Goal: Task Accomplishment & Management: Manage account settings

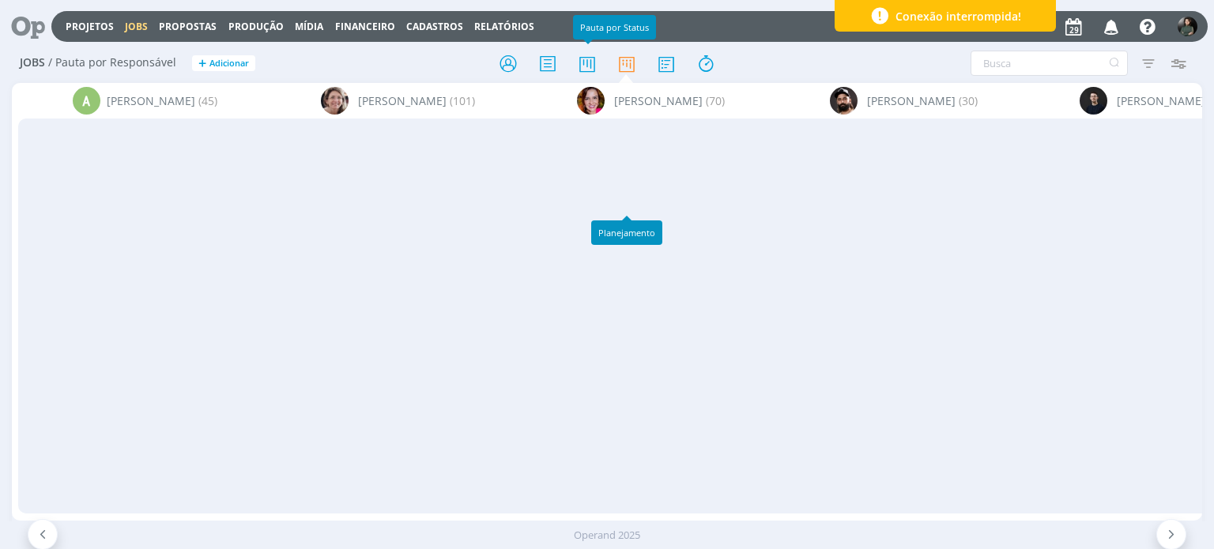
scroll to position [0, 3412]
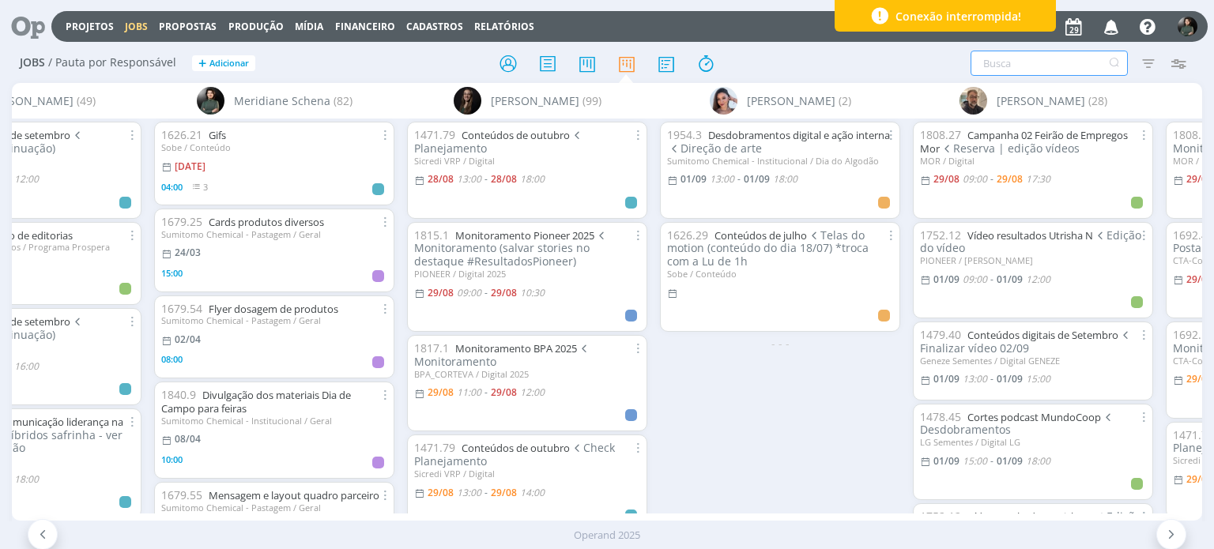
click at [994, 60] on input "text" at bounding box center [1049, 63] width 157 height 25
click at [506, 66] on icon at bounding box center [508, 63] width 28 height 31
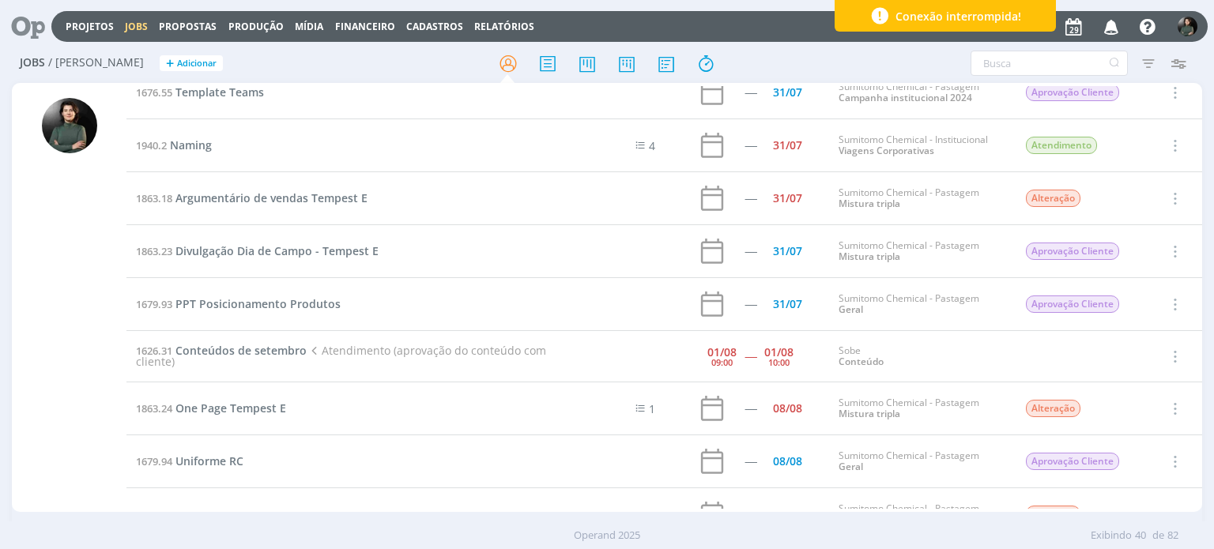
scroll to position [924, 0]
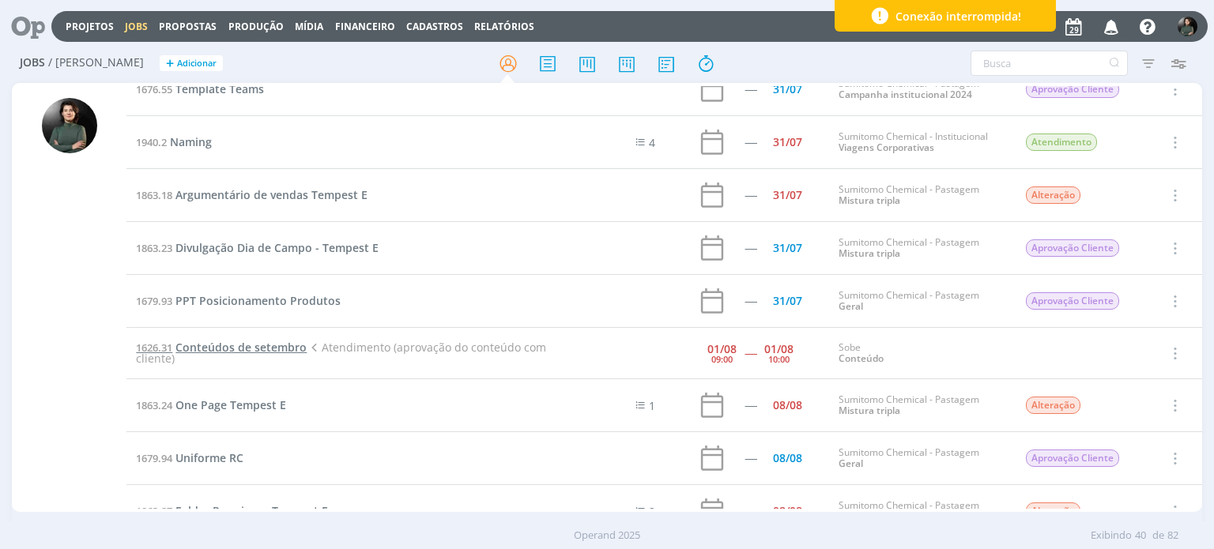
click at [234, 344] on span "Conteúdos de setembro" at bounding box center [240, 347] width 131 height 15
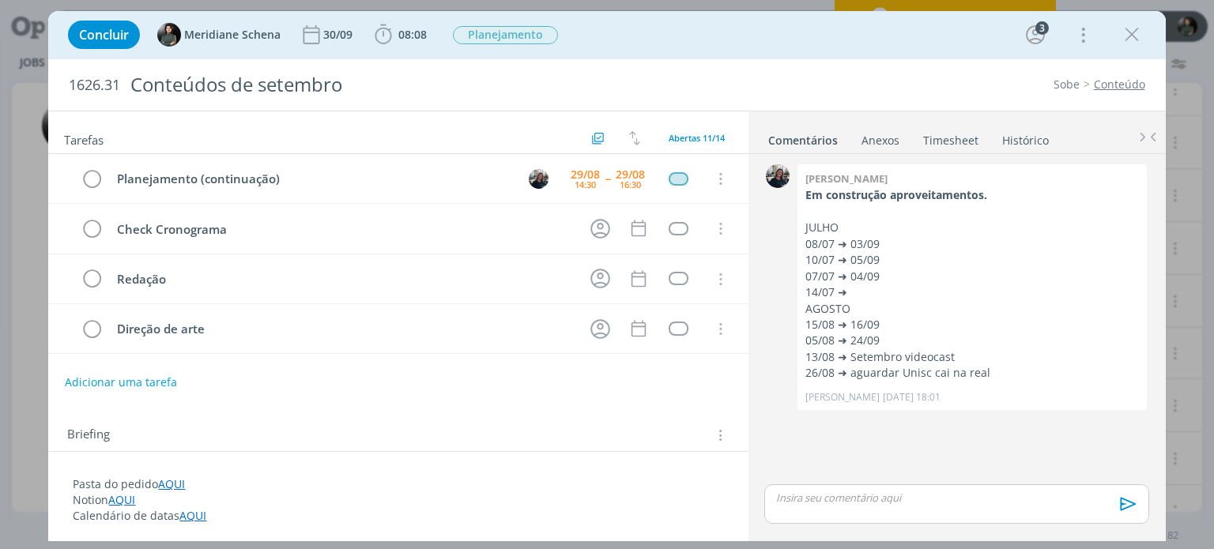
scroll to position [296, 0]
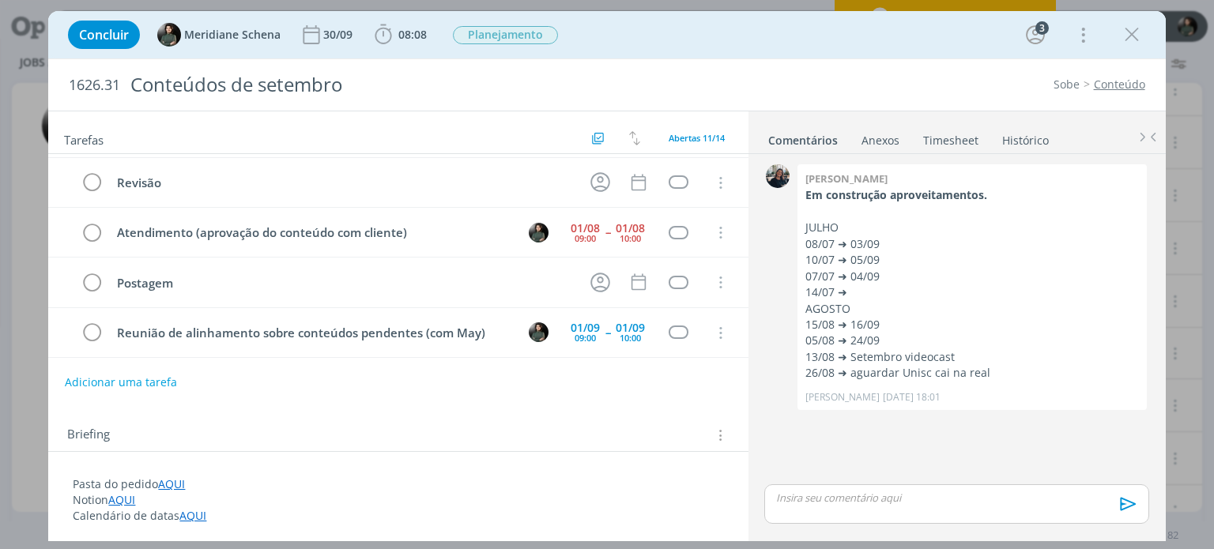
click at [803, 53] on div "Concluir Meridiane Schena 30/09 08:08 Iniciar Apontar Data * 29/08/2025 Horas *…" at bounding box center [606, 35] width 1093 height 38
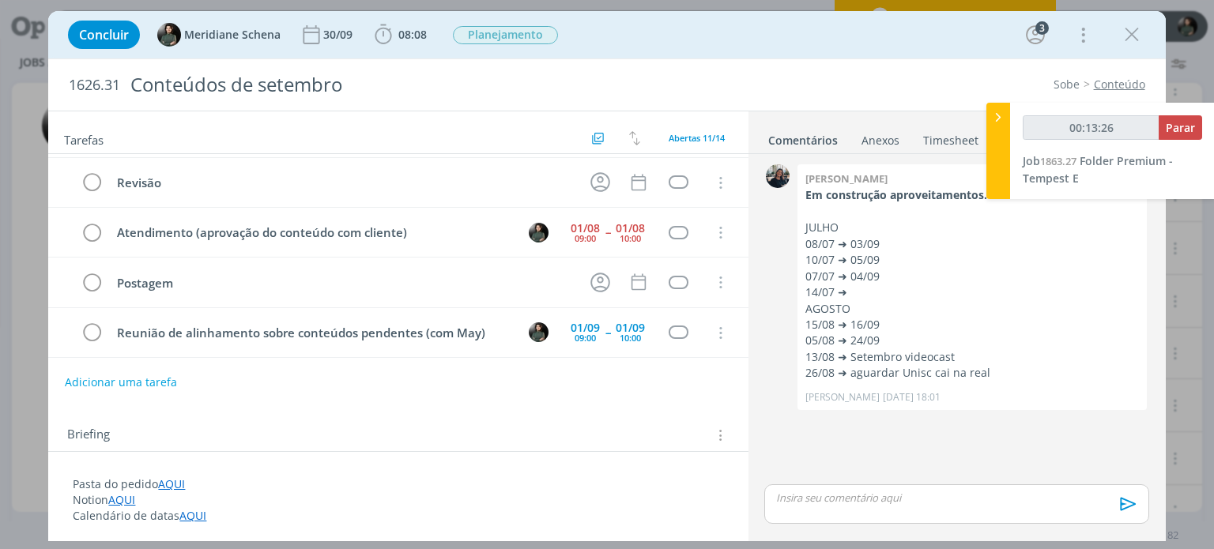
type input "00:13:27"
click at [1190, 126] on span "Parar" at bounding box center [1180, 127] width 29 height 15
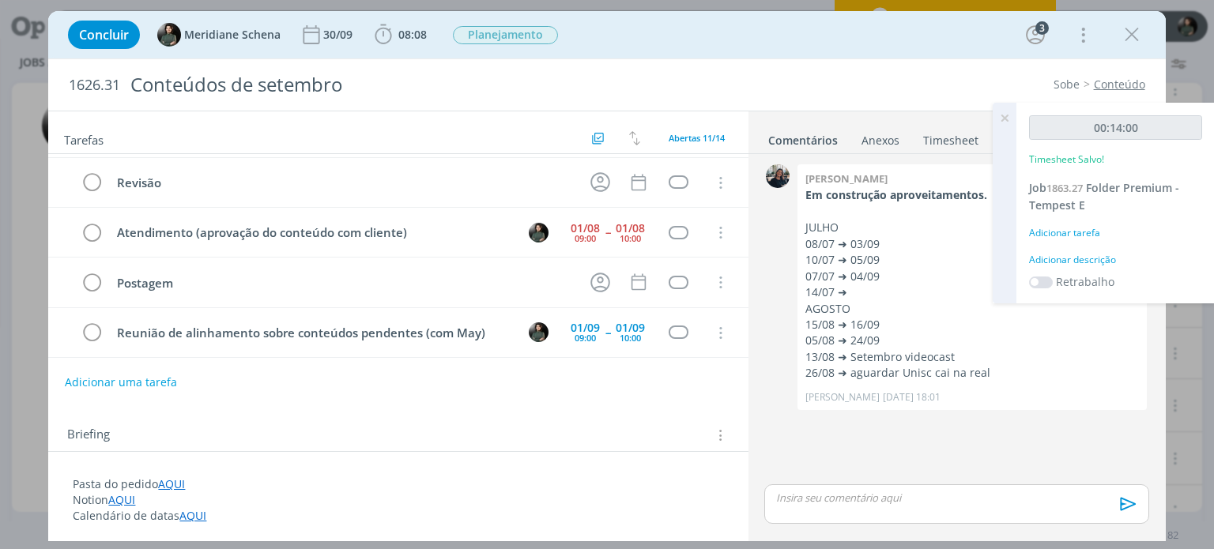
click at [1062, 260] on div "Adicionar descrição" at bounding box center [1115, 260] width 173 height 14
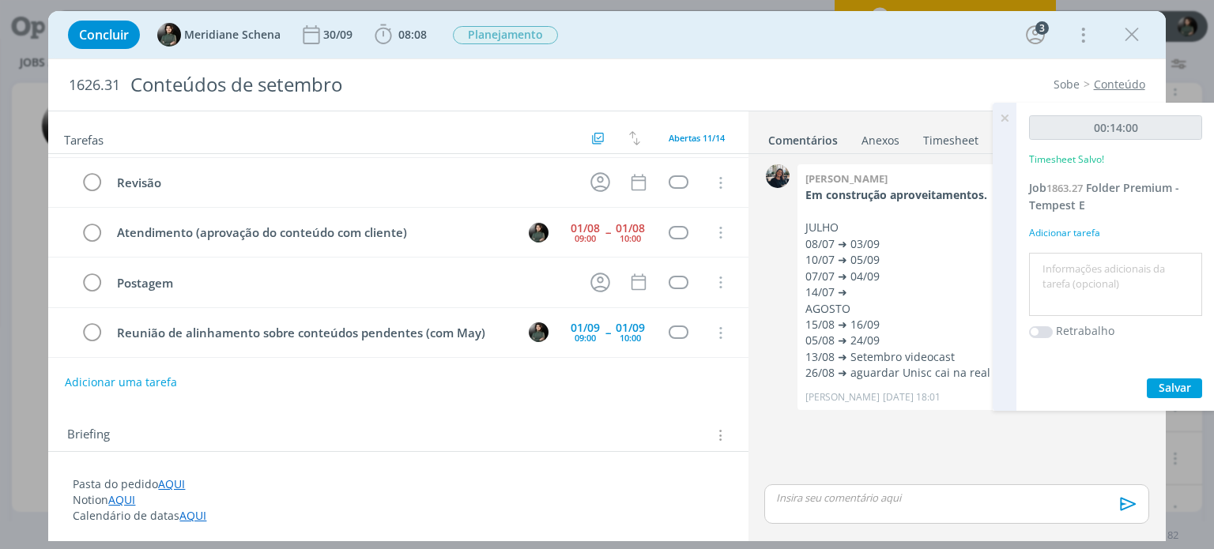
click at [1063, 263] on textarea at bounding box center [1115, 285] width 165 height 56
type textarea "Organização ajustes"
click at [1156, 385] on button "Salvar" at bounding box center [1174, 389] width 55 height 20
click at [1009, 118] on icon at bounding box center [1004, 118] width 28 height 31
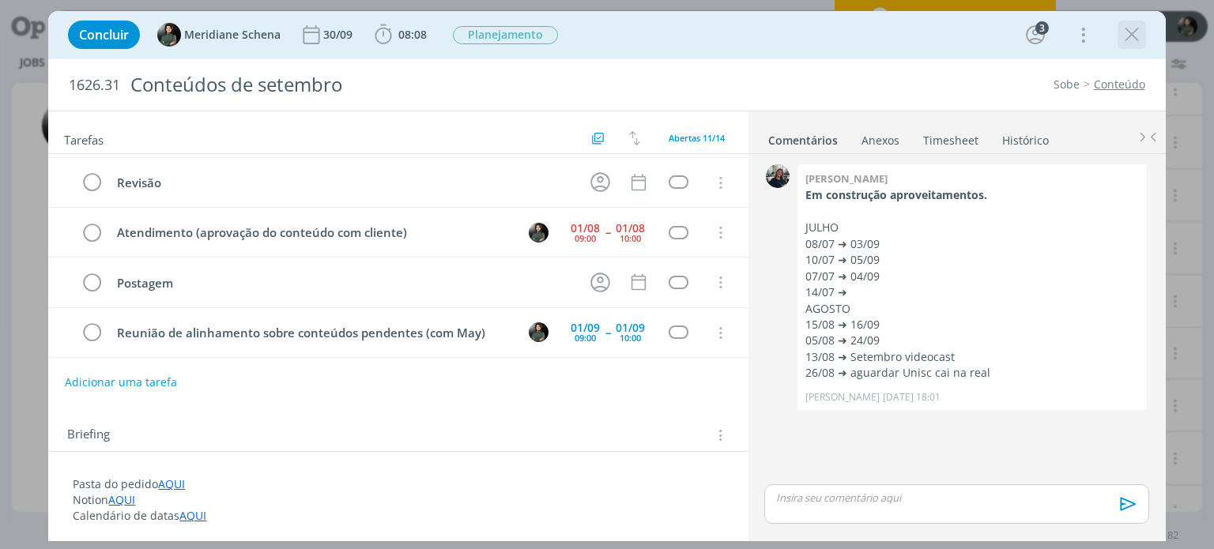
click at [1136, 46] on button "dialog" at bounding box center [1132, 35] width 24 height 24
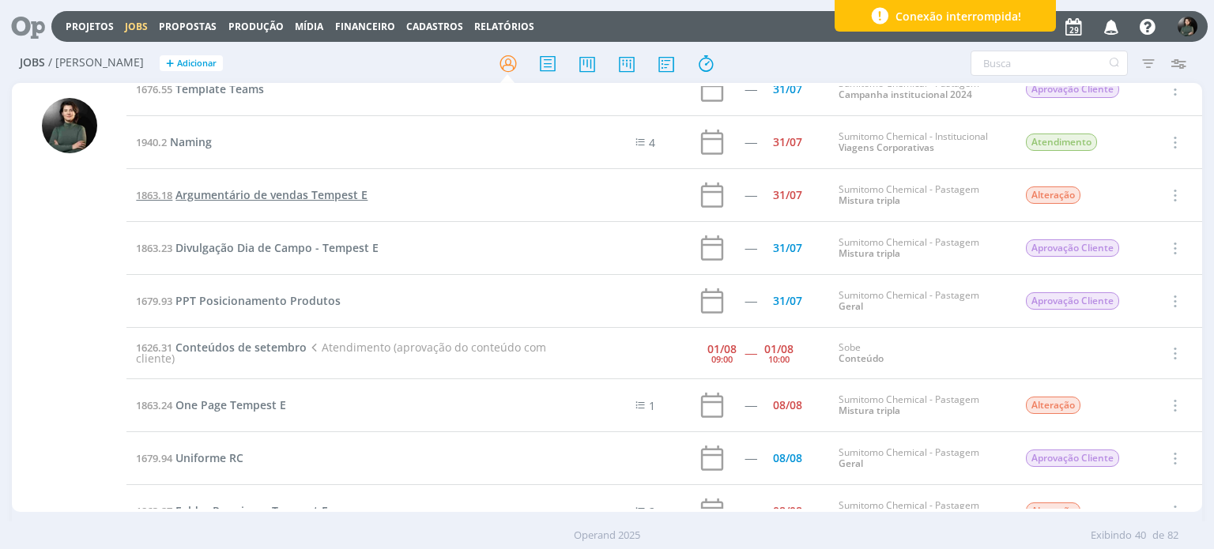
click at [323, 189] on span "Argumentário de vendas Tempest E" at bounding box center [271, 194] width 192 height 15
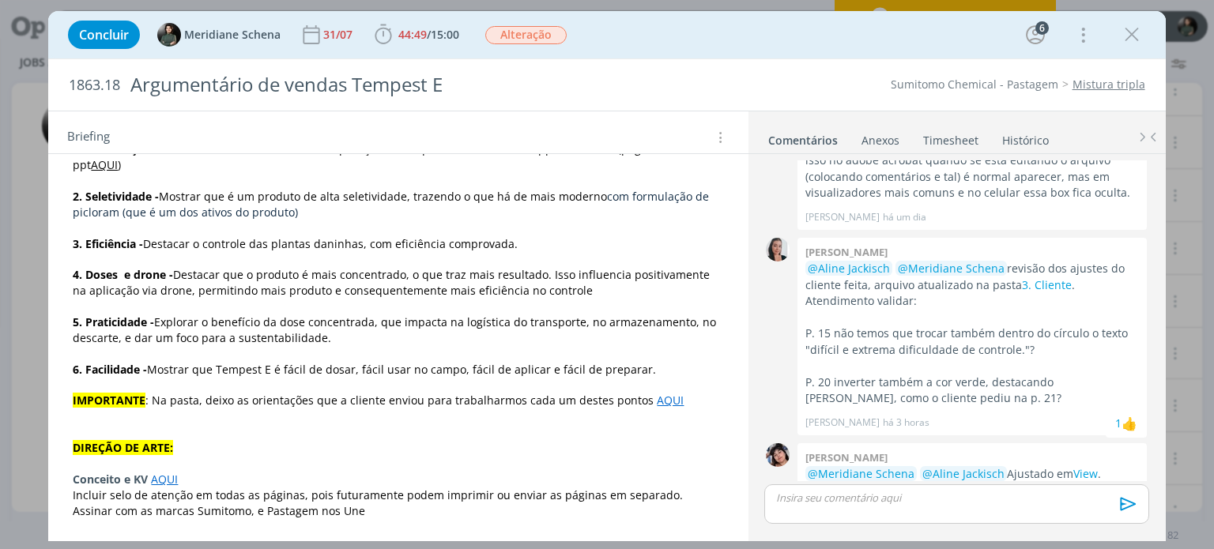
scroll to position [2628, 0]
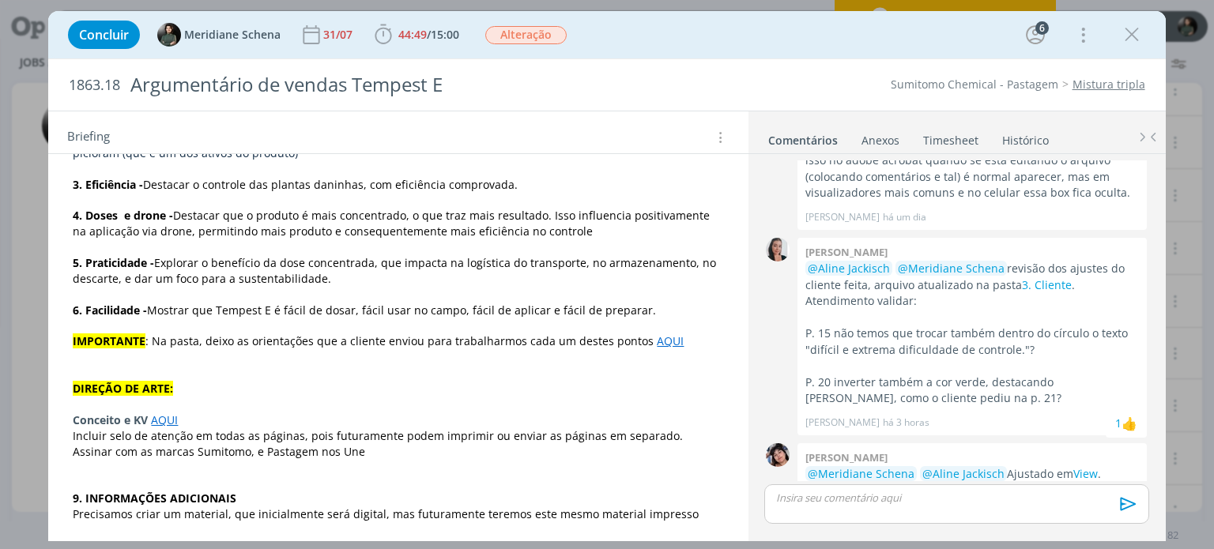
click at [264, 538] on link "AQUI" at bounding box center [268, 545] width 27 height 15
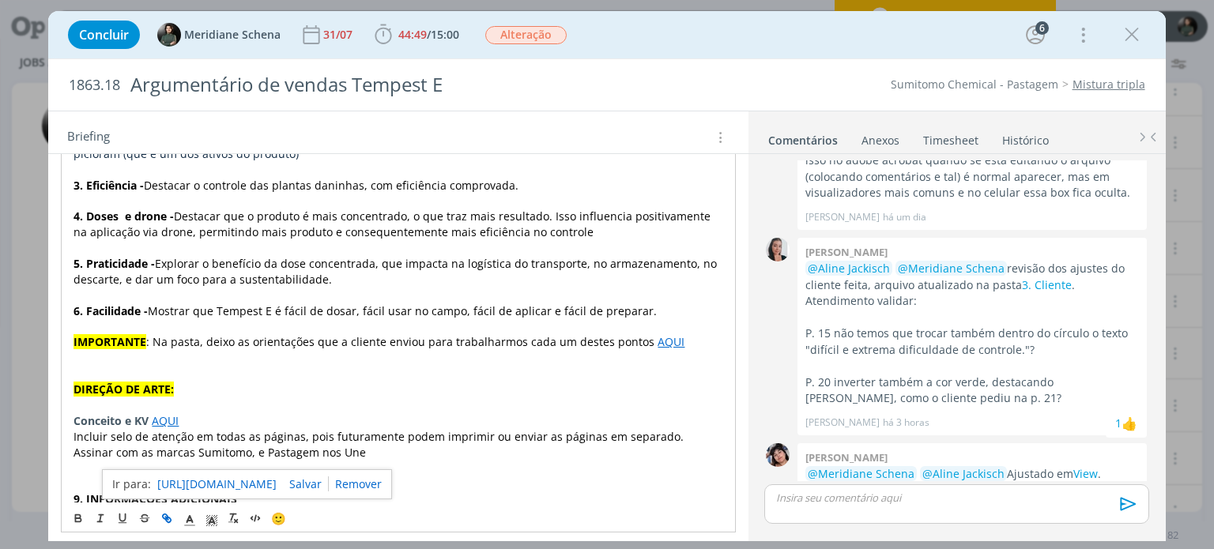
click at [266, 483] on link "https://sobeae.sharepoint.com/:p:/r/sites/SOBEAE/_layouts/15/Doc.aspx?sourcedoc…" at bounding box center [216, 484] width 119 height 21
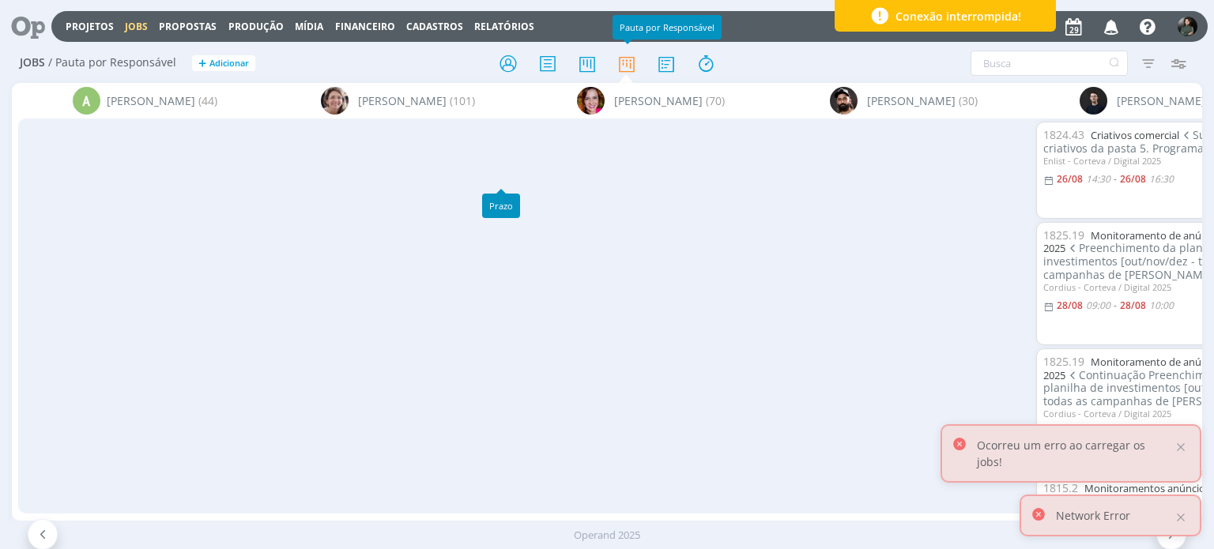
scroll to position [0, 1153]
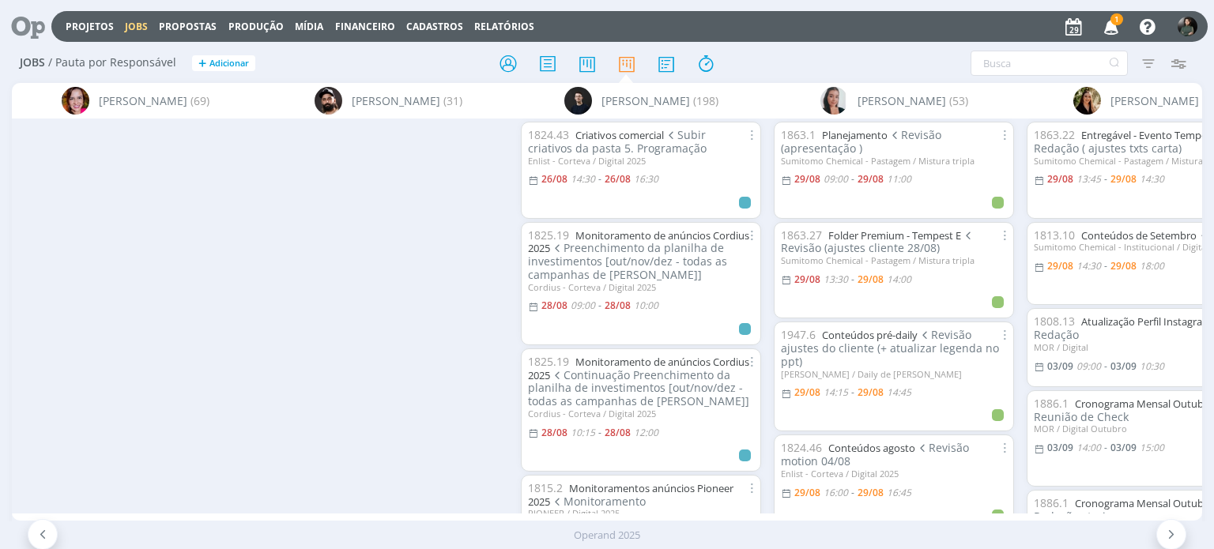
scroll to position [0, 1173]
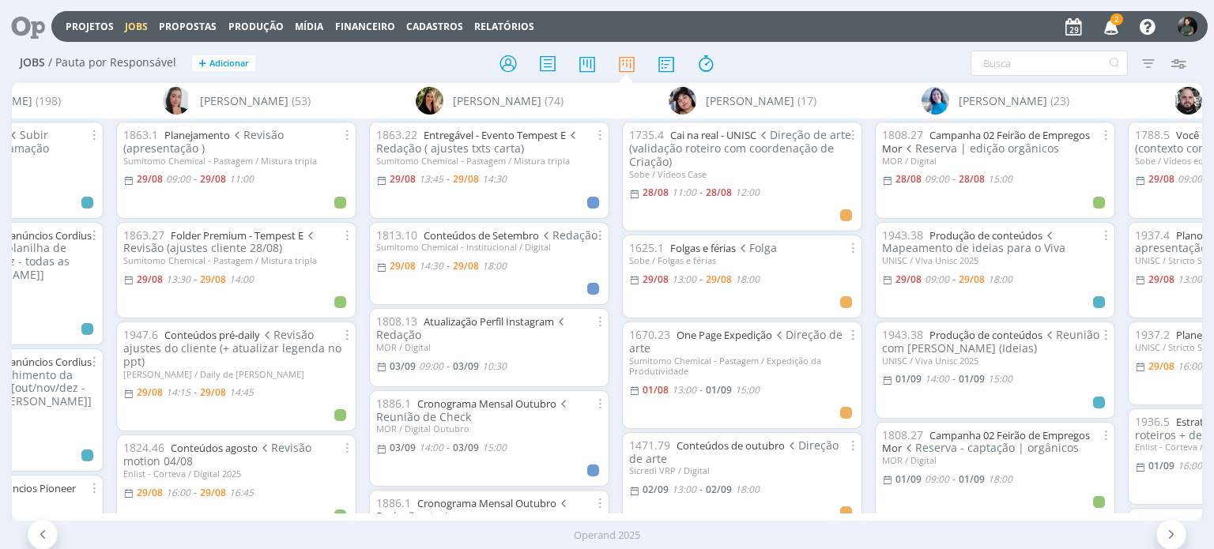
click at [1104, 25] on icon "button" at bounding box center [1112, 26] width 28 height 27
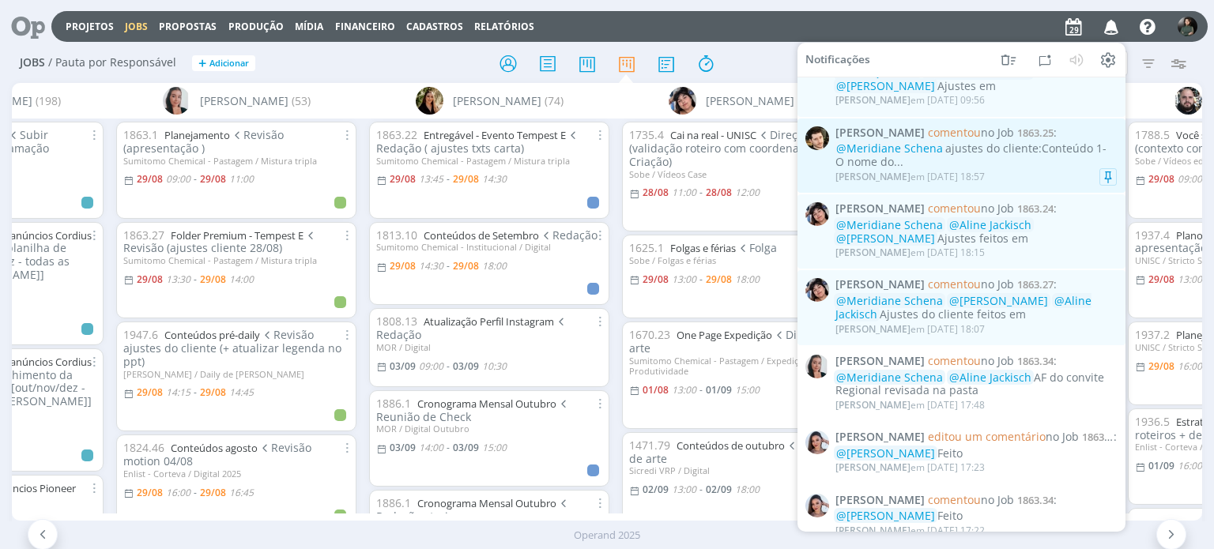
scroll to position [553, 0]
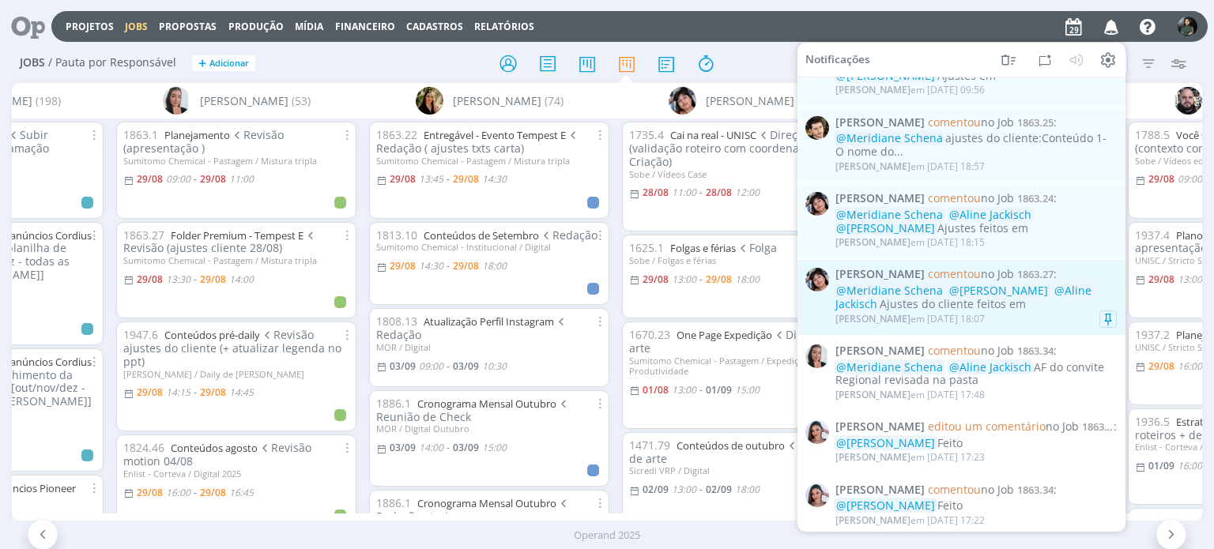
click at [1051, 322] on div "Eliana Hochscheidt em 28/08 às 18:07" at bounding box center [976, 319] width 281 height 16
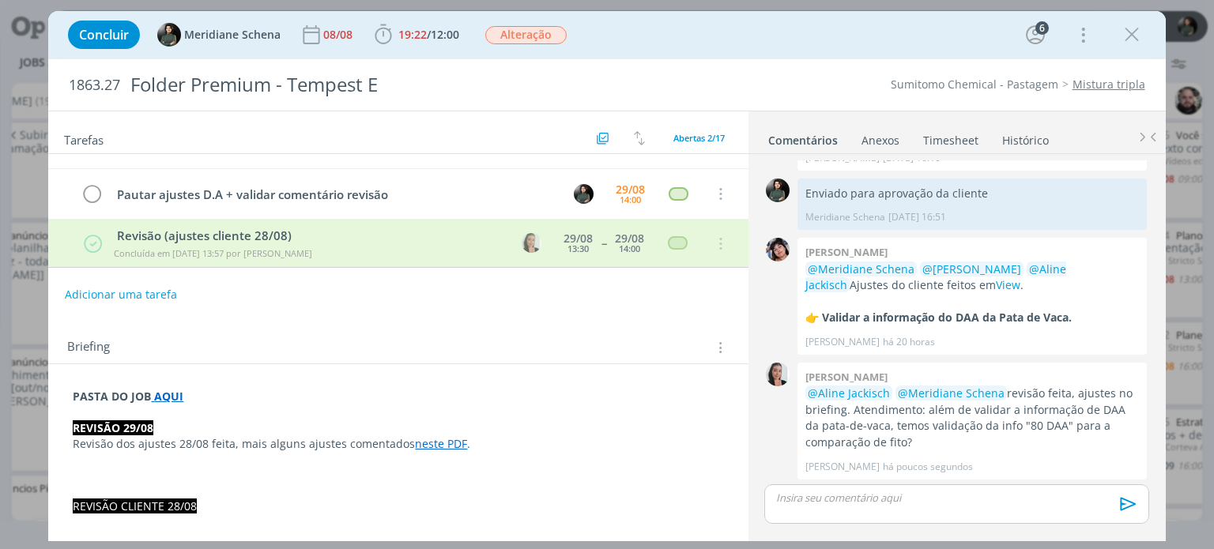
scroll to position [79, 0]
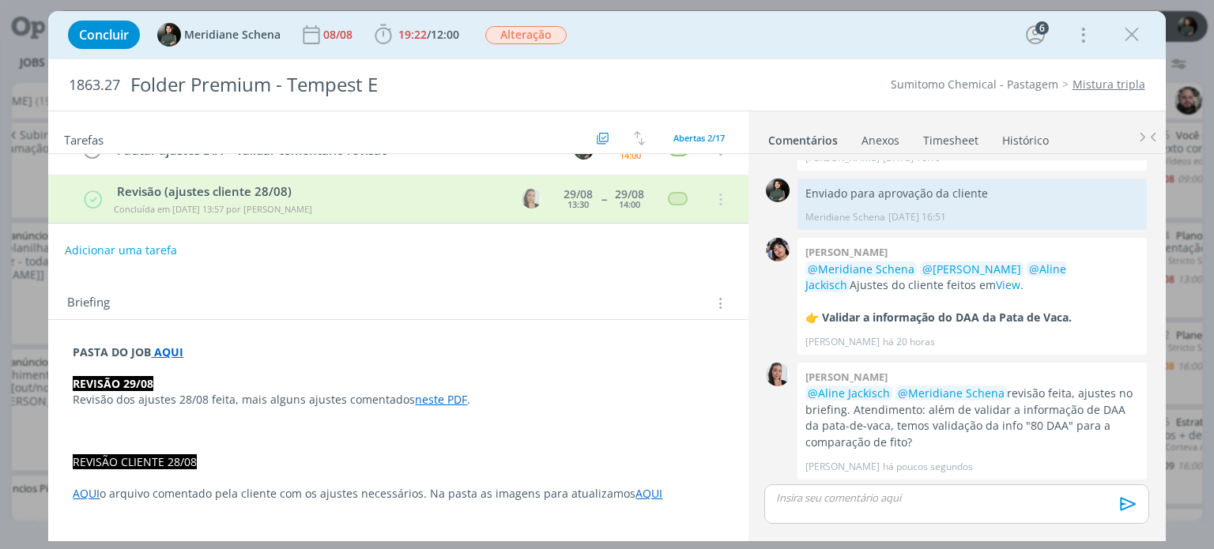
click at [424, 398] on link "neste PDF" at bounding box center [441, 399] width 52 height 15
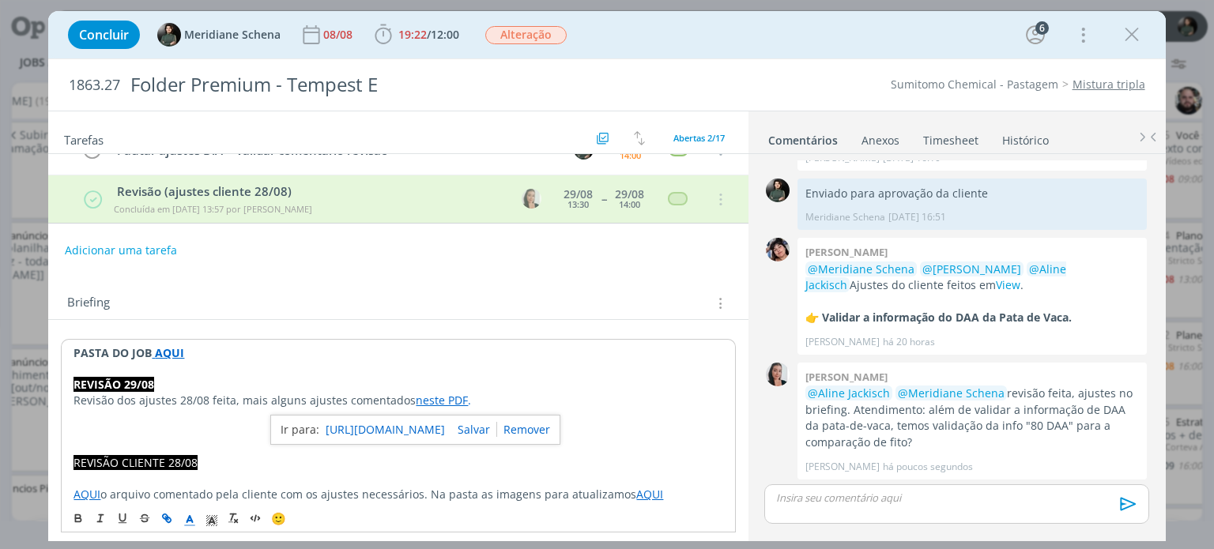
click at [429, 427] on link "https://sobeae.sharepoint.com/:b:/s/SOBEAE/EXkNa8oRi3VElbv3akDGhm0BzAoqDwc4HLtr…" at bounding box center [385, 430] width 119 height 21
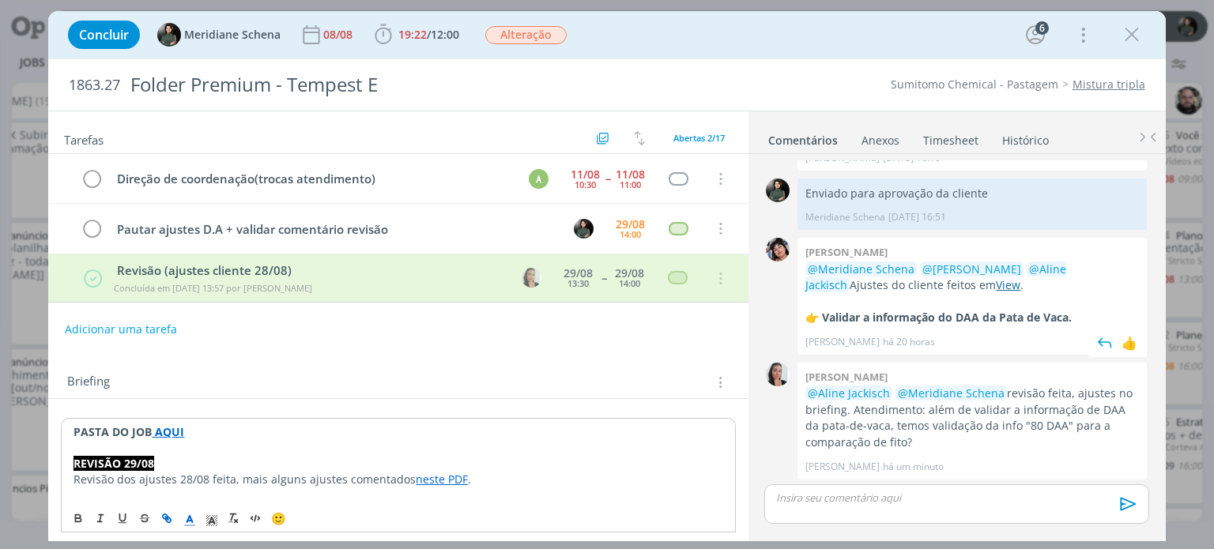
click at [996, 286] on link "View" at bounding box center [1008, 284] width 25 height 15
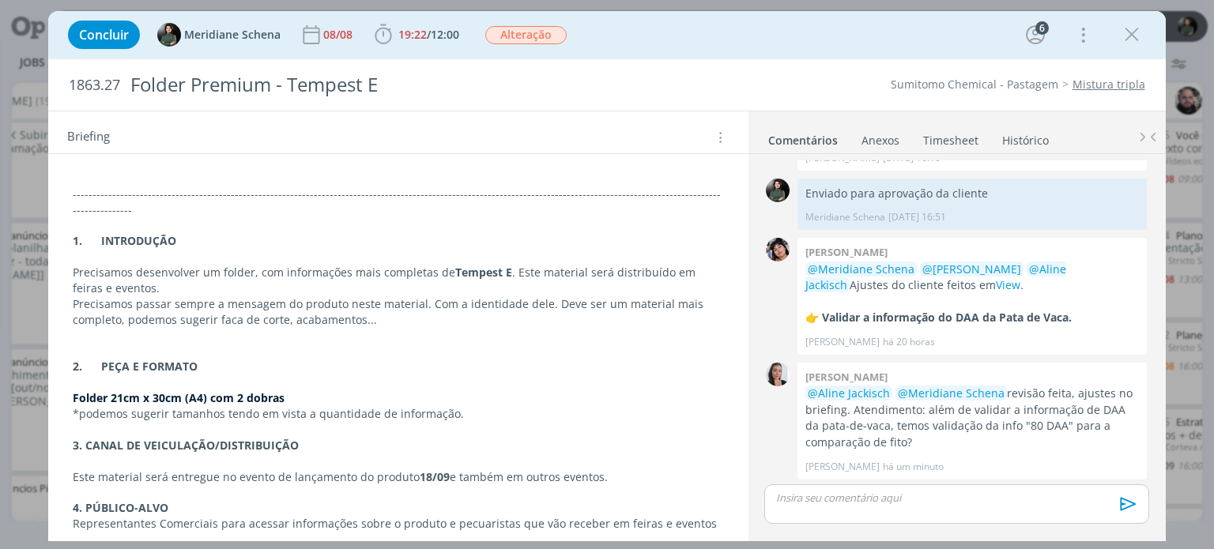
scroll to position [968, 0]
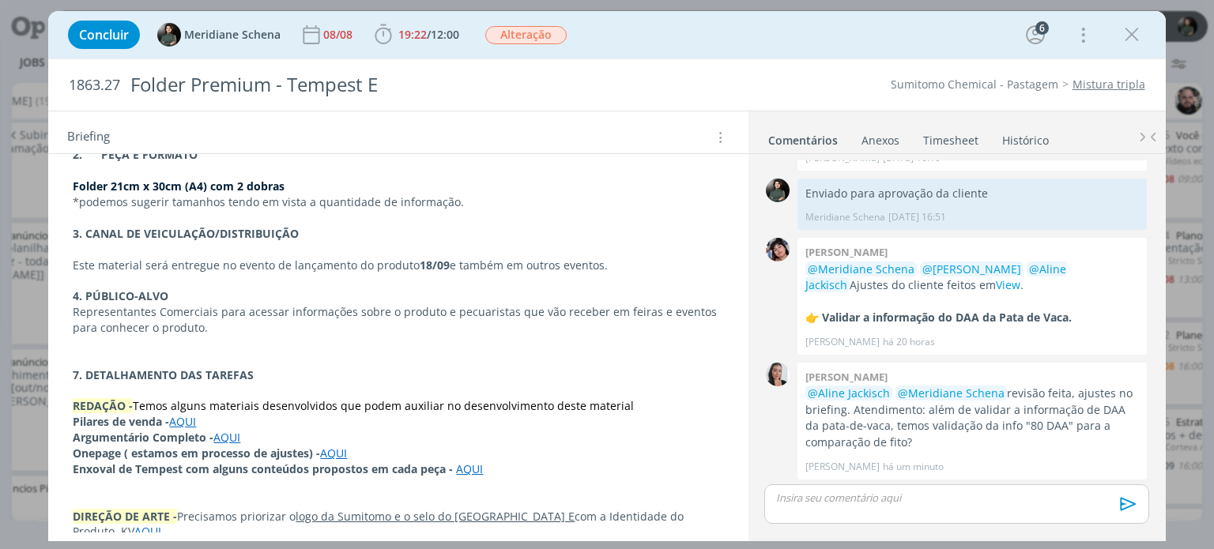
click at [225, 430] on link "AQUI" at bounding box center [226, 437] width 27 height 15
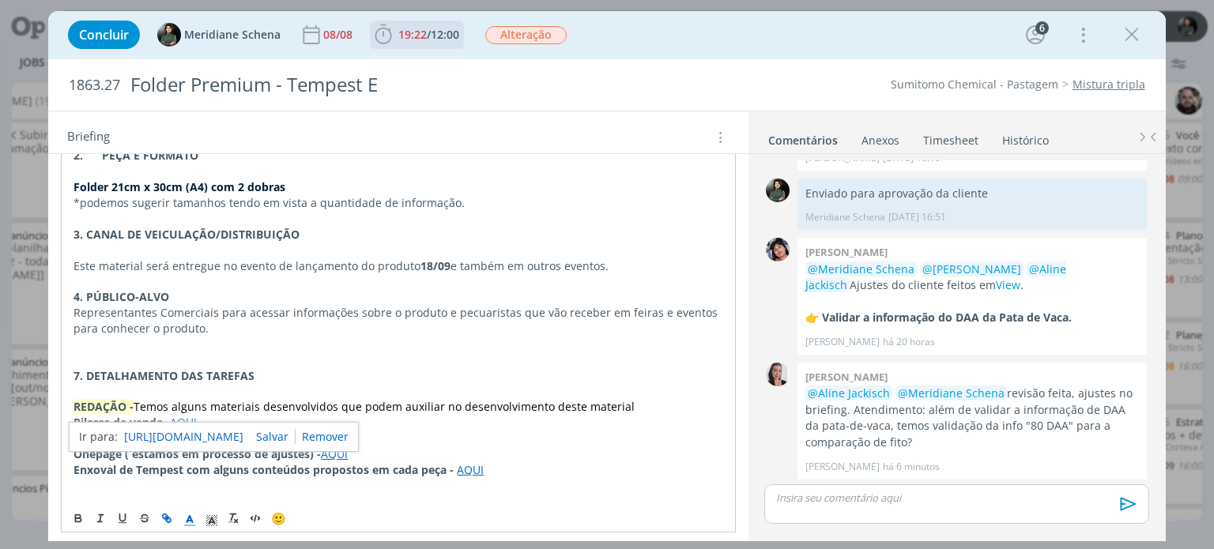
click at [423, 27] on span "19:22" at bounding box center [412, 34] width 28 height 15
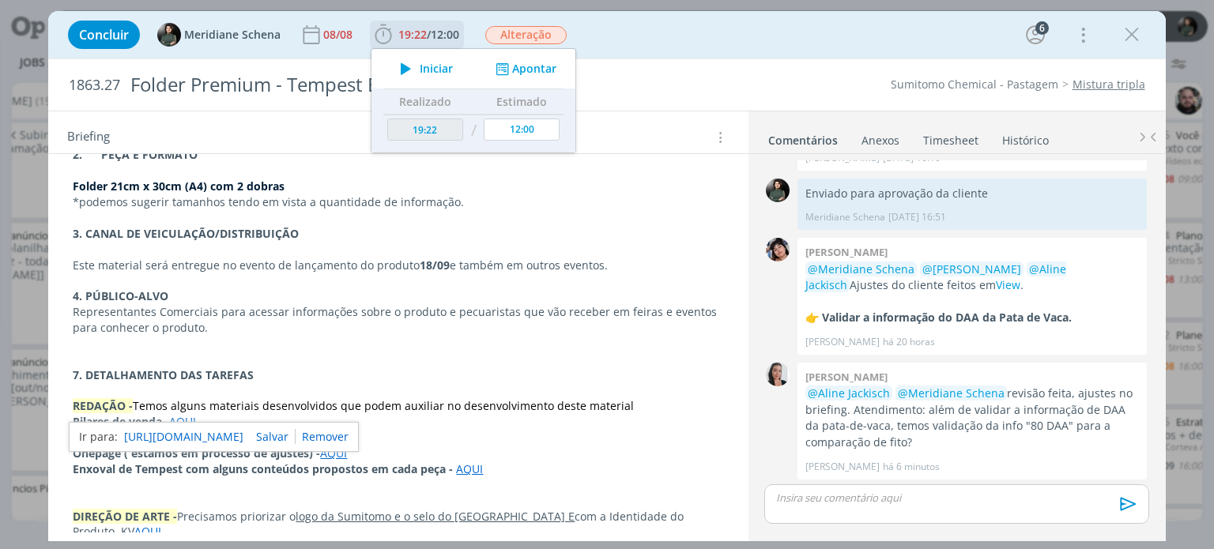
click at [448, 72] on span "Iniciar" at bounding box center [436, 68] width 33 height 11
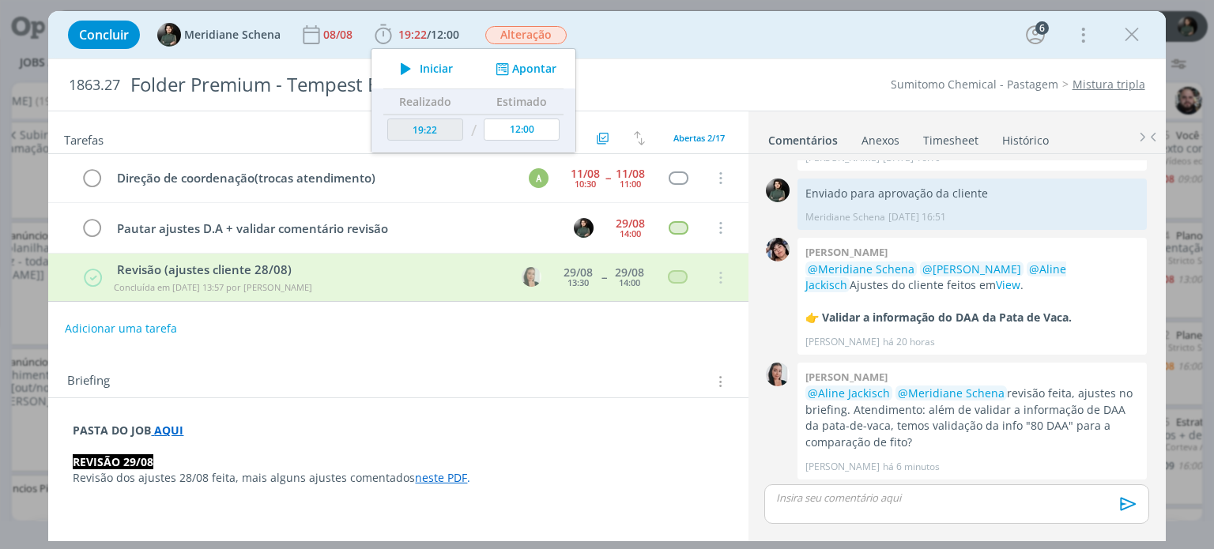
scroll to position [0, 0]
click at [89, 229] on icon "dialog" at bounding box center [92, 229] width 22 height 24
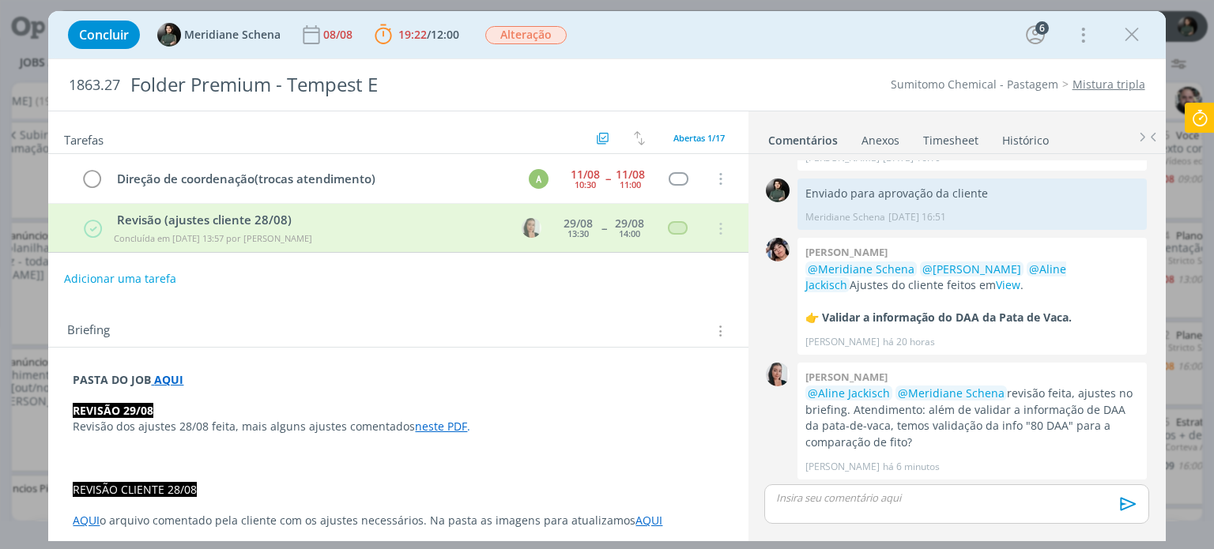
click at [112, 271] on button "Adicionar uma tarefa" at bounding box center [120, 279] width 112 height 27
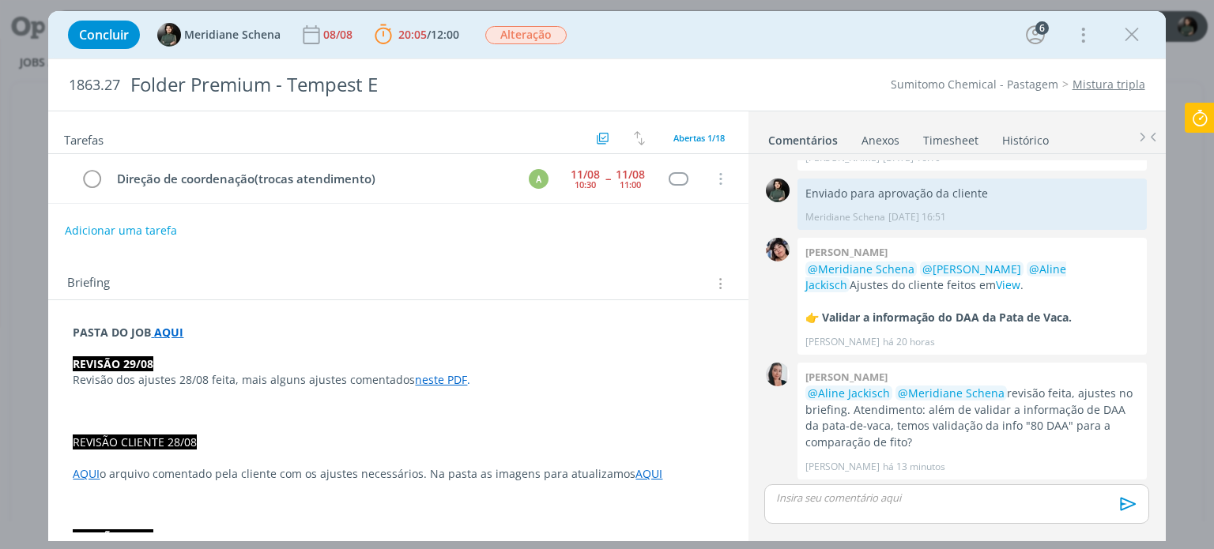
click at [887, 502] on p "dialog" at bounding box center [956, 498] width 359 height 14
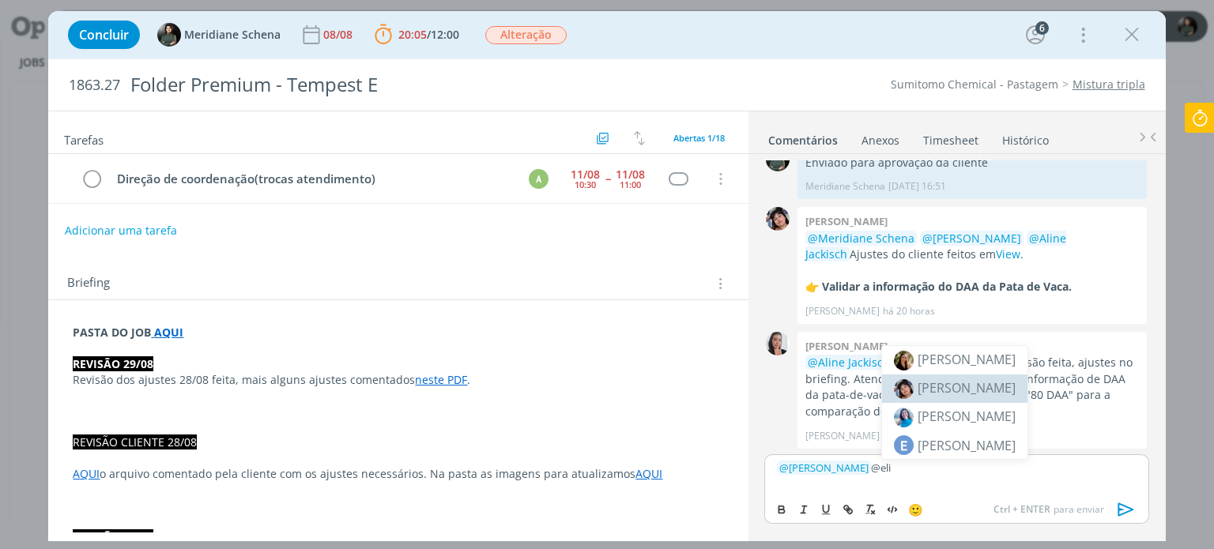
click at [935, 392] on span "[PERSON_NAME]" at bounding box center [967, 387] width 98 height 17
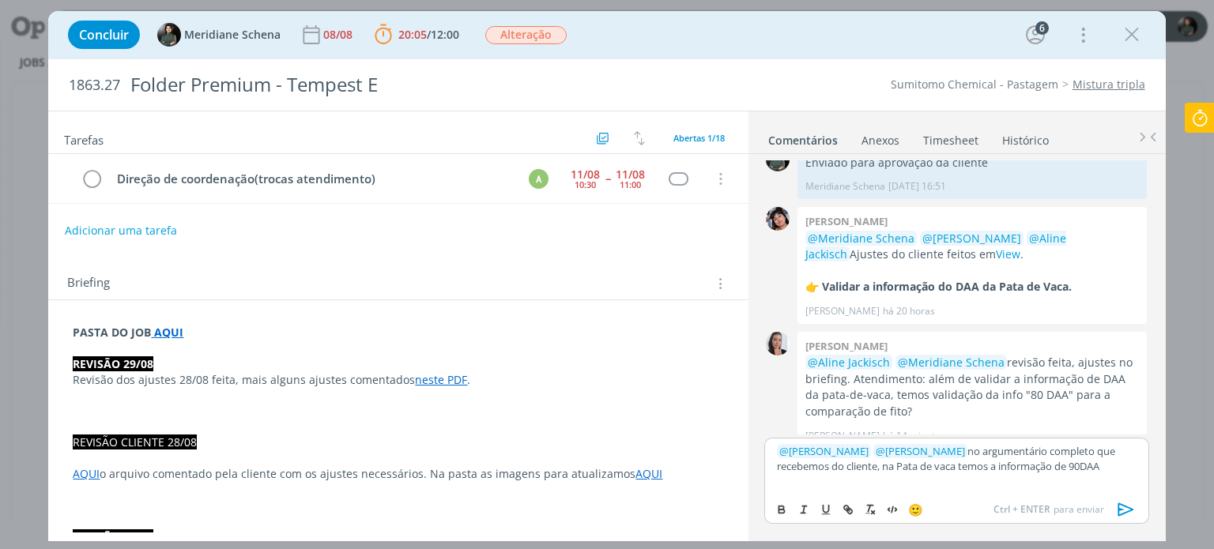
click at [1126, 508] on icon "dialog" at bounding box center [1127, 510] width 24 height 24
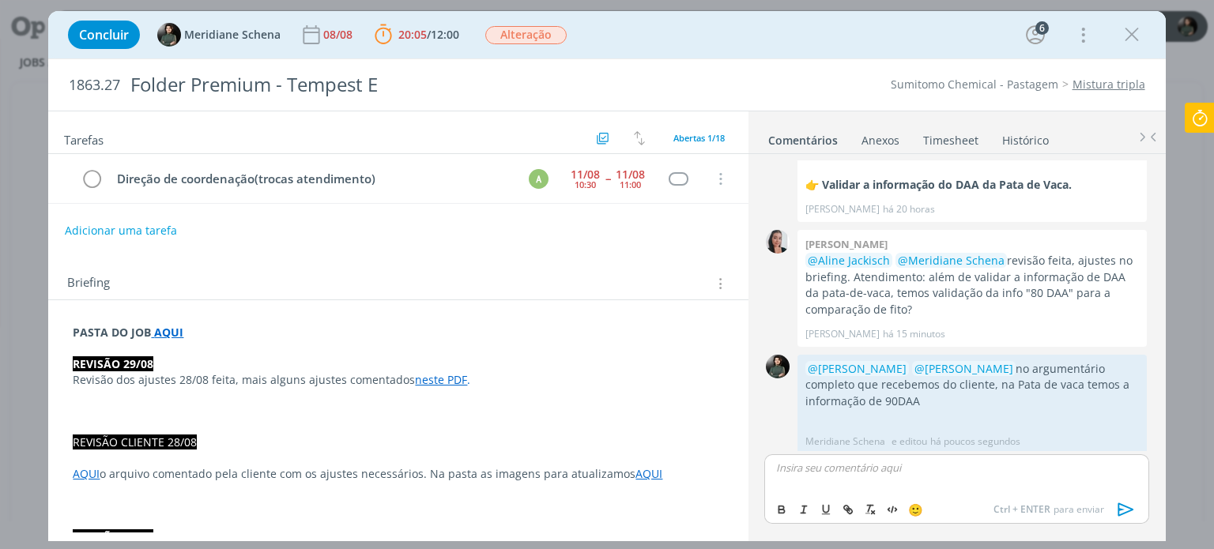
scroll to position [1404, 0]
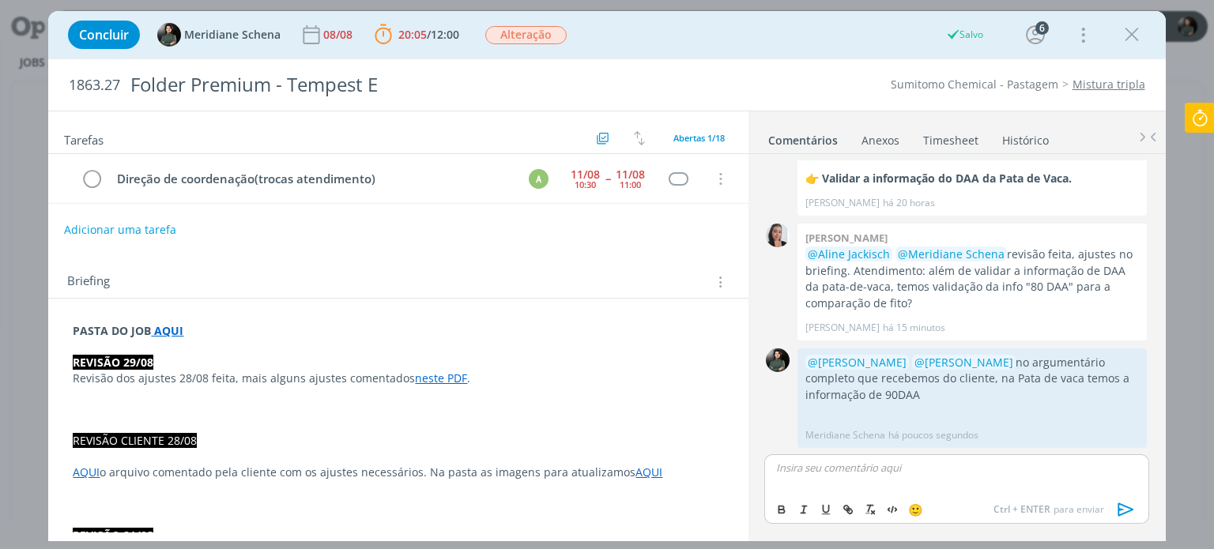
click at [149, 226] on button "Adicionar uma tarefa" at bounding box center [120, 230] width 112 height 27
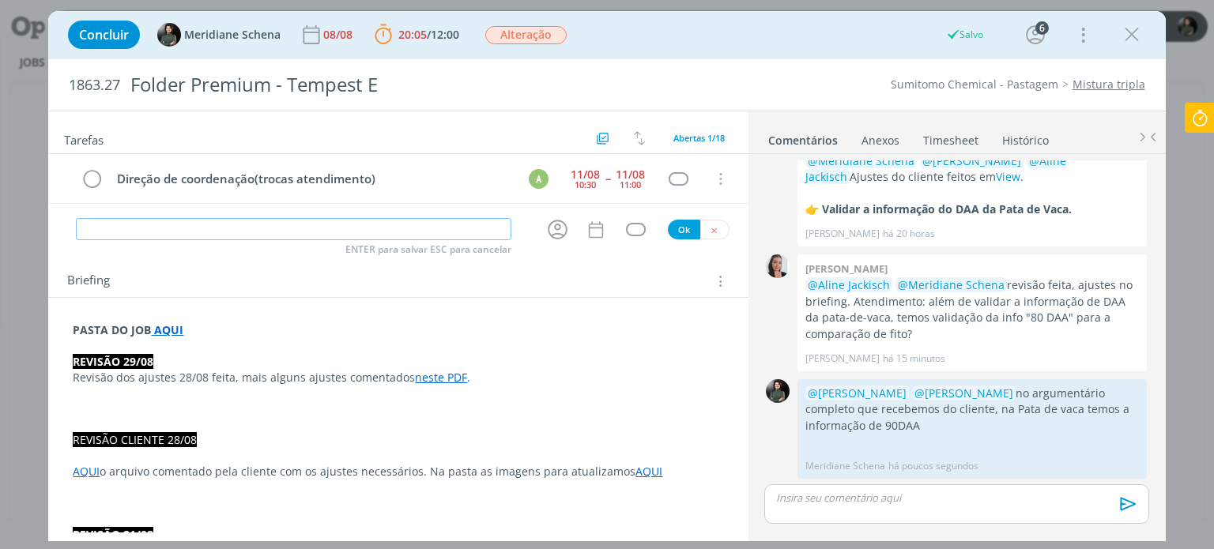
click at [158, 233] on input "dialog" at bounding box center [294, 229] width 436 height 22
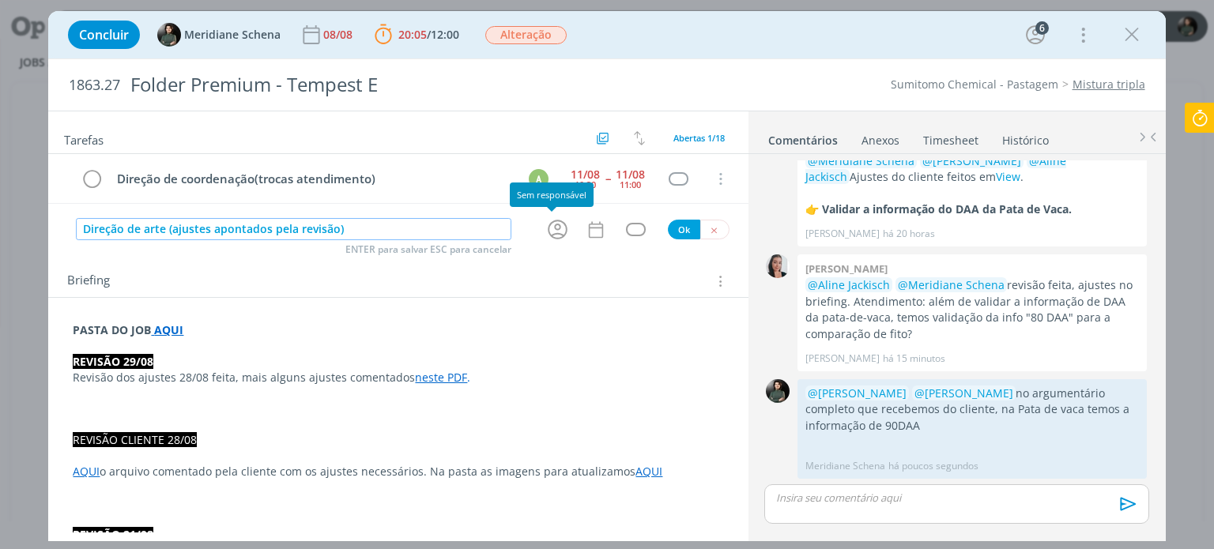
click at [559, 230] on icon "dialog" at bounding box center [557, 229] width 25 height 25
type input "Direção de arte (ajustes apontados pela revisão)"
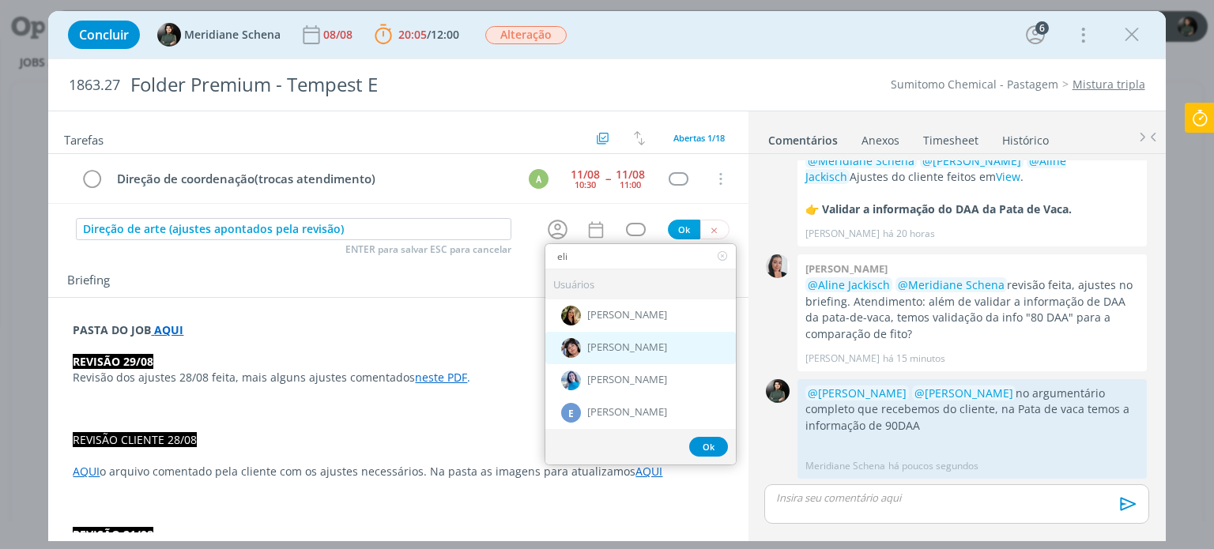
type input "eli"
click at [594, 348] on span "[PERSON_NAME]" at bounding box center [627, 348] width 80 height 13
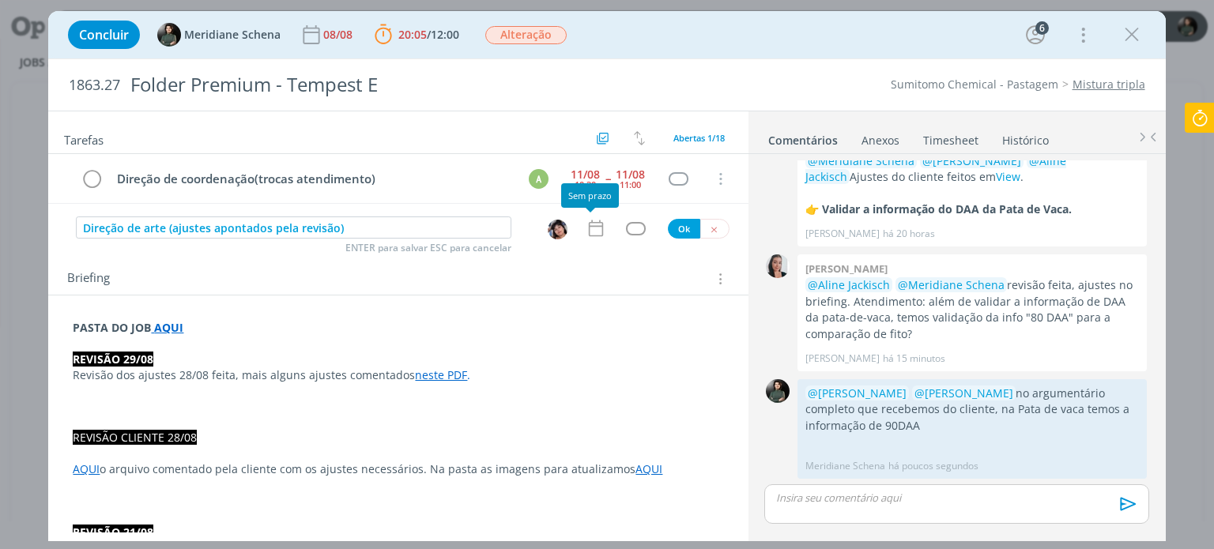
click at [586, 233] on icon "dialog" at bounding box center [596, 228] width 21 height 21
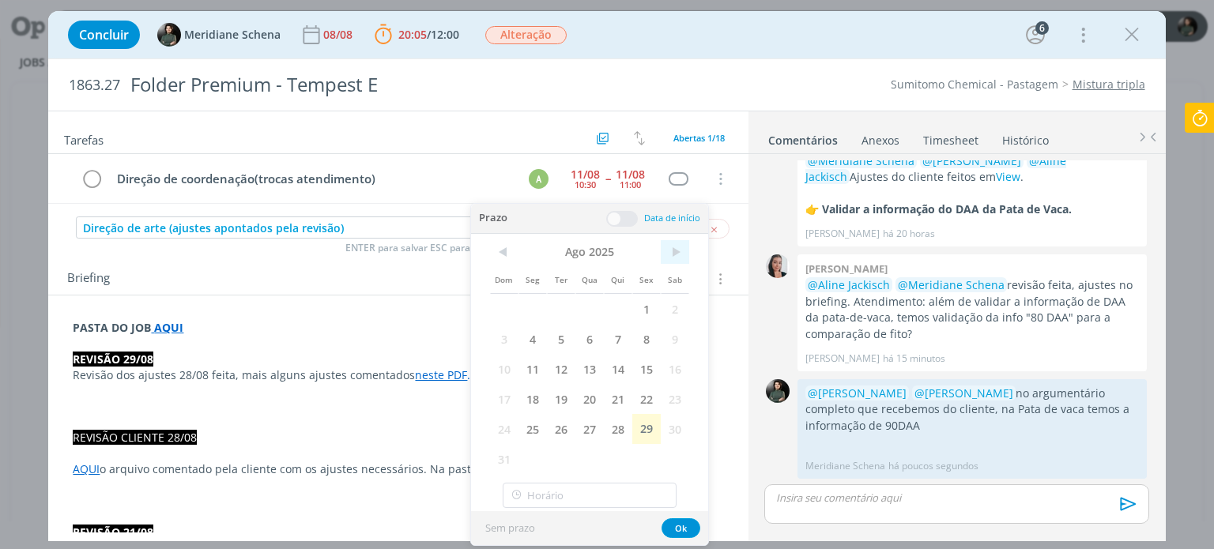
click at [669, 252] on span ">" at bounding box center [675, 252] width 28 height 24
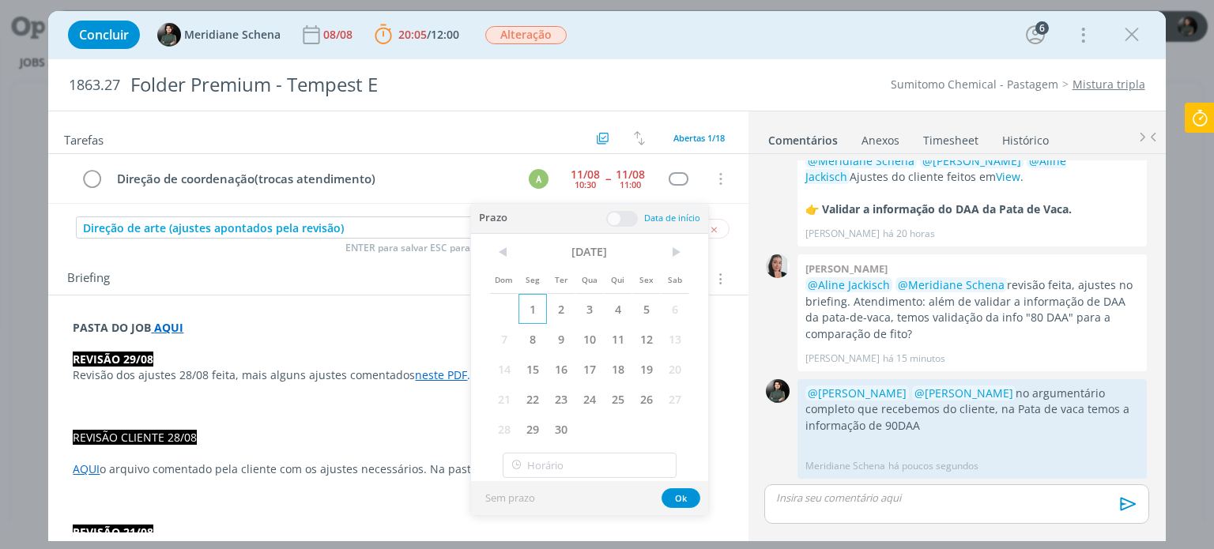
click at [541, 308] on span "1" at bounding box center [533, 309] width 28 height 30
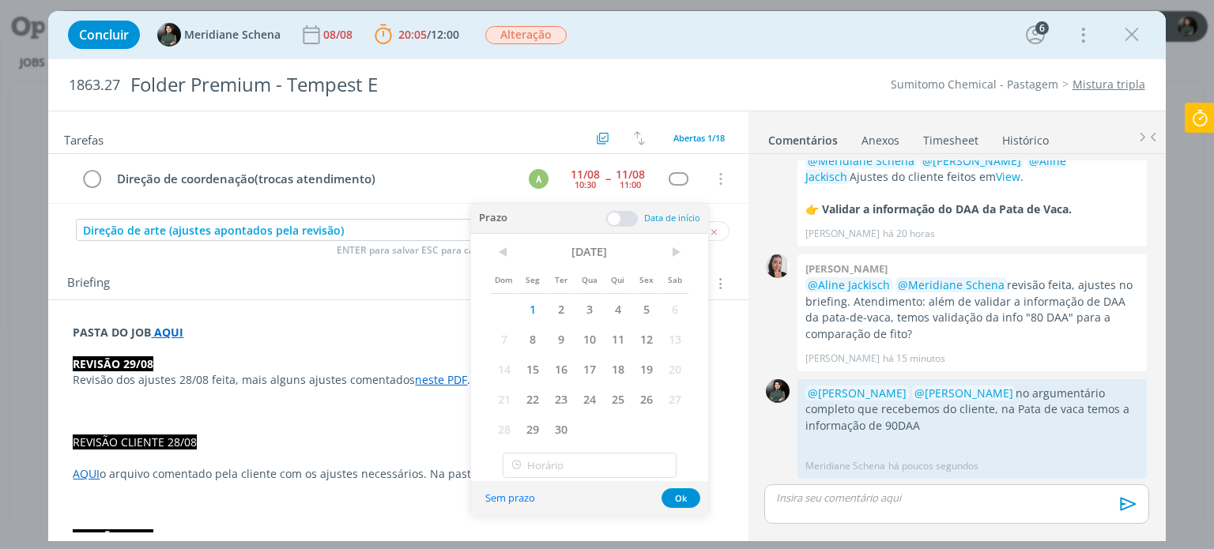
click at [614, 217] on span at bounding box center [622, 219] width 32 height 16
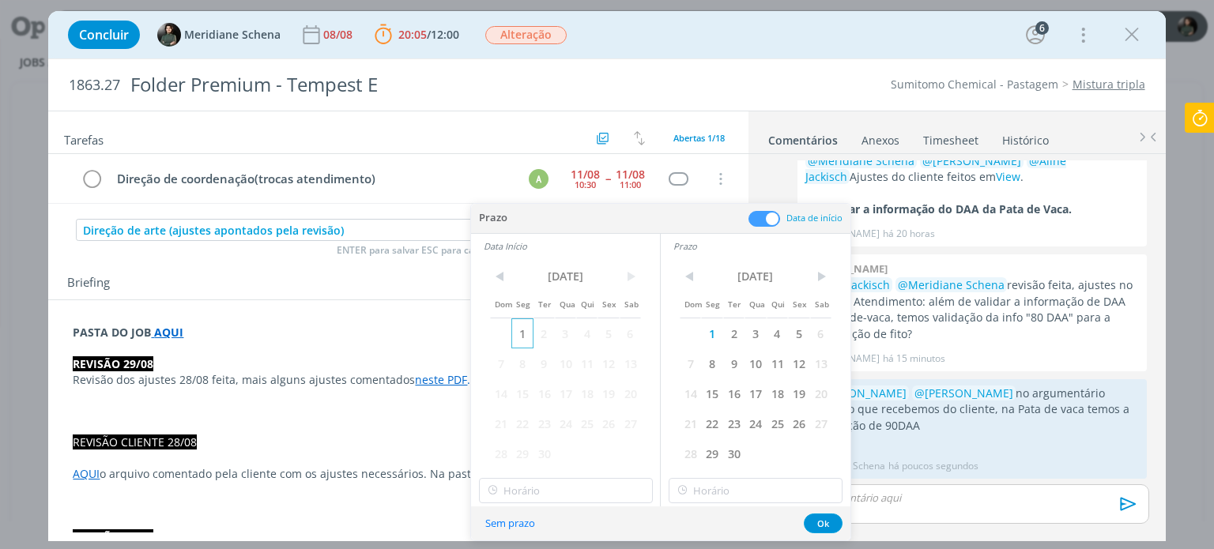
click at [528, 334] on span "1" at bounding box center [521, 334] width 21 height 30
click at [526, 491] on input "15:00" at bounding box center [566, 490] width 174 height 25
click at [523, 326] on div "09:00" at bounding box center [567, 318] width 177 height 28
type input "09:00"
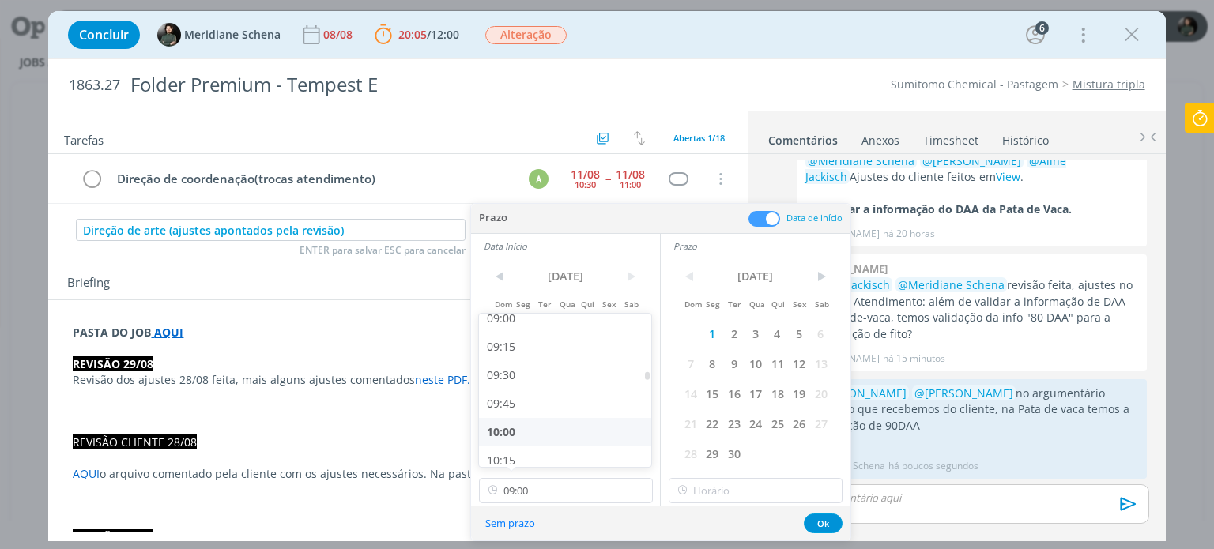
scroll to position [1024, 0]
click at [716, 481] on input "15:00" at bounding box center [756, 490] width 174 height 25
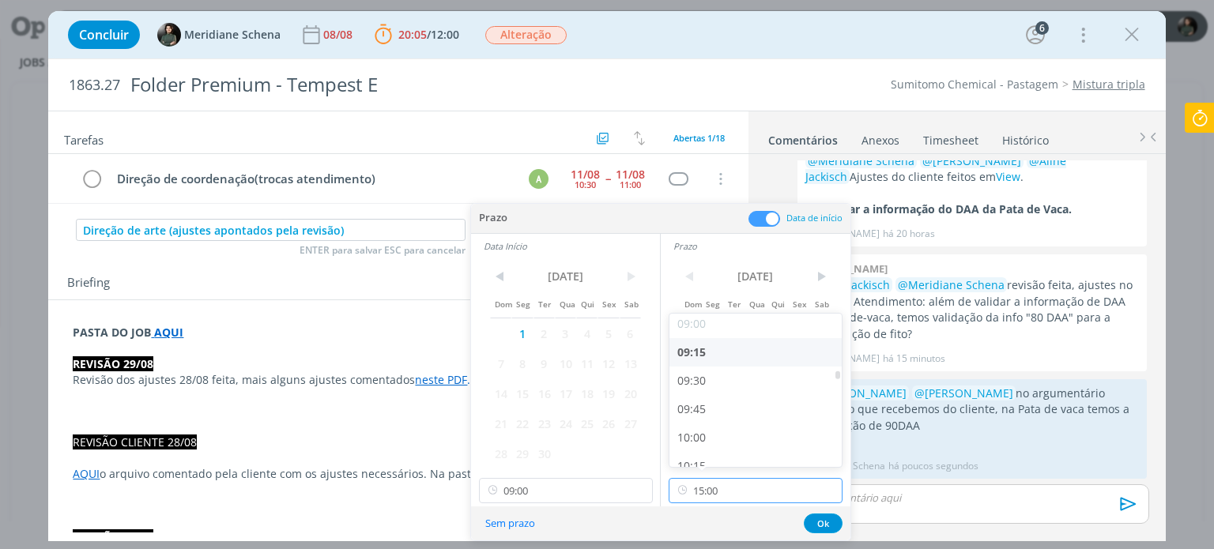
scroll to position [1034, 0]
click at [705, 424] on div "10:00" at bounding box center [758, 432] width 177 height 28
type input "10:00"
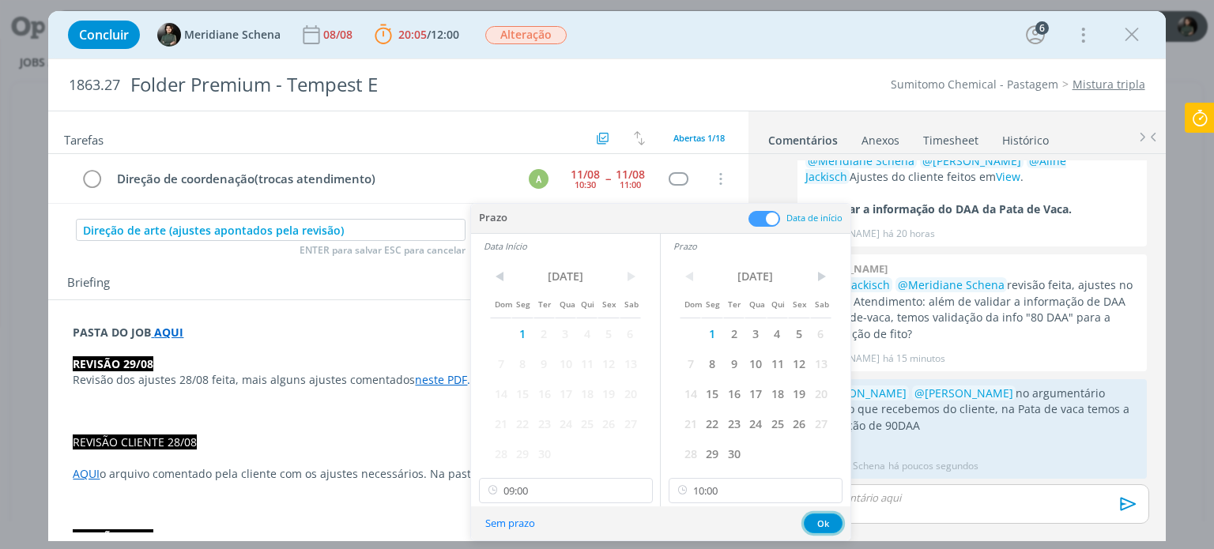
click at [819, 524] on button "Ok" at bounding box center [823, 524] width 39 height 20
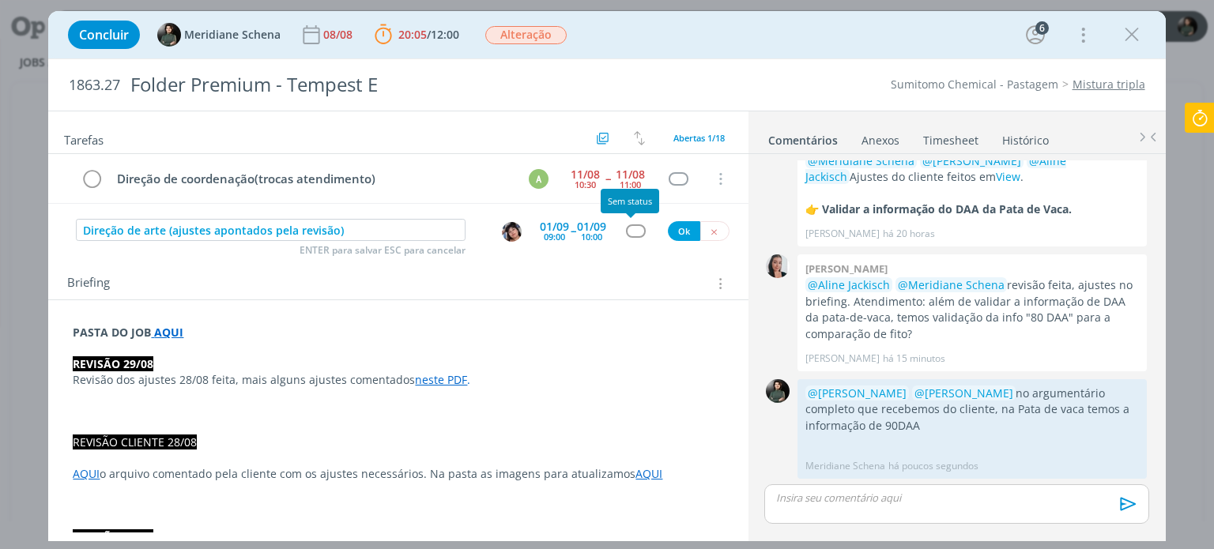
click at [632, 231] on div "dialog" at bounding box center [636, 231] width 20 height 13
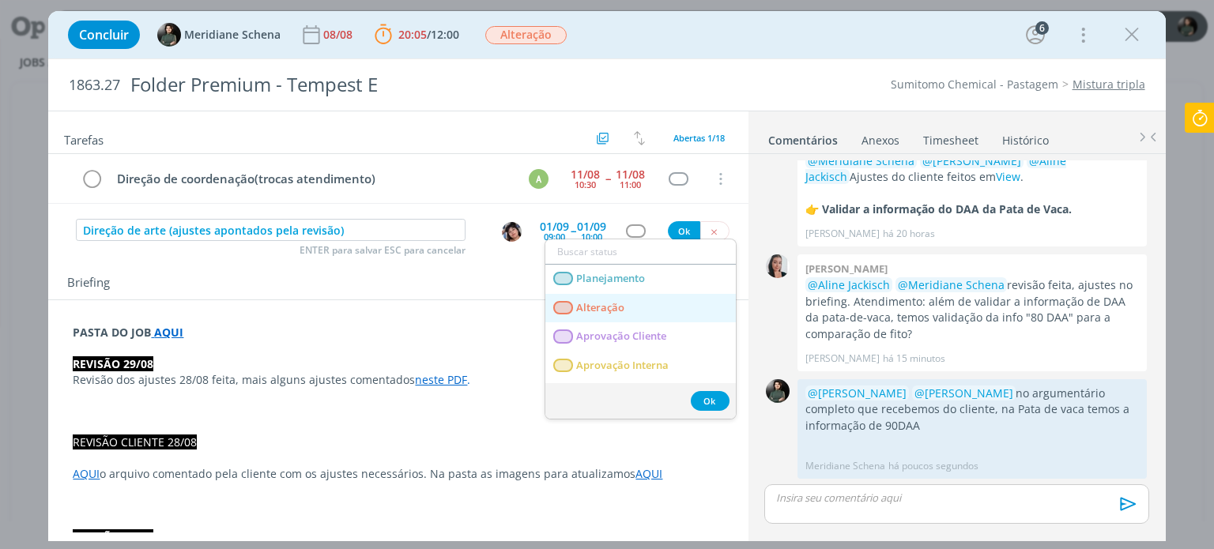
click at [621, 294] on link "Alteração" at bounding box center [640, 308] width 191 height 29
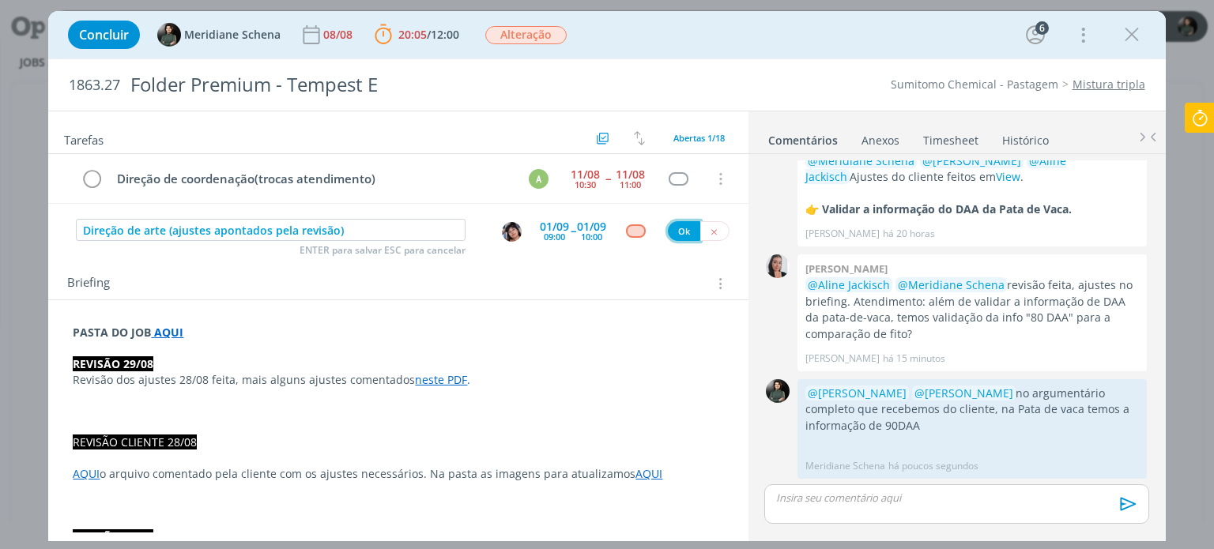
click at [676, 227] on button "Ok" at bounding box center [684, 231] width 32 height 20
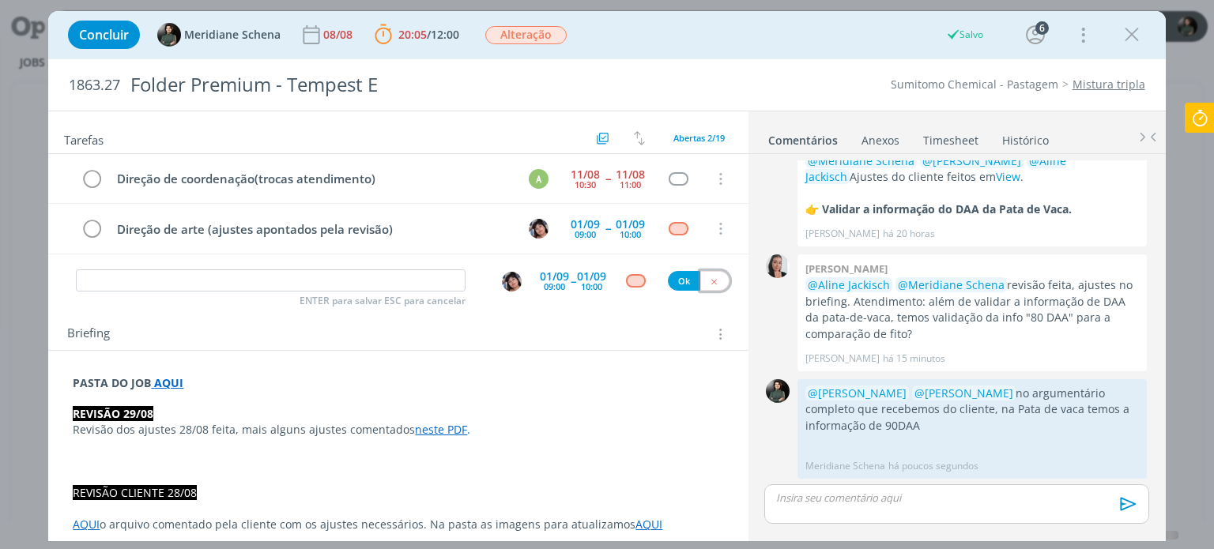
click at [709, 277] on icon "dialog" at bounding box center [714, 282] width 10 height 10
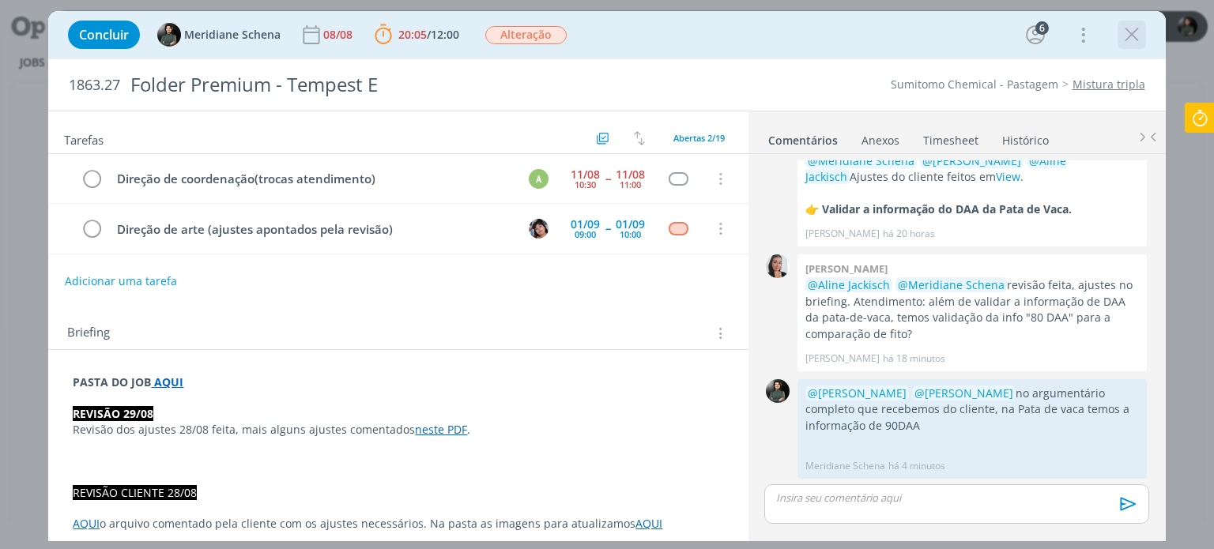
click at [1125, 32] on icon "dialog" at bounding box center [1132, 35] width 24 height 24
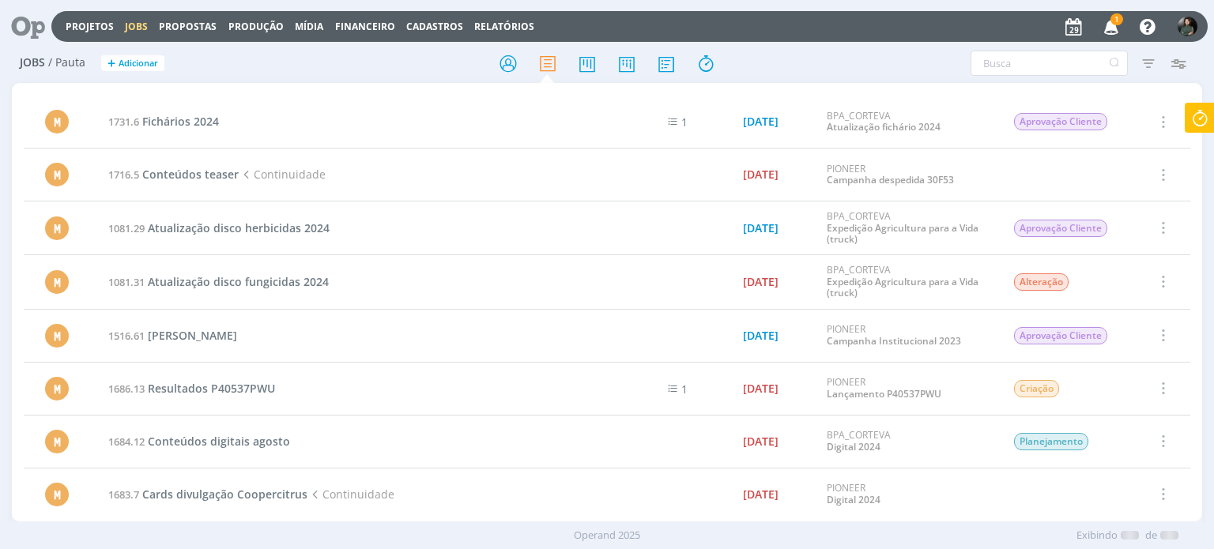
click at [1107, 26] on icon "button" at bounding box center [1112, 26] width 28 height 27
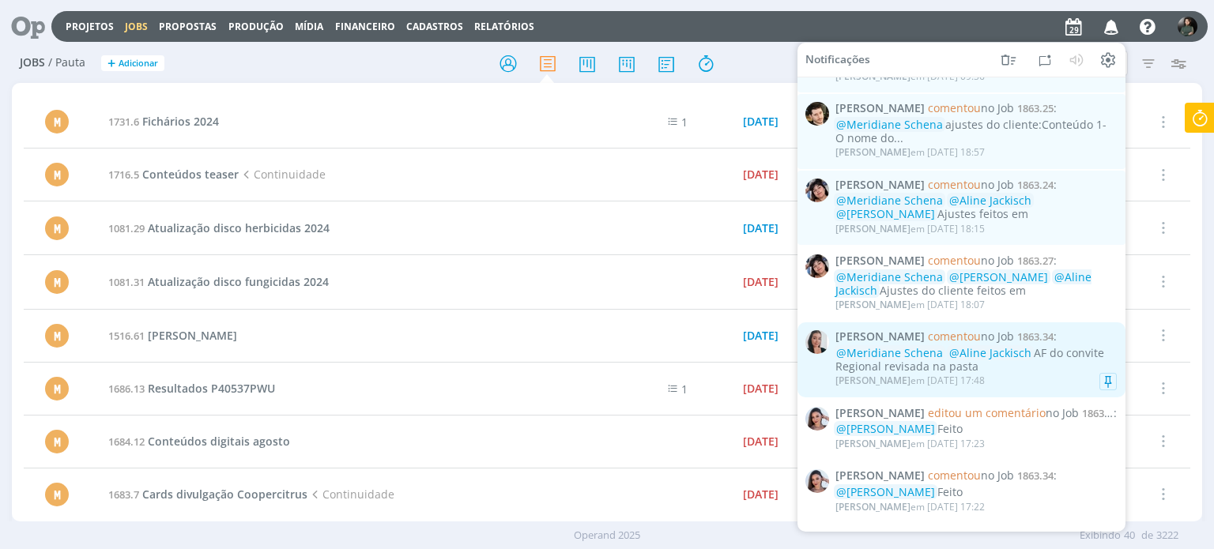
scroll to position [632, 0]
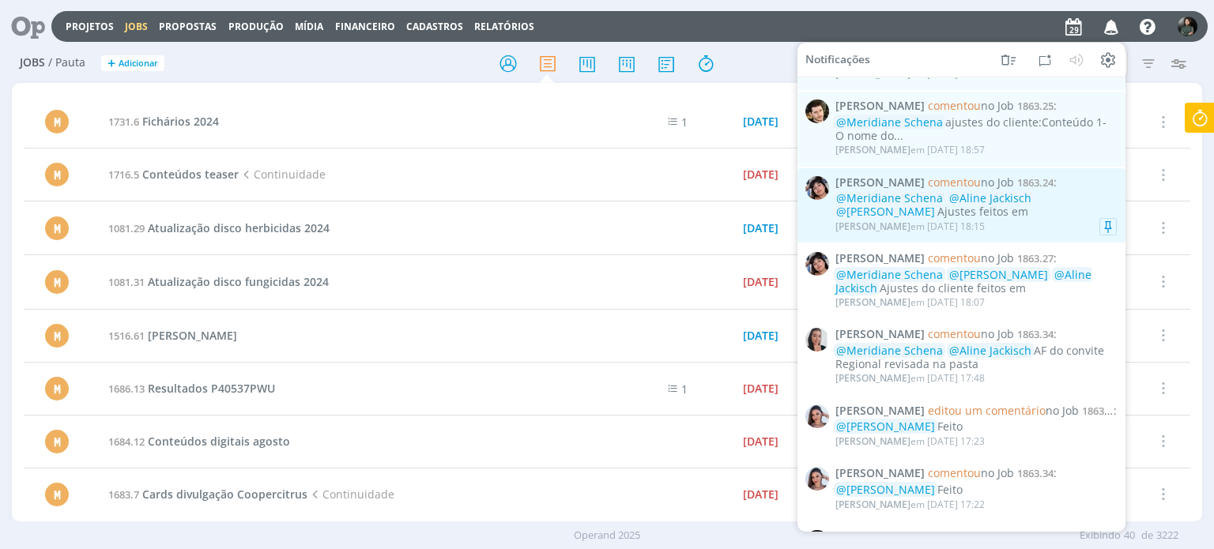
click at [1055, 215] on div "@Meridiane Schena @Aline Jackisch @Caroline Pieczarka Ajustes feitos em" at bounding box center [976, 205] width 281 height 27
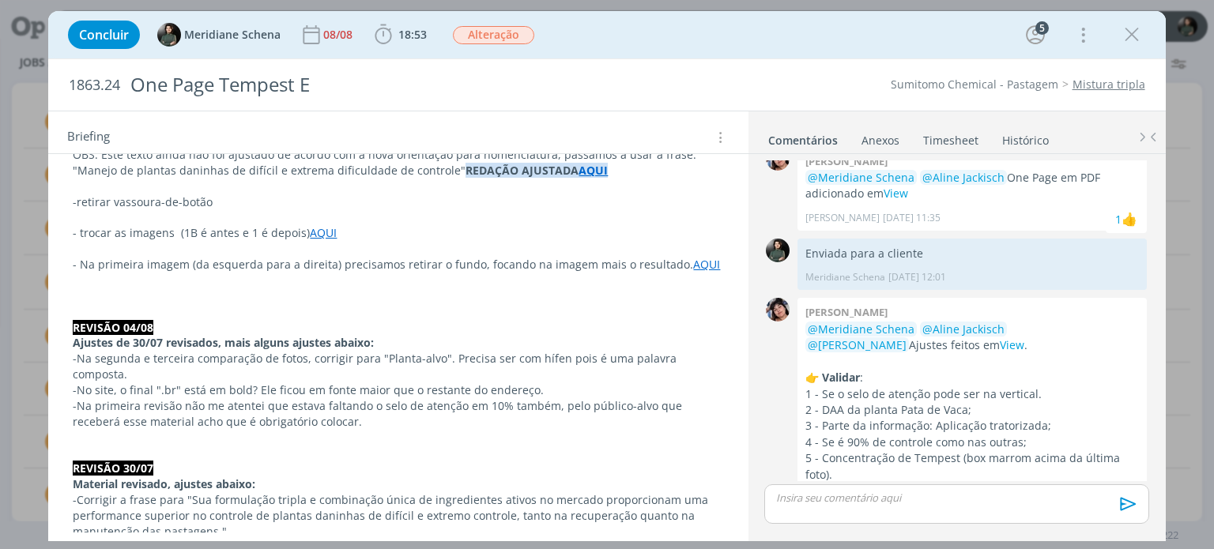
scroll to position [1088, 0]
click at [816, 502] on p "dialog" at bounding box center [956, 498] width 359 height 14
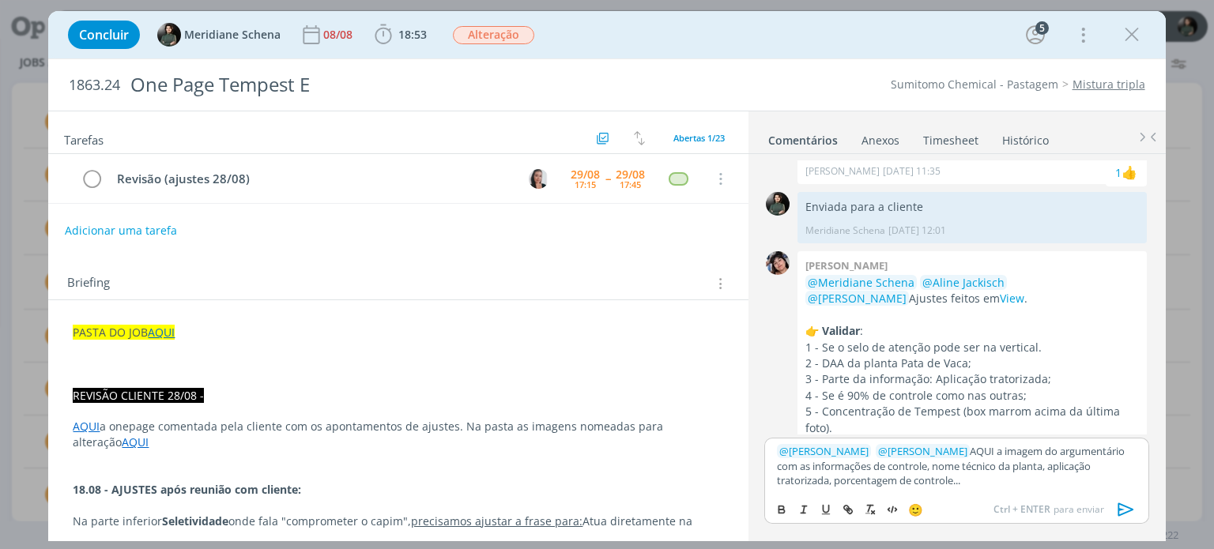
scroll to position [0, 0]
click at [157, 333] on link "AQUI" at bounding box center [161, 332] width 27 height 15
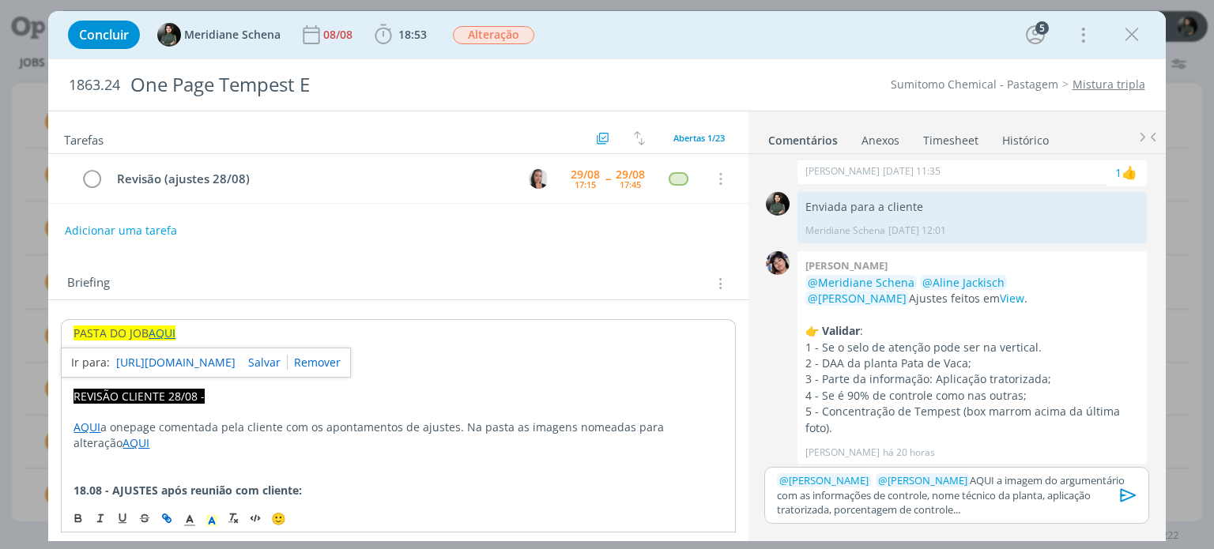
scroll to position [1994, 0]
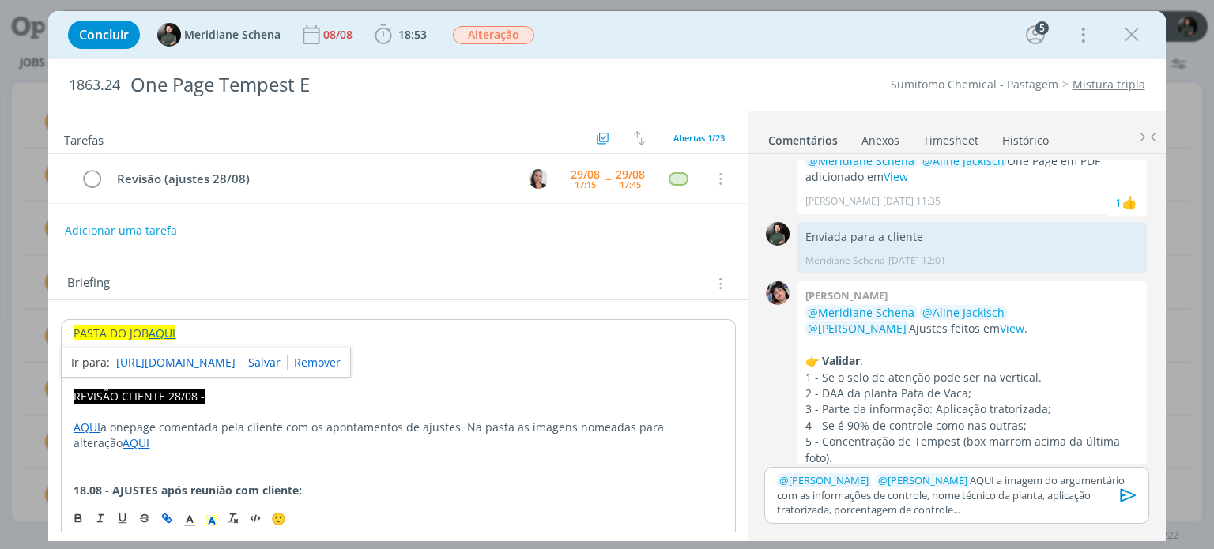
click at [177, 360] on link "https://sobeae.sharepoint.com/:f:/s/SOBEAE/EhnOk0RqX6dPnXMMpu__RTUBVaHrrN5ds-so…" at bounding box center [175, 363] width 119 height 21
drag, startPoint x: 994, startPoint y: 477, endPoint x: 1018, endPoint y: 477, distance: 24.5
click at [1018, 477] on p "﻿ @ Eliana Hochscheidt ﻿ ﻿ @ Caroline Pieczarka ﻿ AQUI a imagem do argumentário…" at bounding box center [956, 495] width 359 height 43
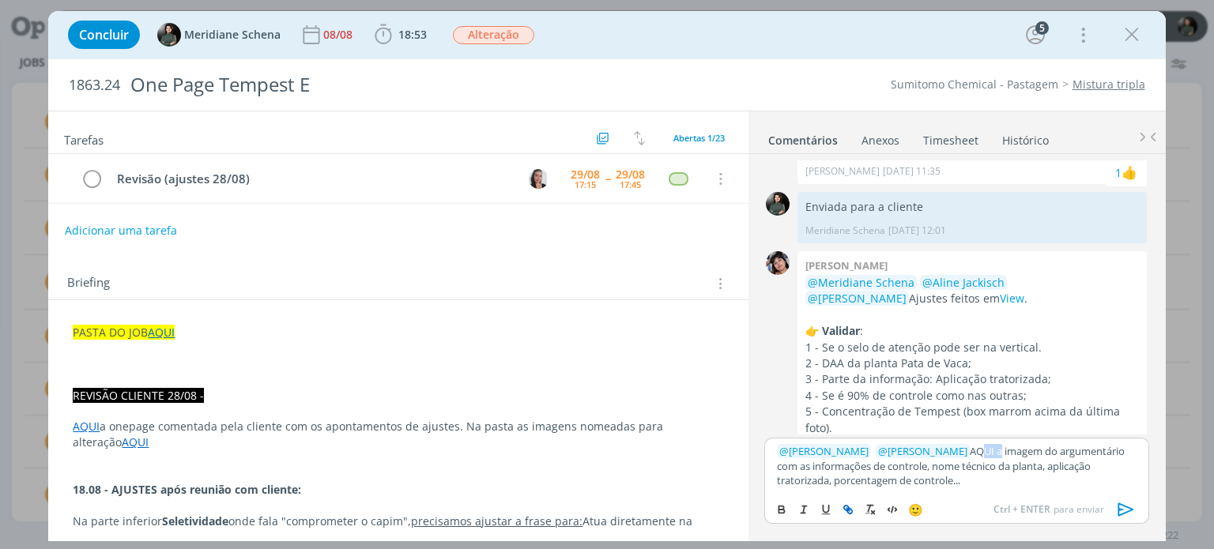
click at [850, 508] on icon "dialog" at bounding box center [848, 510] width 13 height 13
paste input "https://sobeae.sharepoint.com/:i:/s/SOBEAE/EY4681NiX4pKhRzLo-Ksz8IBa1wtd3LltvdL…"
type input "https://sobeae.sharepoint.com/:i:/s/SOBEAE/EY4681NiX4pKhRzLo-Ksz8IBa1wtd3LltvdL…"
click at [1093, 421] on link "dialog" at bounding box center [1082, 421] width 41 height 14
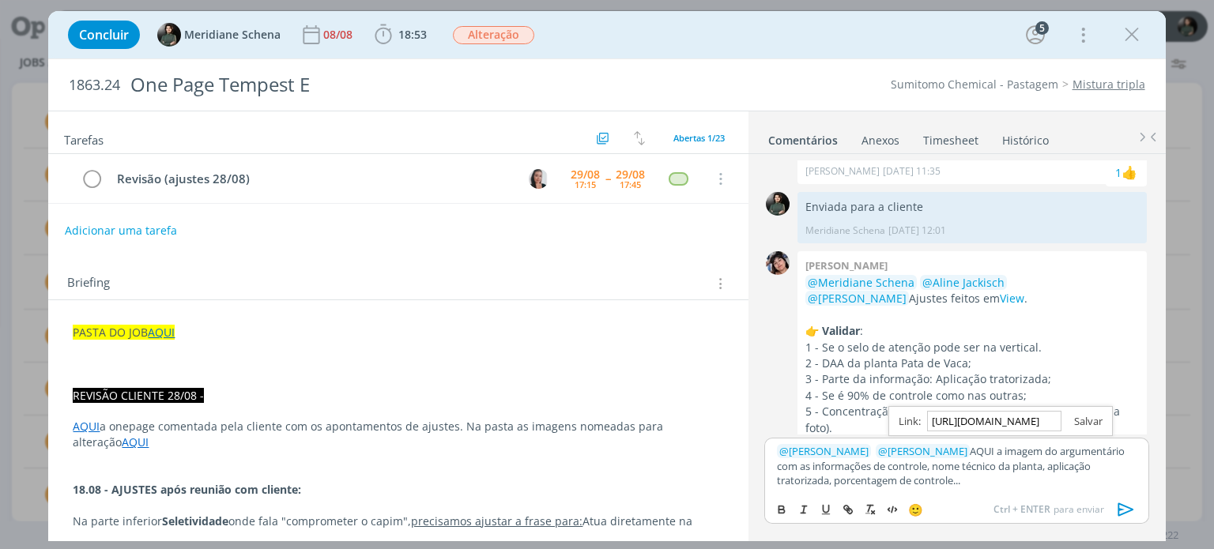
scroll to position [0, 0]
click at [1123, 509] on icon "dialog" at bounding box center [1126, 509] width 16 height 13
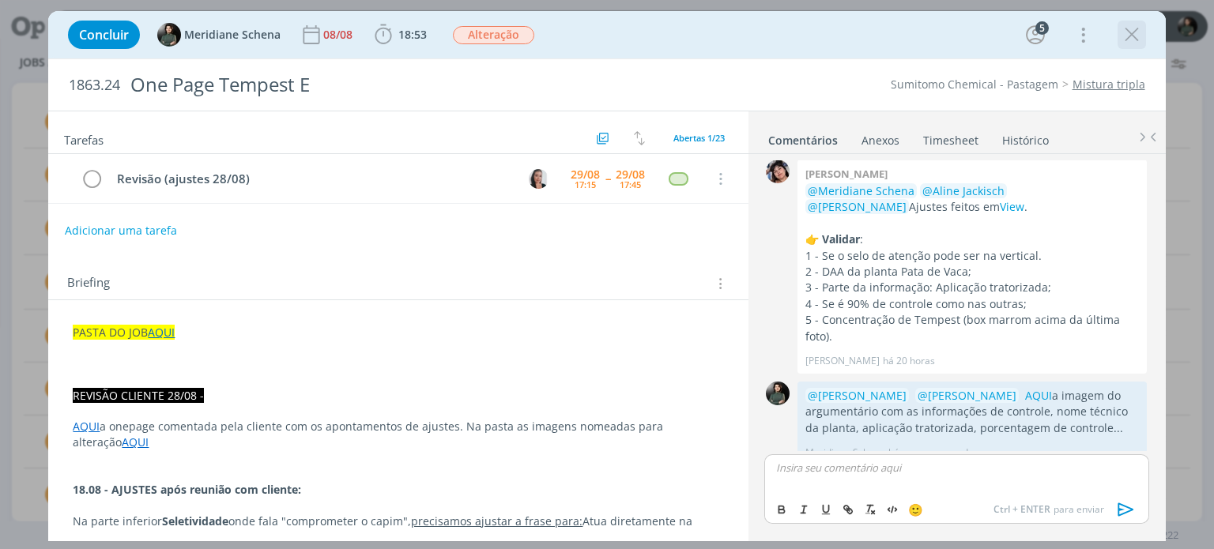
click at [1142, 35] on icon "dialog" at bounding box center [1132, 35] width 24 height 24
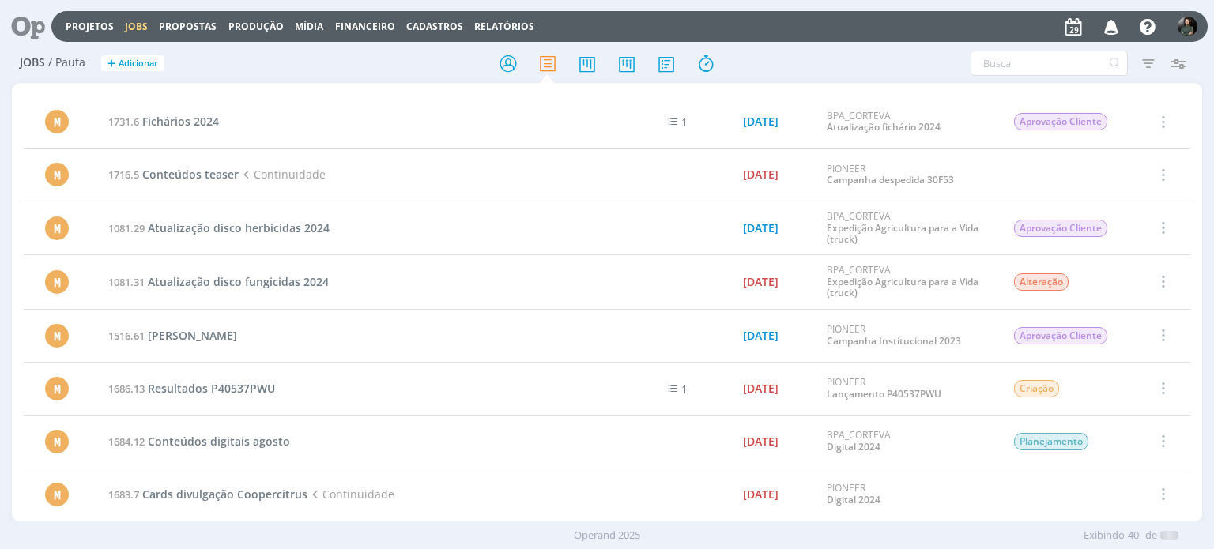
click at [1111, 17] on icon "button" at bounding box center [1112, 26] width 28 height 27
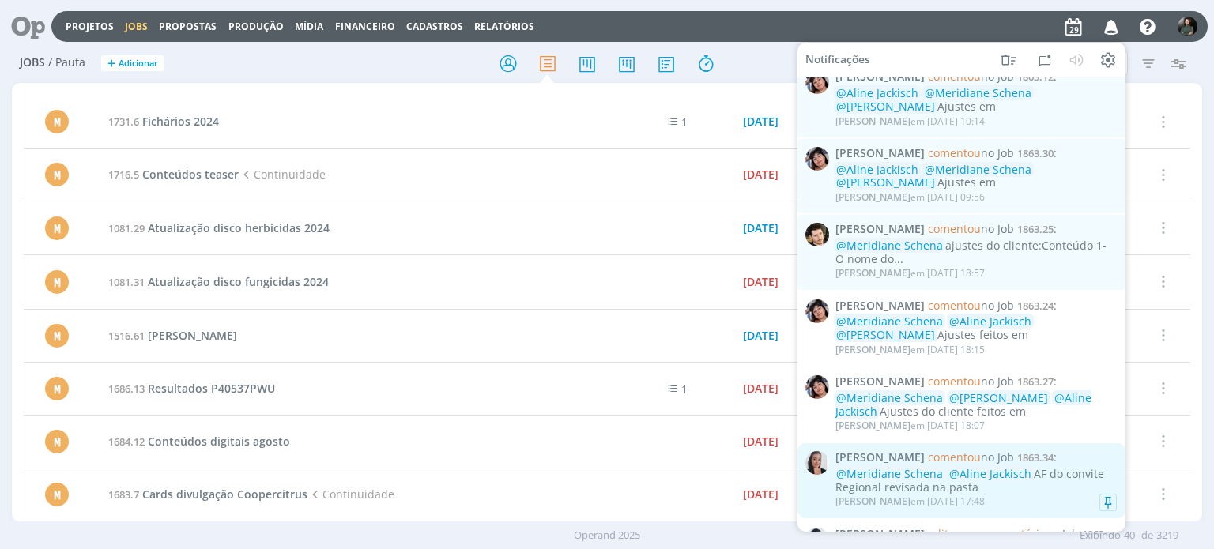
scroll to position [490, 0]
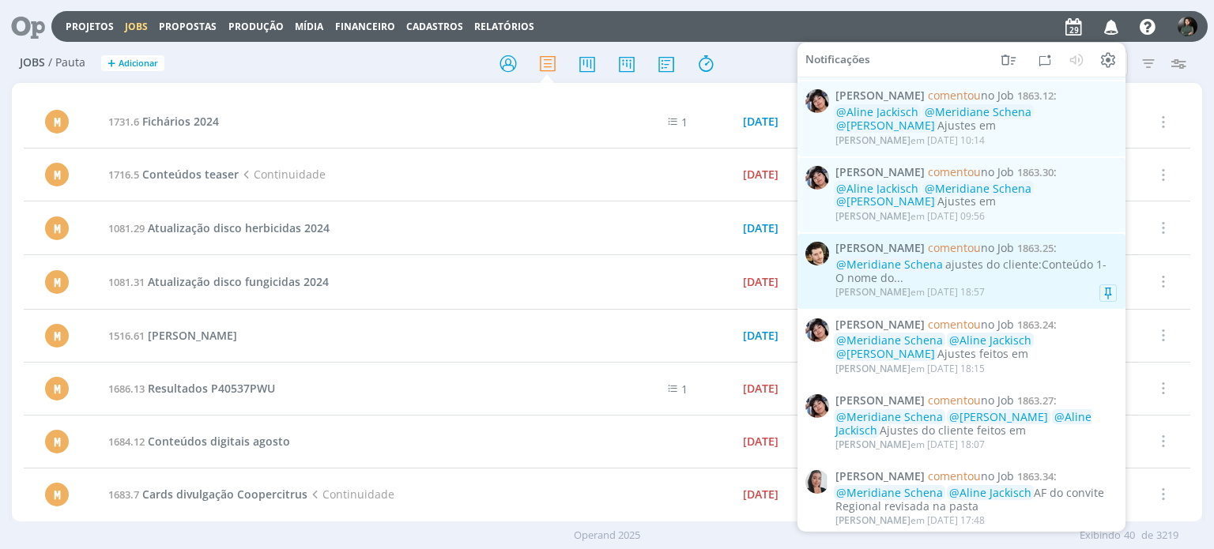
click at [1031, 284] on div "@Meridiane Schena ajustes do cliente:Conteúdo 1- O nome do..." at bounding box center [976, 271] width 281 height 27
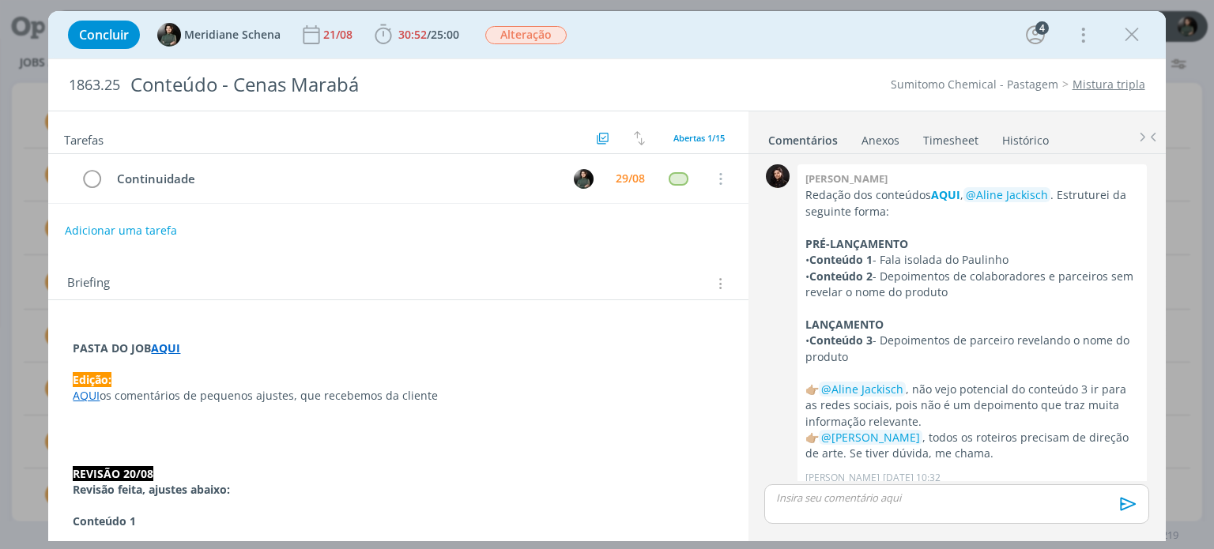
scroll to position [1390, 0]
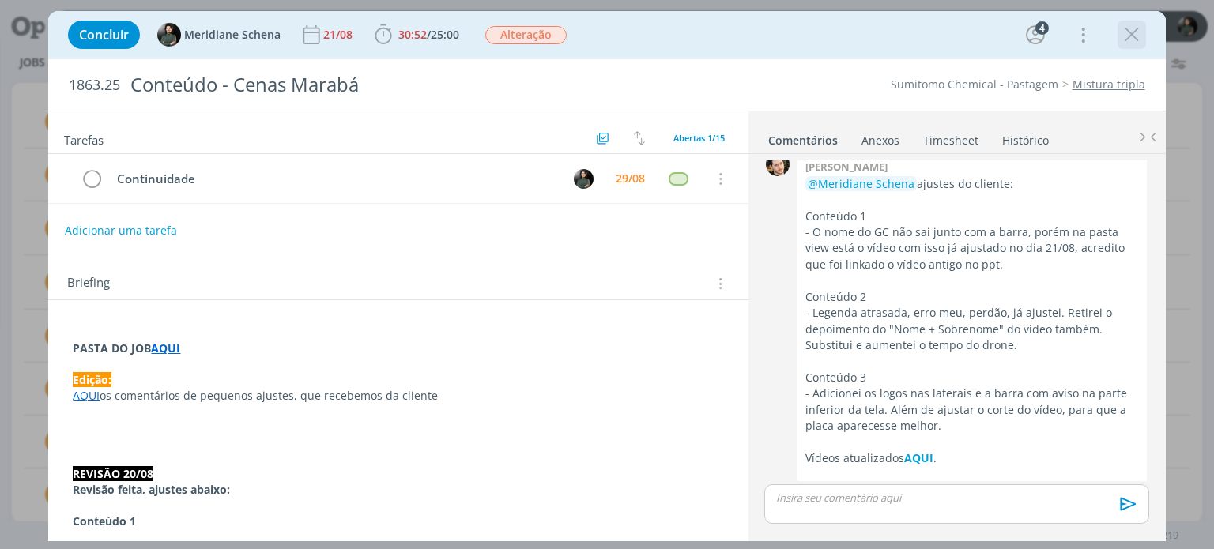
click at [1118, 32] on div "dialog" at bounding box center [1132, 35] width 28 height 28
click at [1135, 42] on icon "dialog" at bounding box center [1132, 35] width 24 height 24
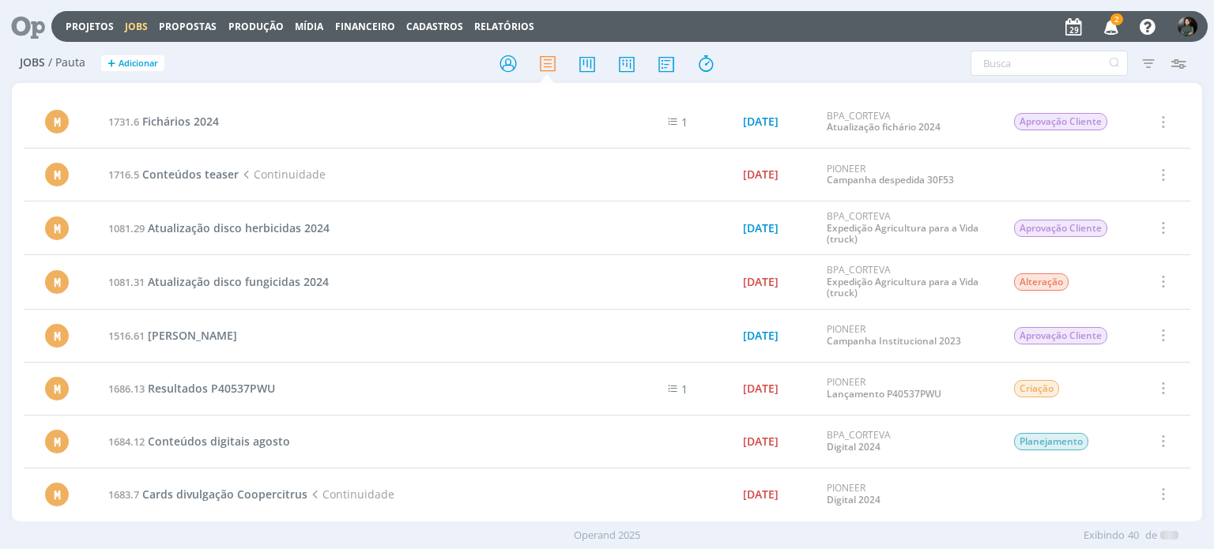
click at [1113, 31] on icon "button" at bounding box center [1112, 26] width 28 height 27
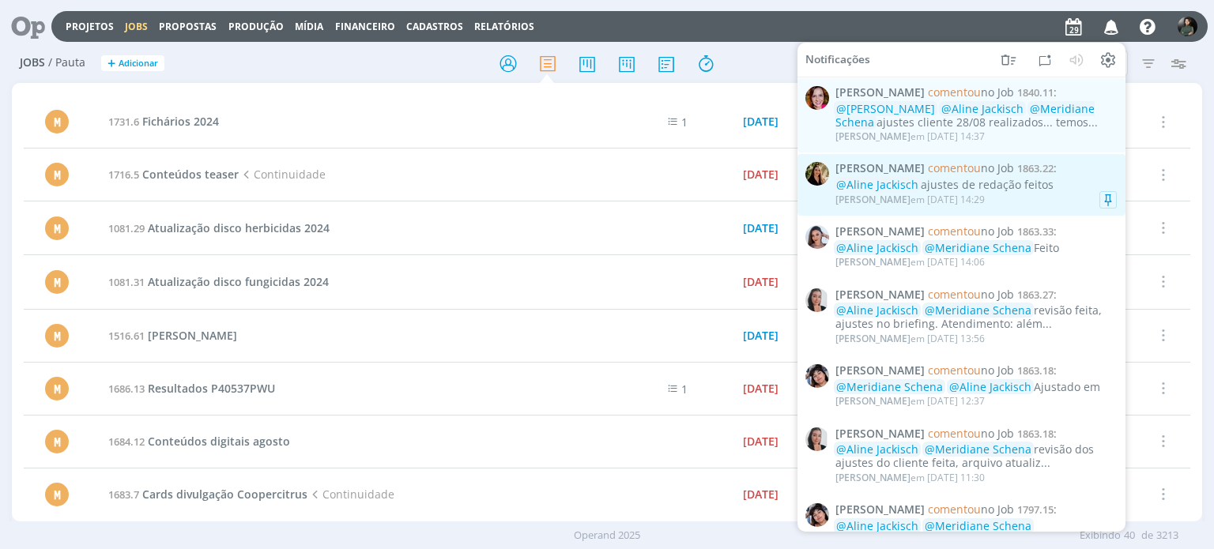
click at [1083, 178] on div "Cristieli Crizel comentou no Job 1863.22 : @Aline Jackisch ajustes de redação f…" at bounding box center [976, 185] width 281 height 46
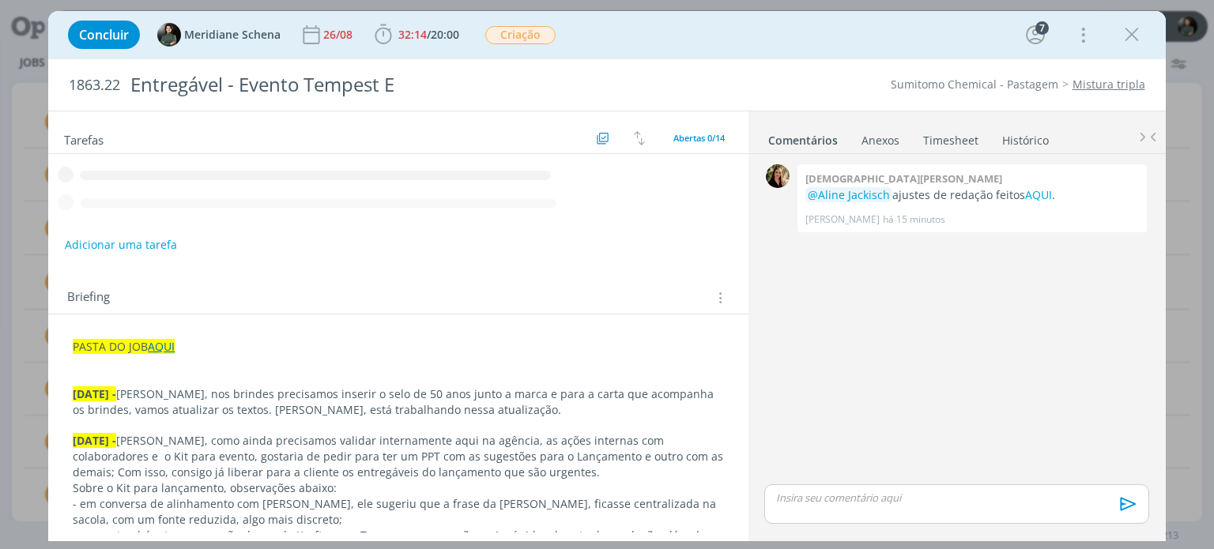
scroll to position [1264, 0]
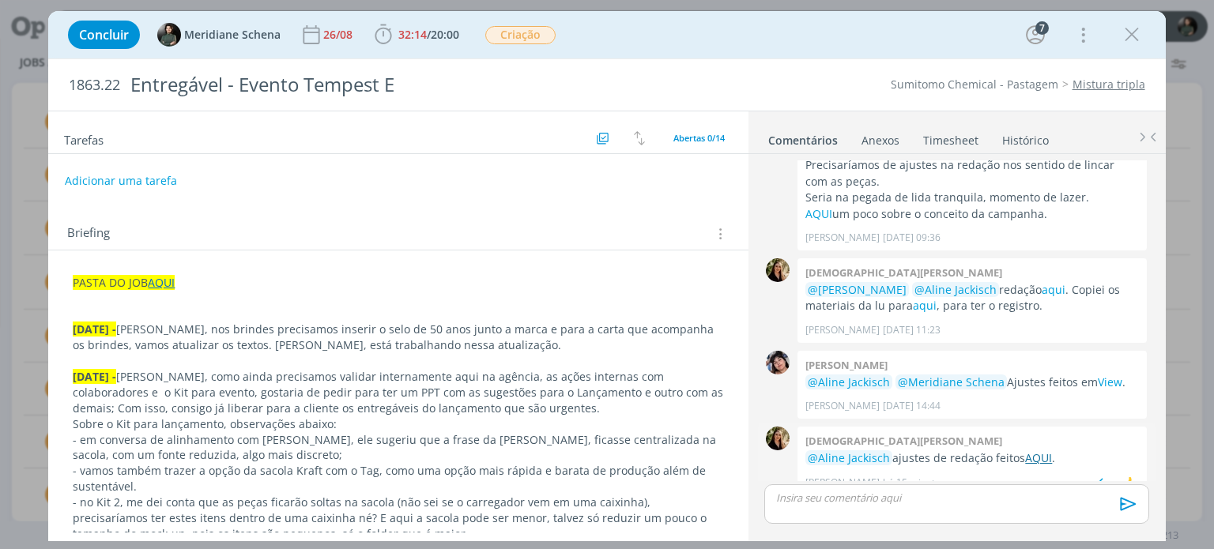
click at [1037, 451] on link "AQUI" at bounding box center [1038, 458] width 27 height 15
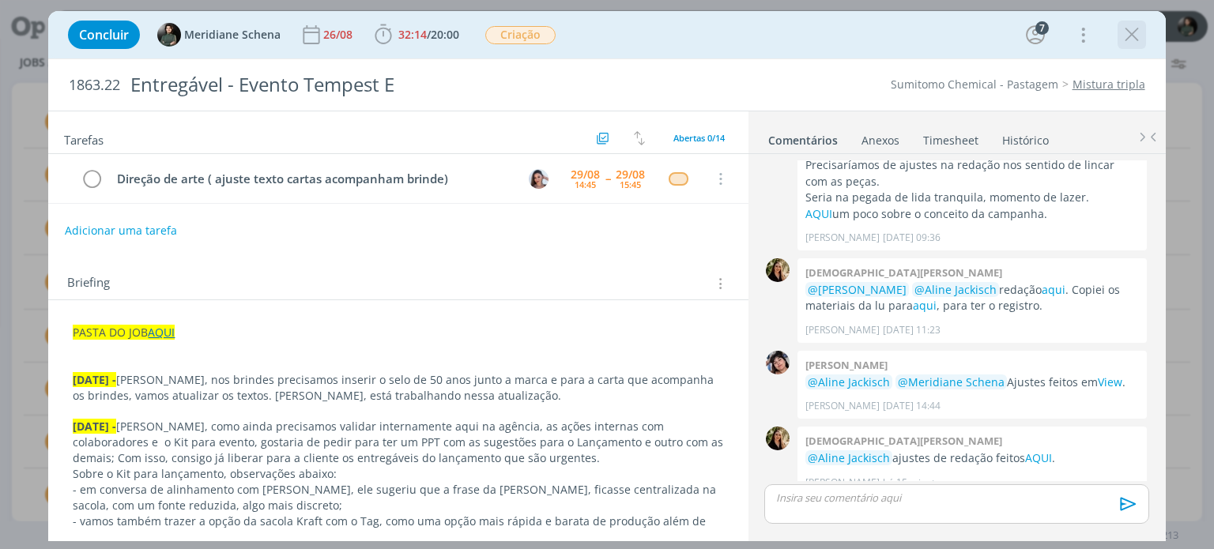
click at [1141, 28] on icon "dialog" at bounding box center [1132, 35] width 24 height 24
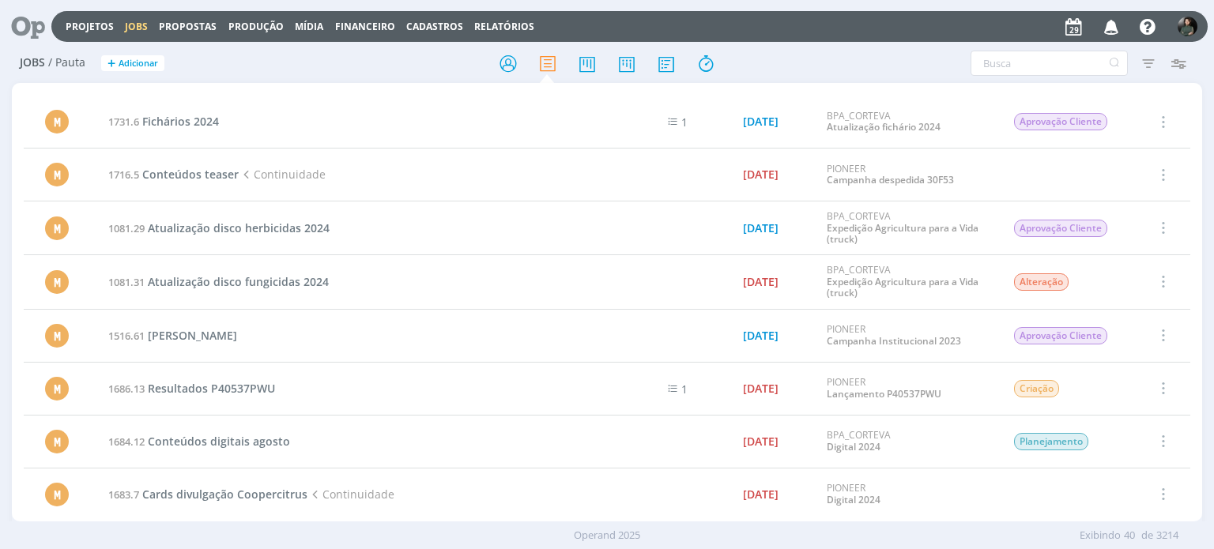
click at [1111, 32] on icon "button" at bounding box center [1112, 26] width 28 height 27
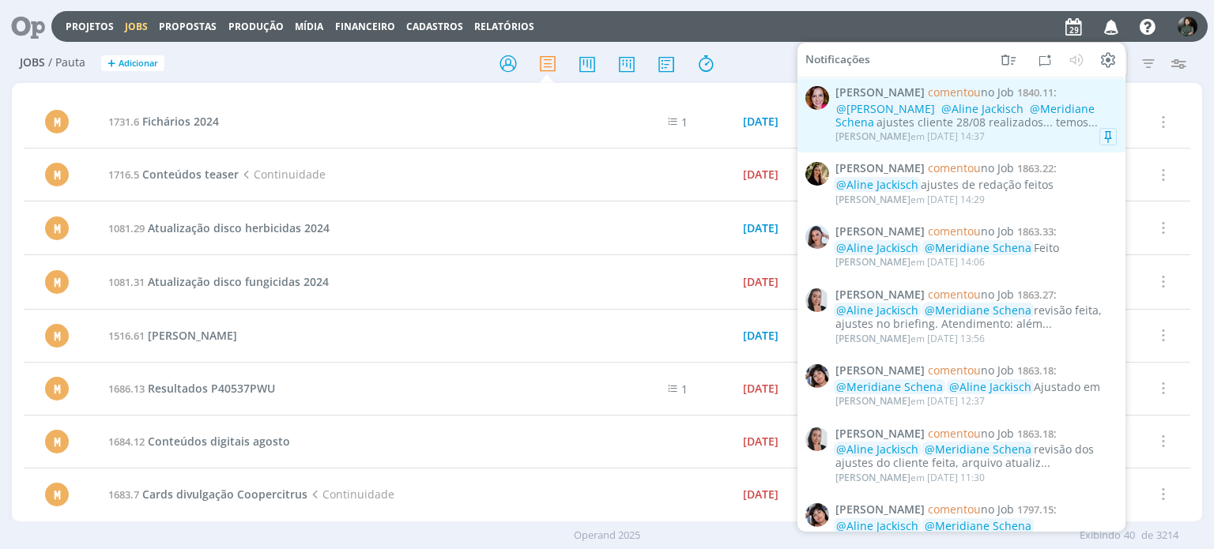
click at [1066, 126] on div "@Nicole Bartz @Aline Jackisch @Meridiane Schena ajustes cliente 28/08 realizado…" at bounding box center [976, 116] width 281 height 27
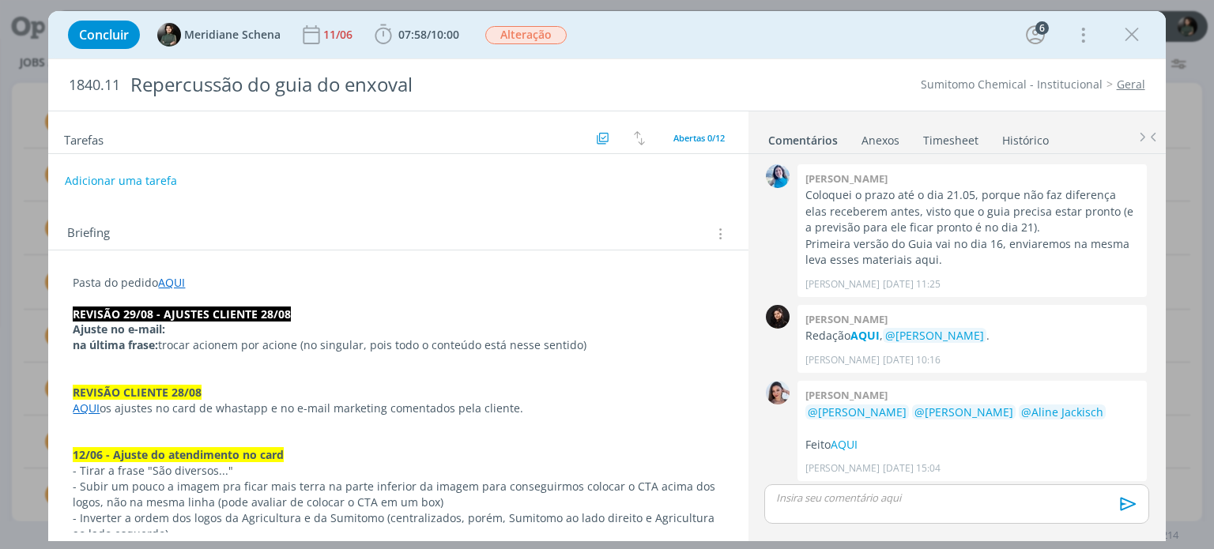
scroll to position [1417, 0]
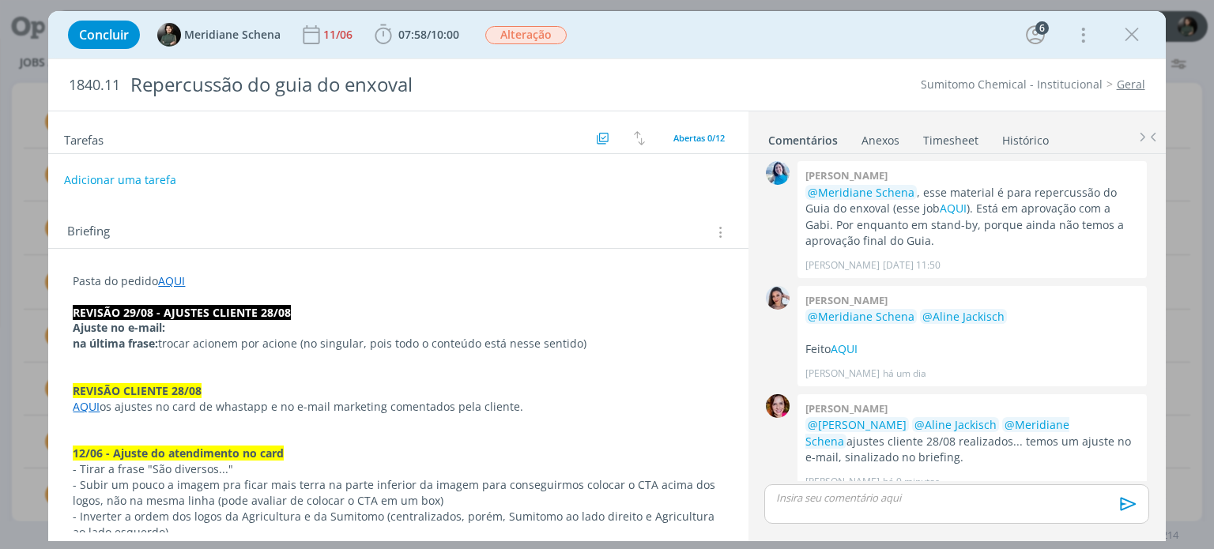
click at [123, 172] on button "Adicionar uma tarefa" at bounding box center [120, 180] width 112 height 27
click at [431, 30] on span "/" at bounding box center [429, 34] width 4 height 15
type input "Direção"
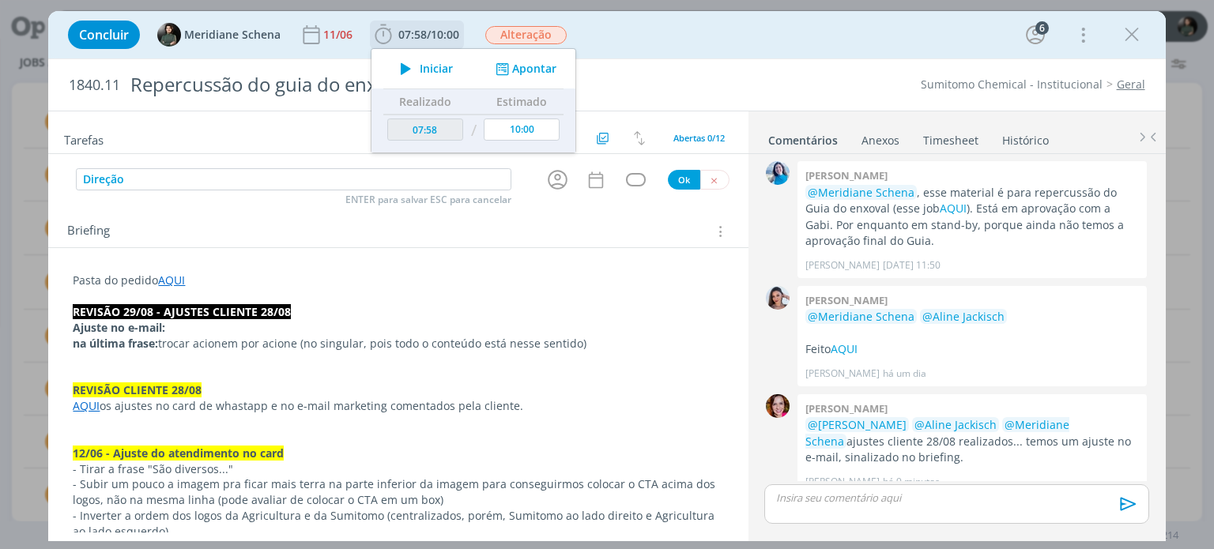
click at [417, 66] on icon "dialog" at bounding box center [406, 68] width 28 height 21
drag, startPoint x: 189, startPoint y: 160, endPoint x: 177, endPoint y: 179, distance: 22.4
click at [188, 160] on div "dialog" at bounding box center [398, 160] width 700 height 13
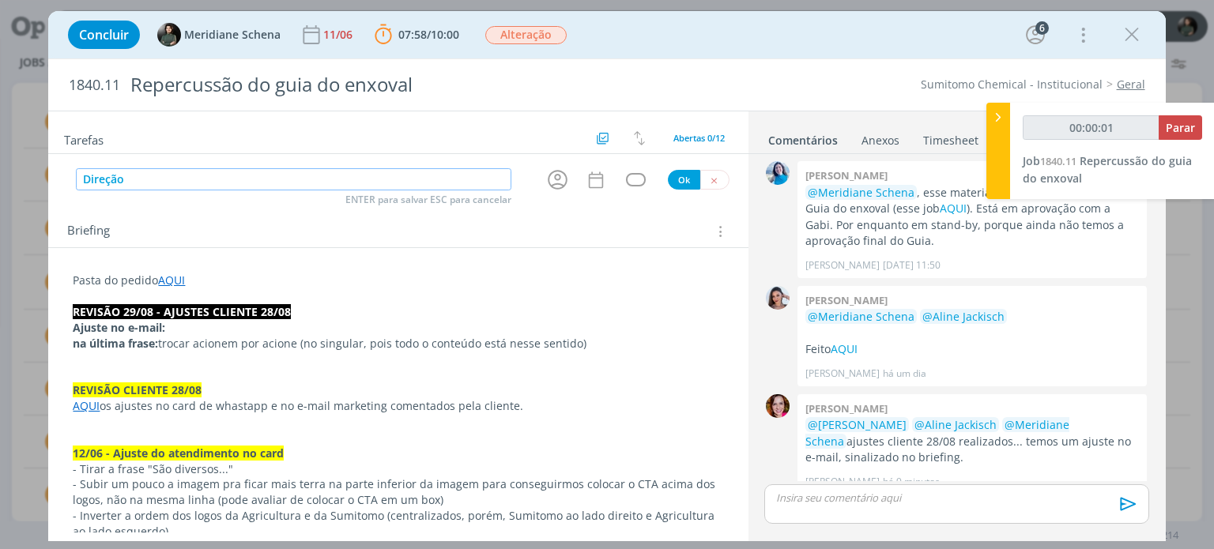
click at [174, 183] on input "Direção" at bounding box center [294, 179] width 436 height 22
type input "00:00:02"
type input "Direção de"
type input "00:00:03"
type input "Direção de arte"
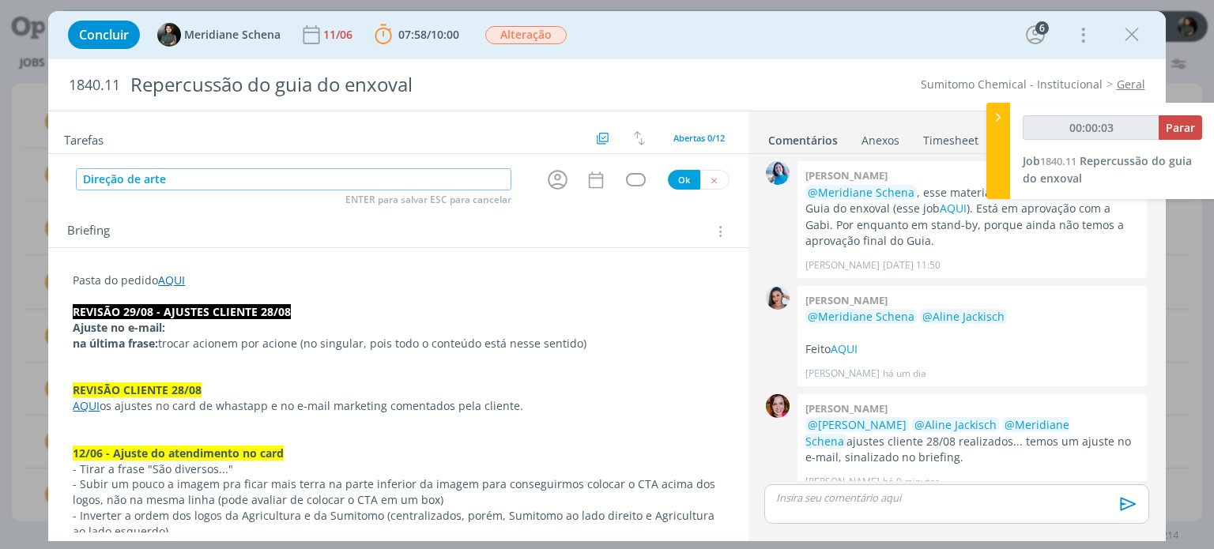
type input "00:00:04"
type input "Direção de arte ("
type input "00:00:05"
type input "Direção de arte (ajuste"
type input "00:00:06"
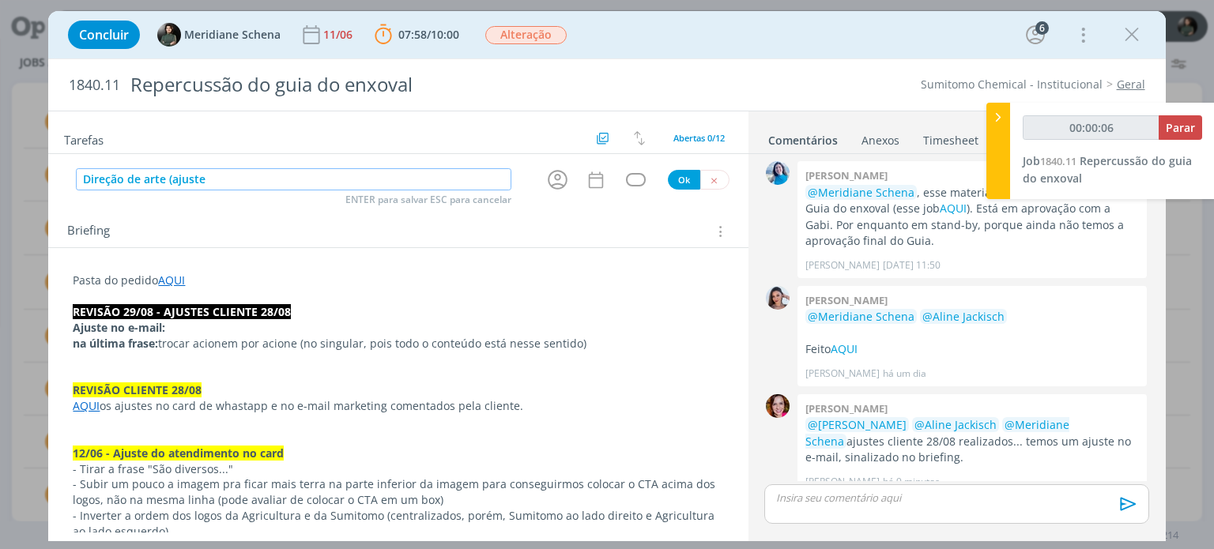
type input "Direção de arte (ajustes"
type input "00:00:07"
type input "Direção de arte (ajuste"
type input "00:00:08"
type input "Direção de arte (ajuste rev"
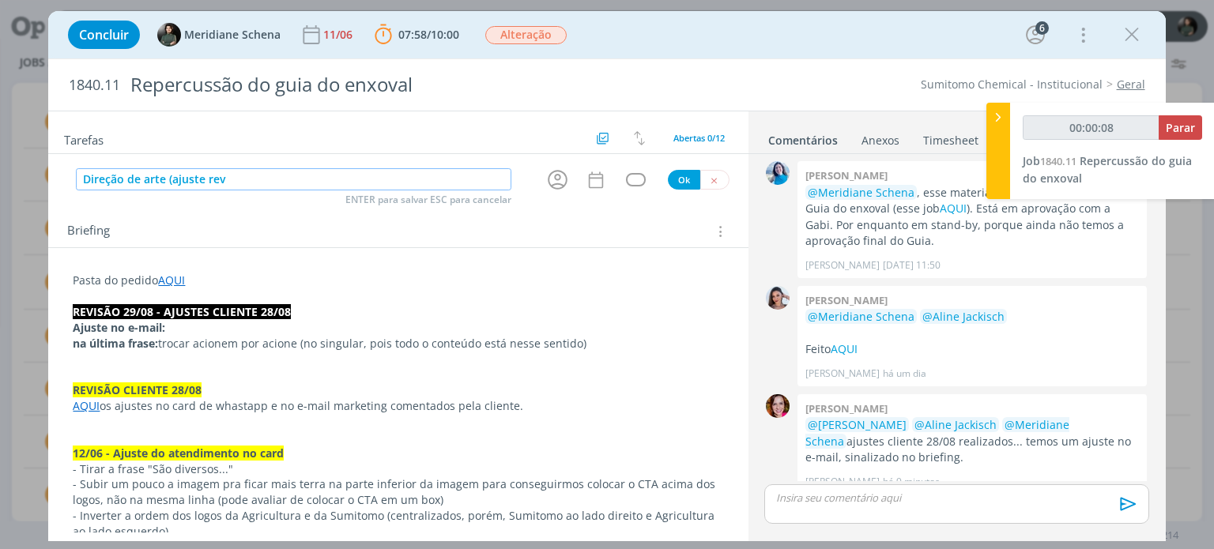
type input "00:00:09"
type input "Direção de arte (ajuste revis"
type input "00:00:10"
type input "Direção de arte (ajuste revisão"
type input "00:00:12"
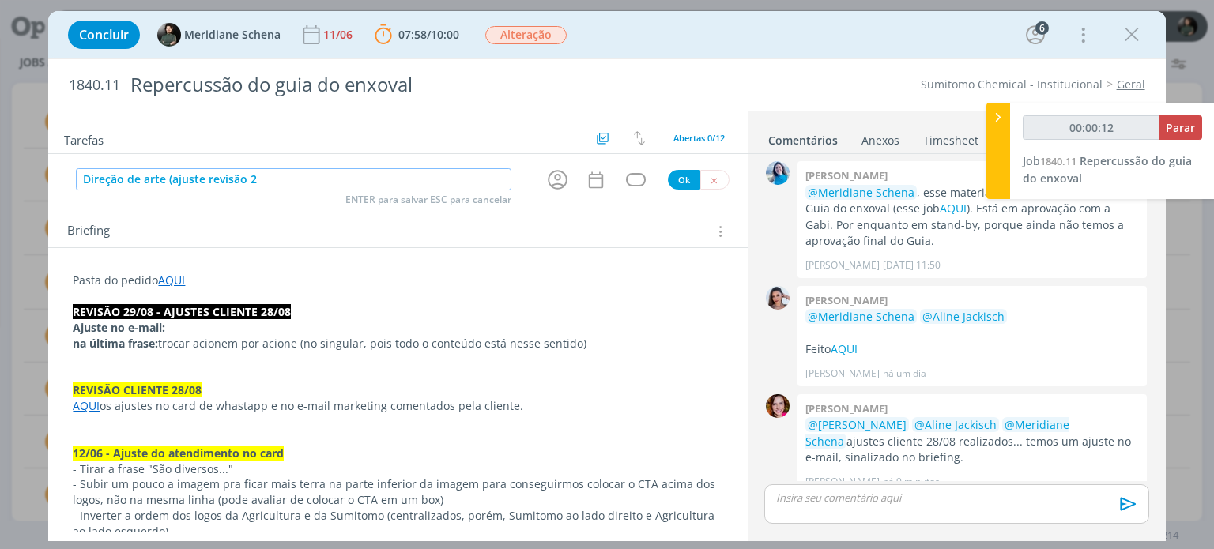
type input "Direção de arte (ajuste revisão 29"
type input "00:00:13"
type input "Direção de arte (ajuste revisão 29/08"
type input "00:00:22"
type input "Direção de arte (ajuste revisão 29/08)"
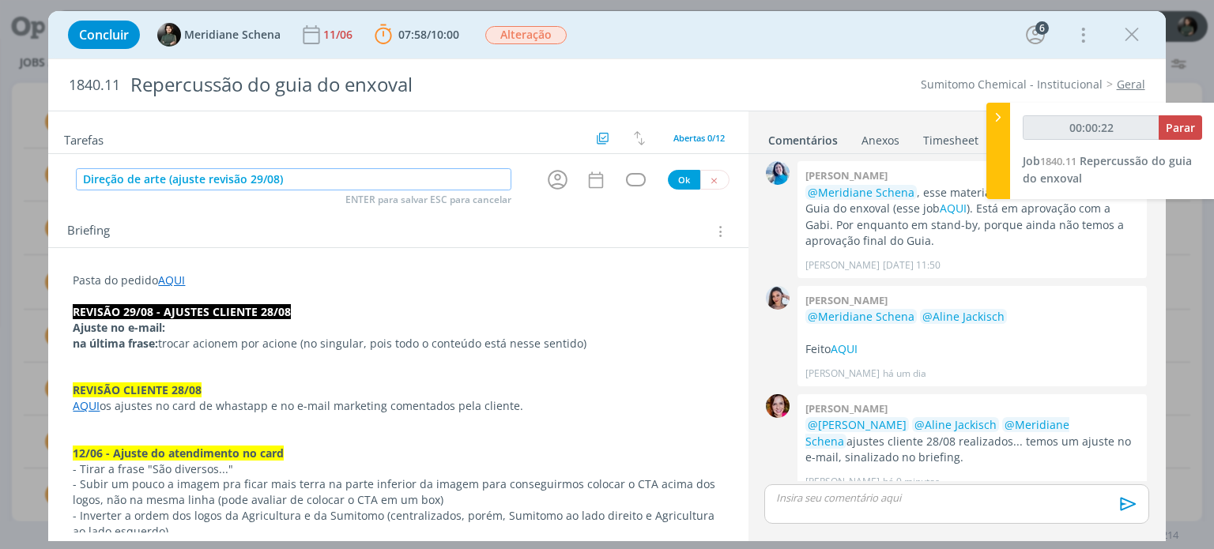
type input "00:00:23"
click at [550, 185] on icon "dialog" at bounding box center [557, 180] width 25 height 25
type input "Direção de arte (ajuste revisão 29/08)"
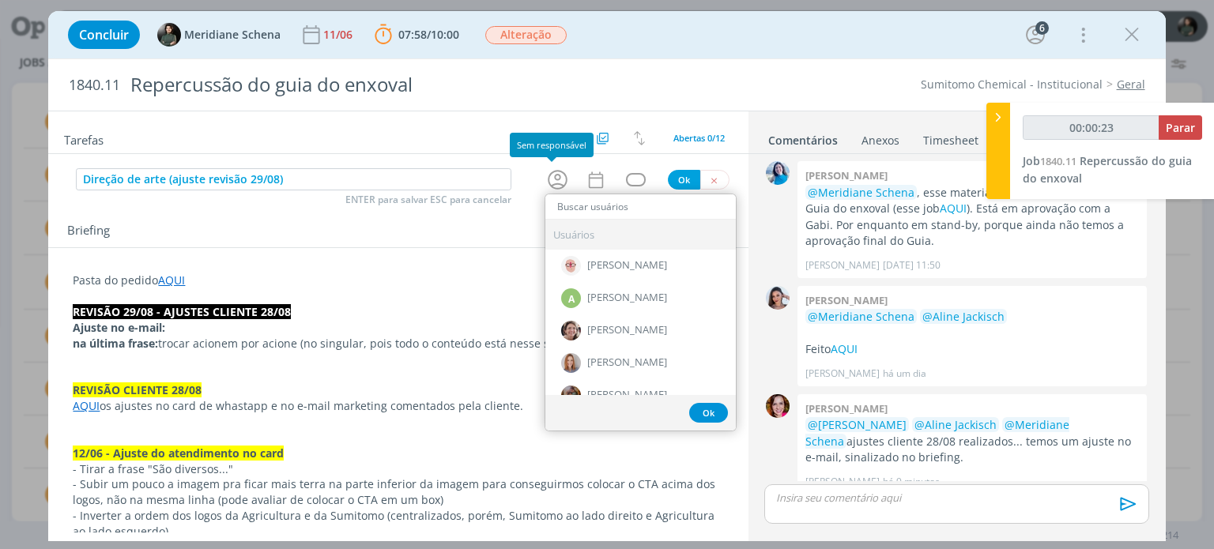
type input "00:00:24"
type input "nic"
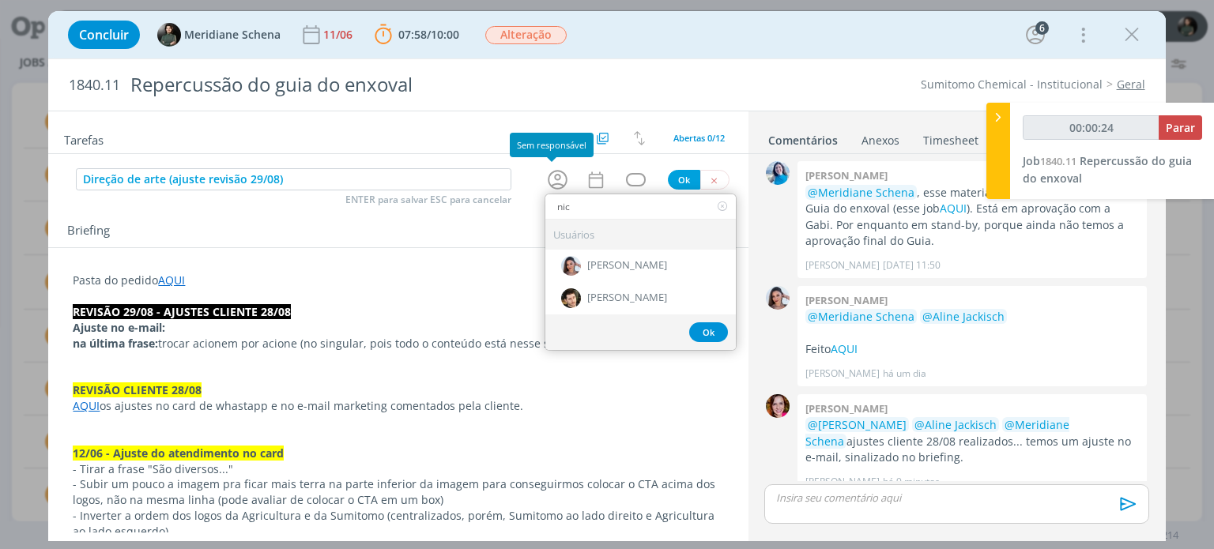
type input "00:00:25"
type input "nic"
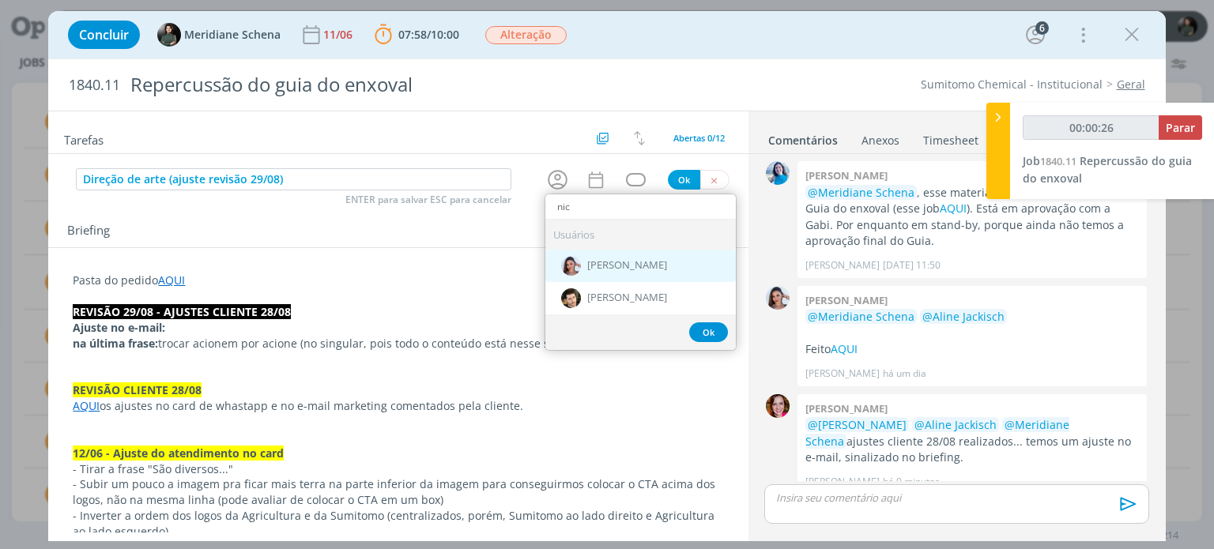
click at [616, 262] on span "[PERSON_NAME]" at bounding box center [627, 266] width 80 height 13
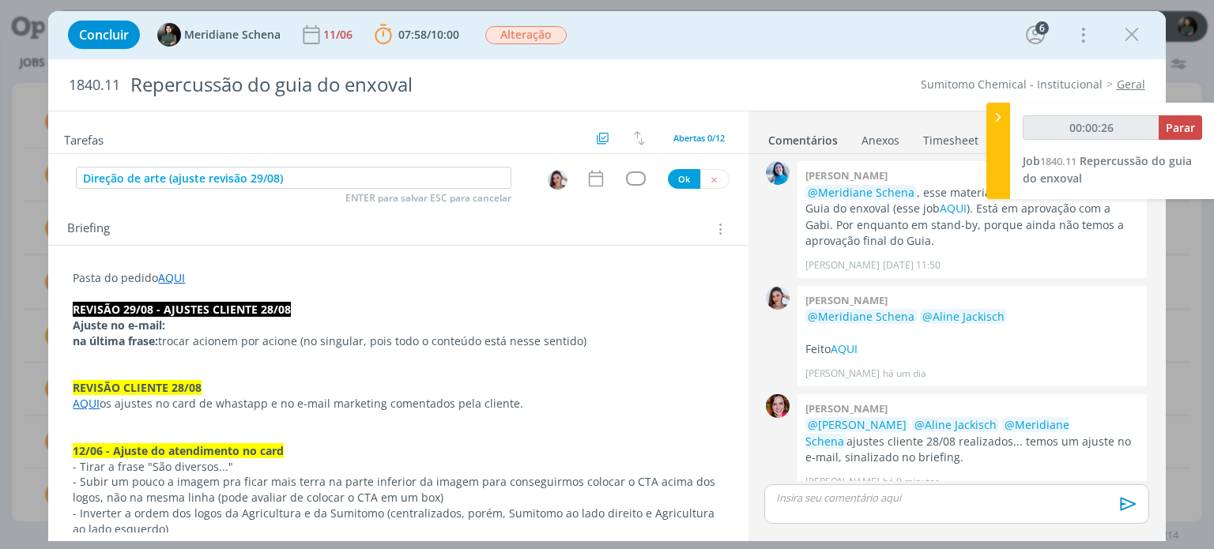
click at [599, 176] on icon "dialog" at bounding box center [596, 178] width 21 height 21
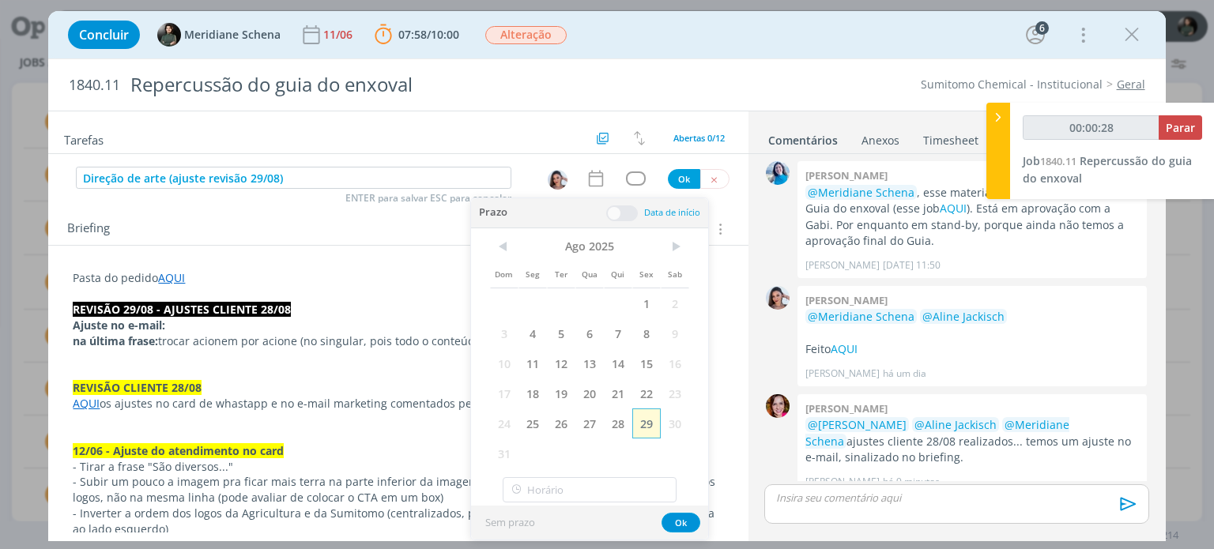
click at [642, 423] on span "29" at bounding box center [646, 424] width 28 height 30
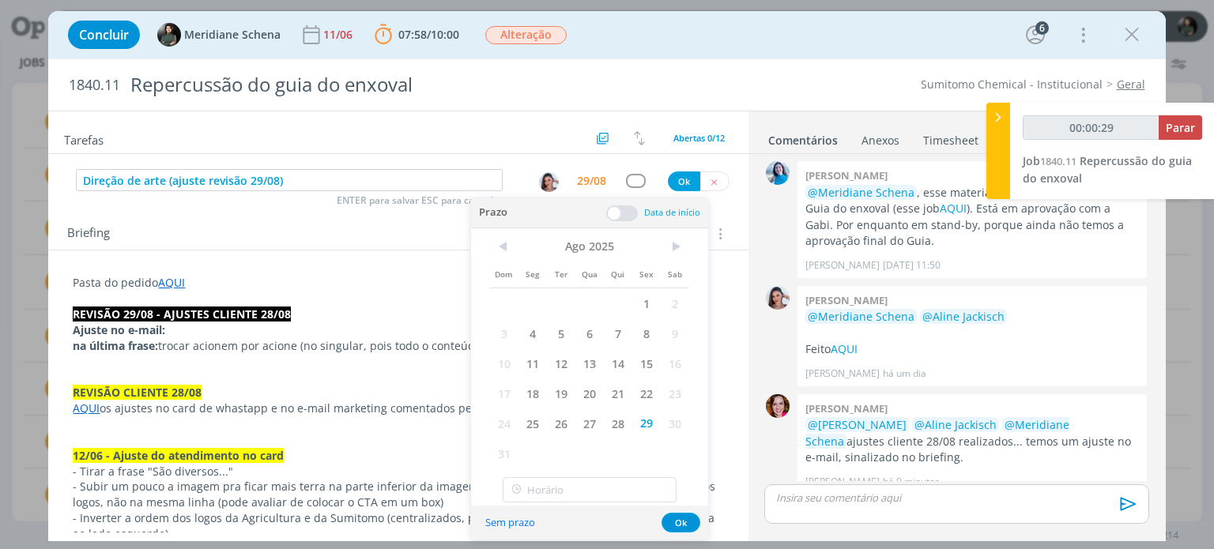
click at [624, 208] on span at bounding box center [622, 214] width 32 height 16
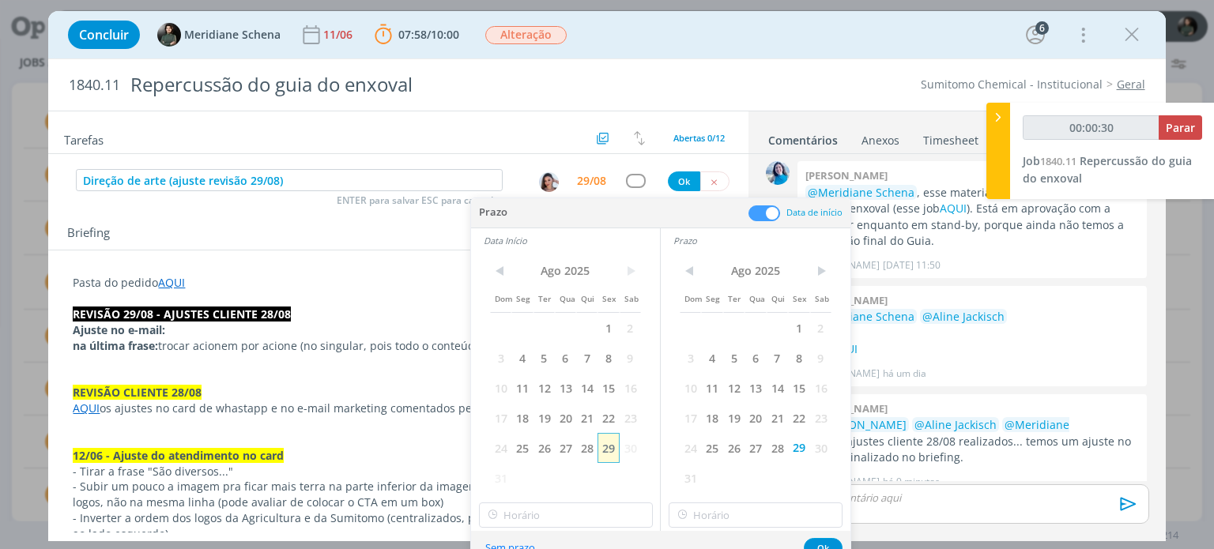
click at [612, 445] on span "29" at bounding box center [608, 448] width 21 height 30
type input "00:00:31"
type input "15:00"
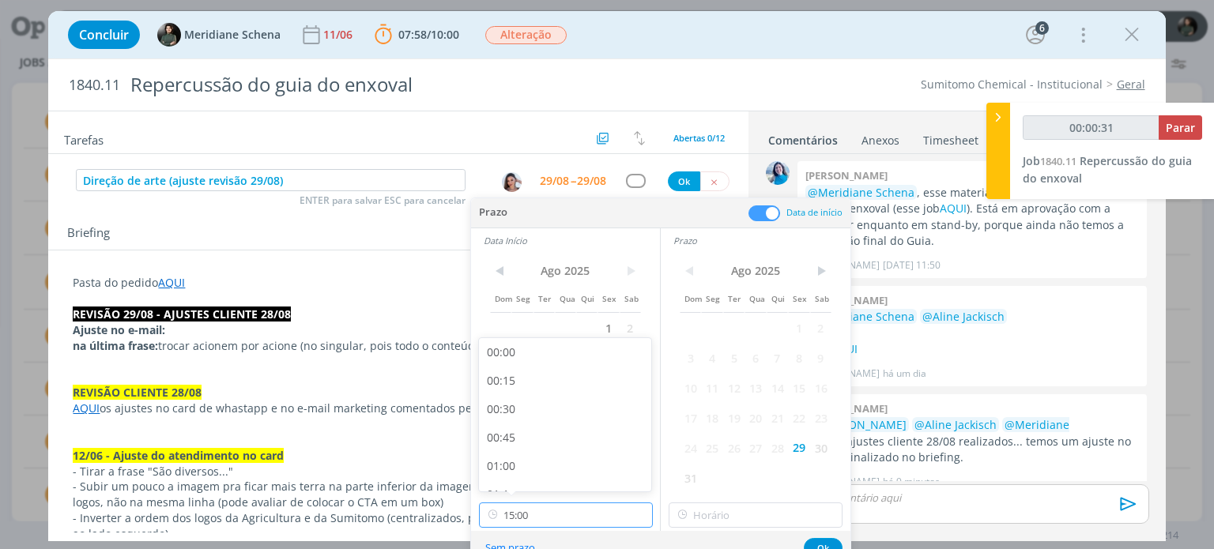
click at [558, 514] on input "15:00" at bounding box center [566, 515] width 174 height 25
type input "00:00:32"
click at [515, 436] on div "14:45" at bounding box center [567, 444] width 177 height 28
type input "14:45"
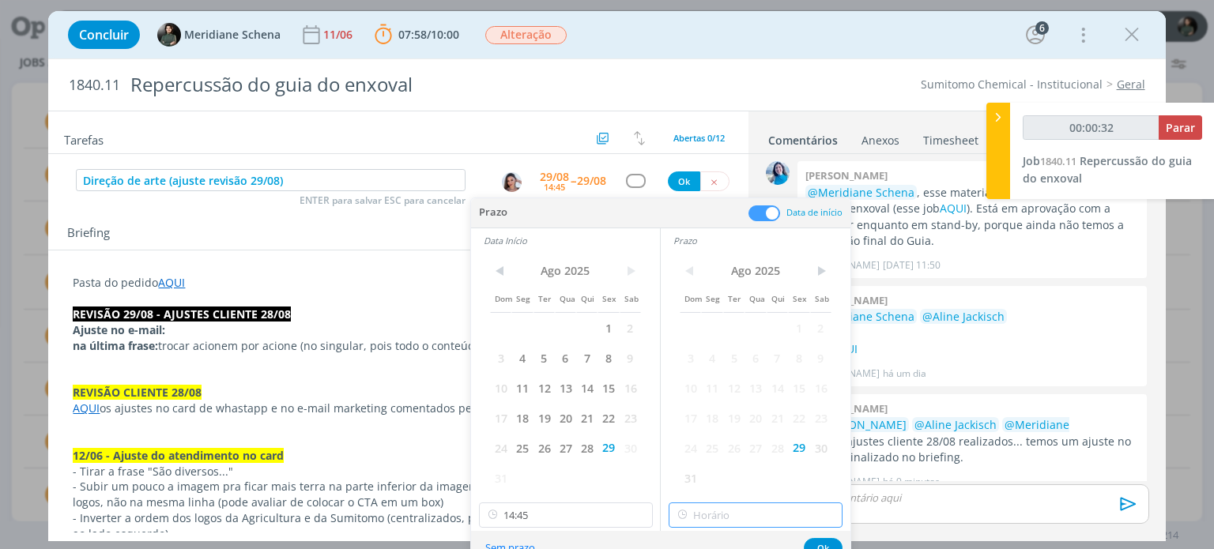
type input "15:00"
click at [706, 514] on input "15:00" at bounding box center [756, 515] width 174 height 25
click at [708, 474] on div "15:00" at bounding box center [758, 472] width 177 height 28
click at [815, 541] on button "Ok" at bounding box center [823, 548] width 39 height 20
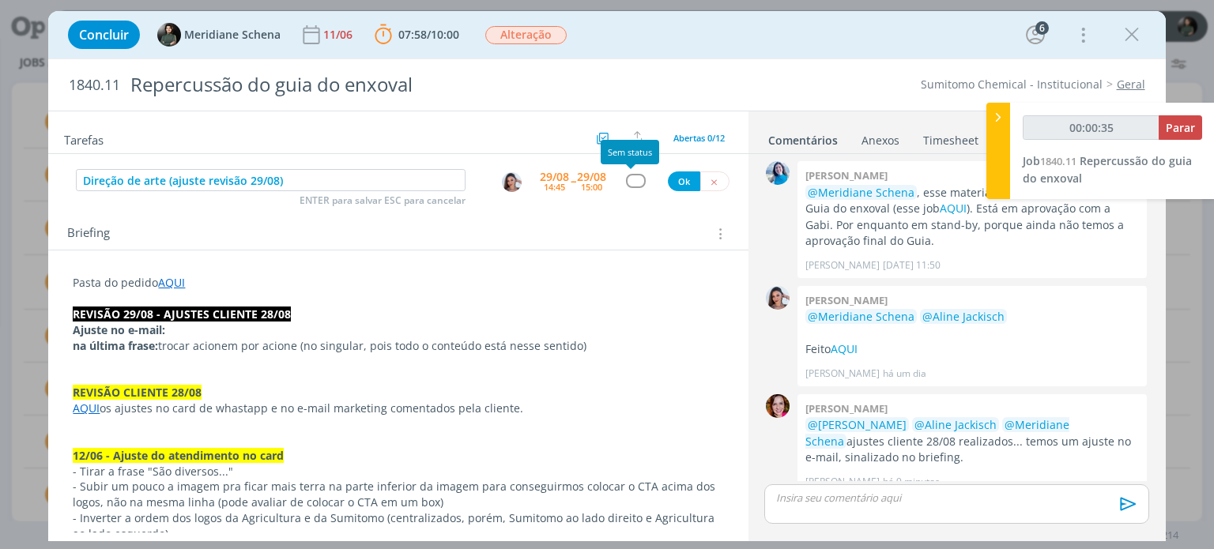
click at [626, 175] on div "dialog" at bounding box center [636, 180] width 20 height 13
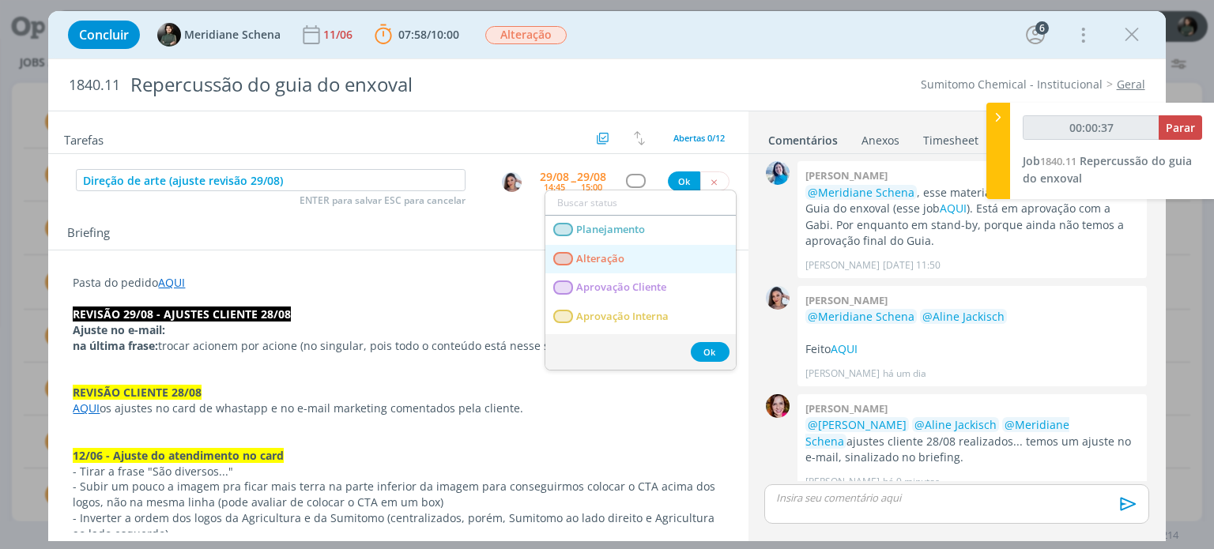
click at [616, 253] on span "Alteração" at bounding box center [601, 259] width 48 height 13
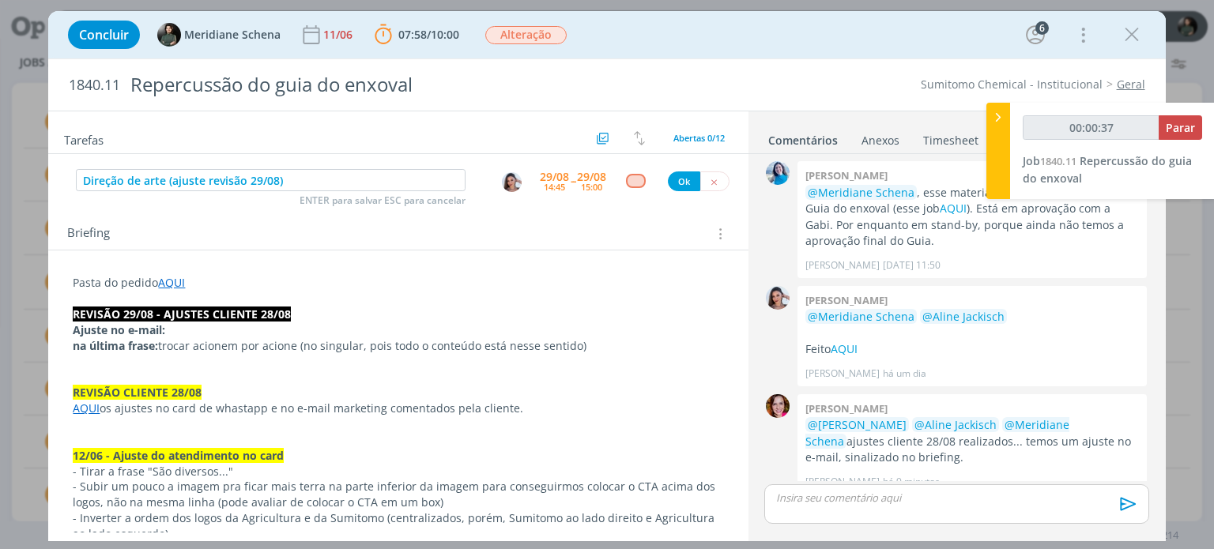
type input "00:00:38"
click at [686, 172] on button "Ok" at bounding box center [684, 182] width 32 height 20
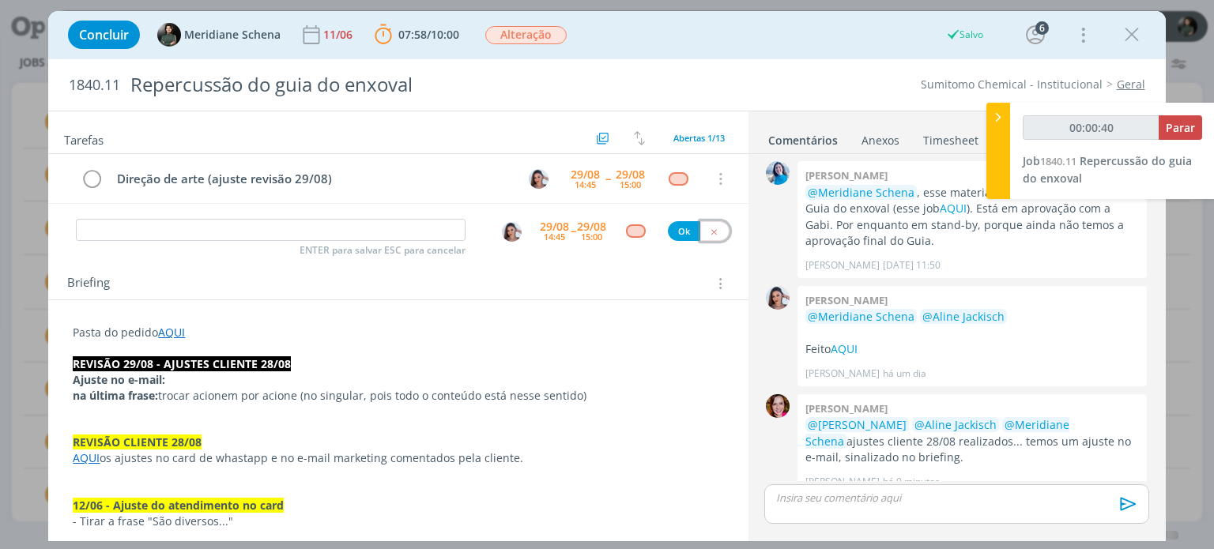
click at [713, 230] on button "dialog" at bounding box center [714, 231] width 29 height 20
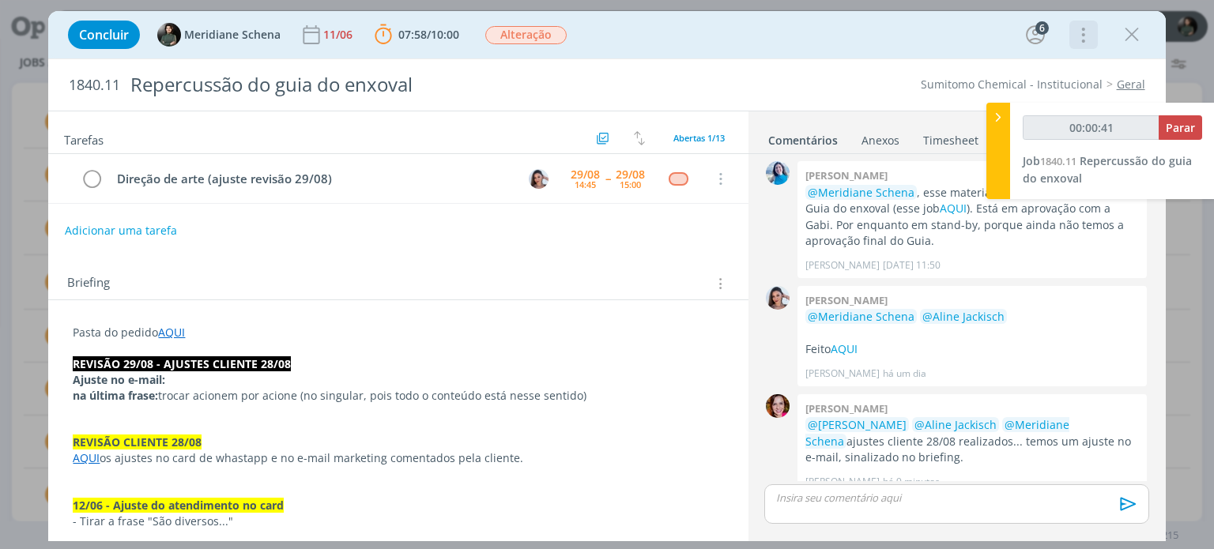
click at [1092, 35] on icon "dialog" at bounding box center [1082, 34] width 22 height 25
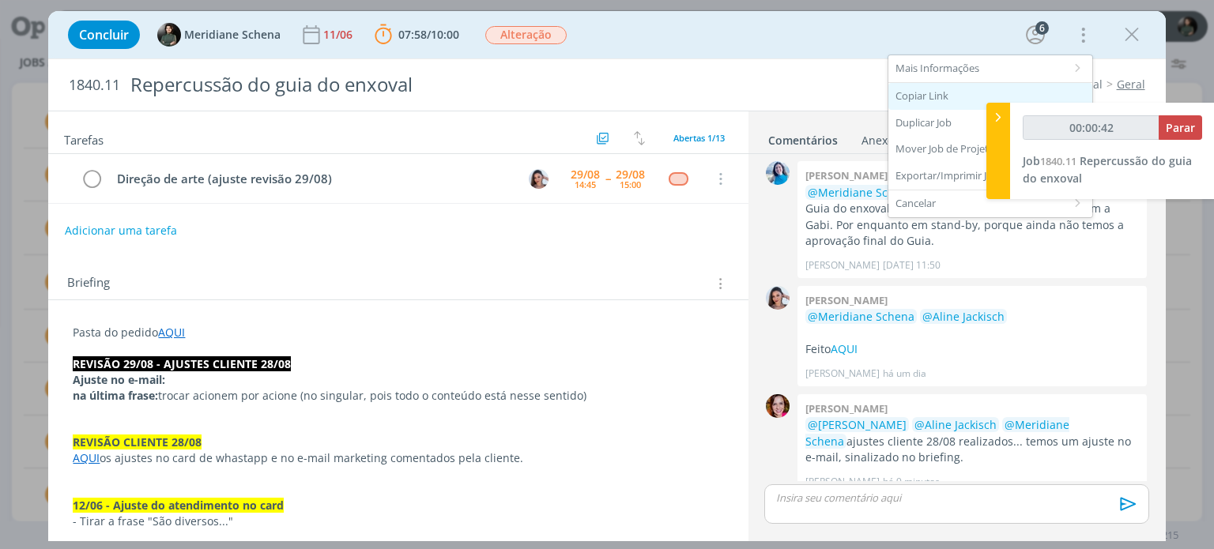
click at [942, 100] on div "Copiar Link" at bounding box center [991, 96] width 204 height 27
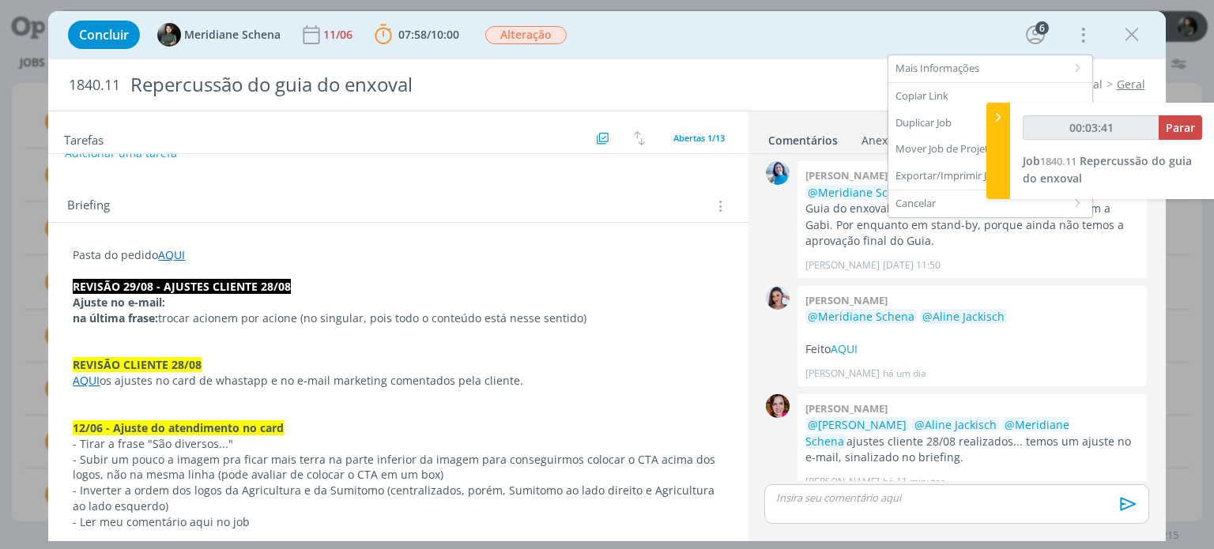
scroll to position [79, 0]
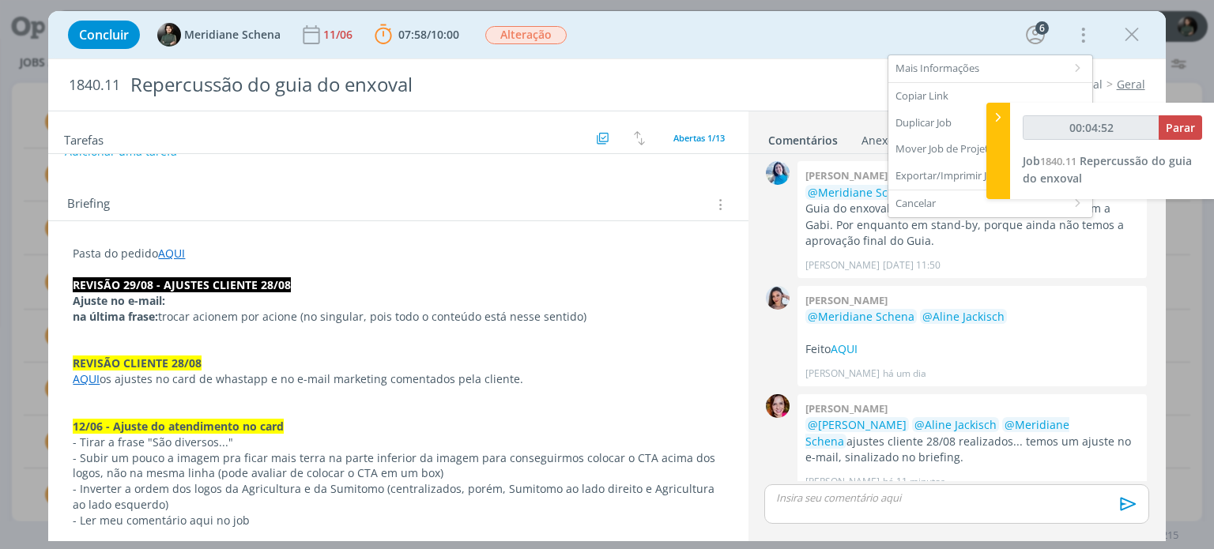
type input "00:04:53"
click at [1197, 126] on button "Parar" at bounding box center [1180, 127] width 43 height 25
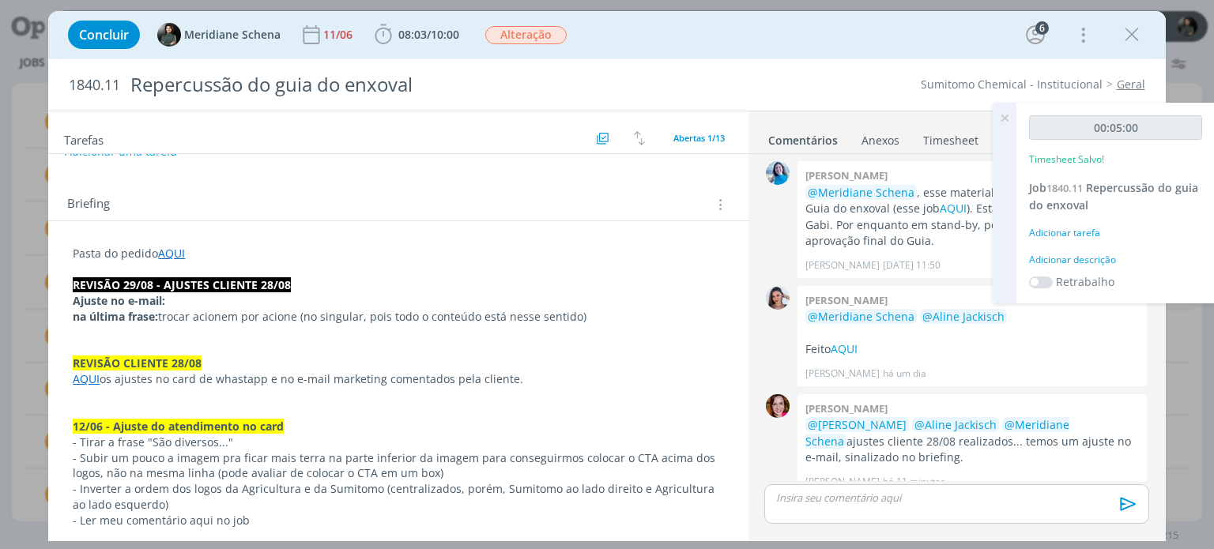
click at [1070, 250] on div "00:05:00 Timesheet Salvo! Job 1840.11 Repercussão do guia do enxoval Adicionar …" at bounding box center [1116, 203] width 198 height 201
click at [1069, 255] on div "Adicionar descrição" at bounding box center [1115, 260] width 173 height 14
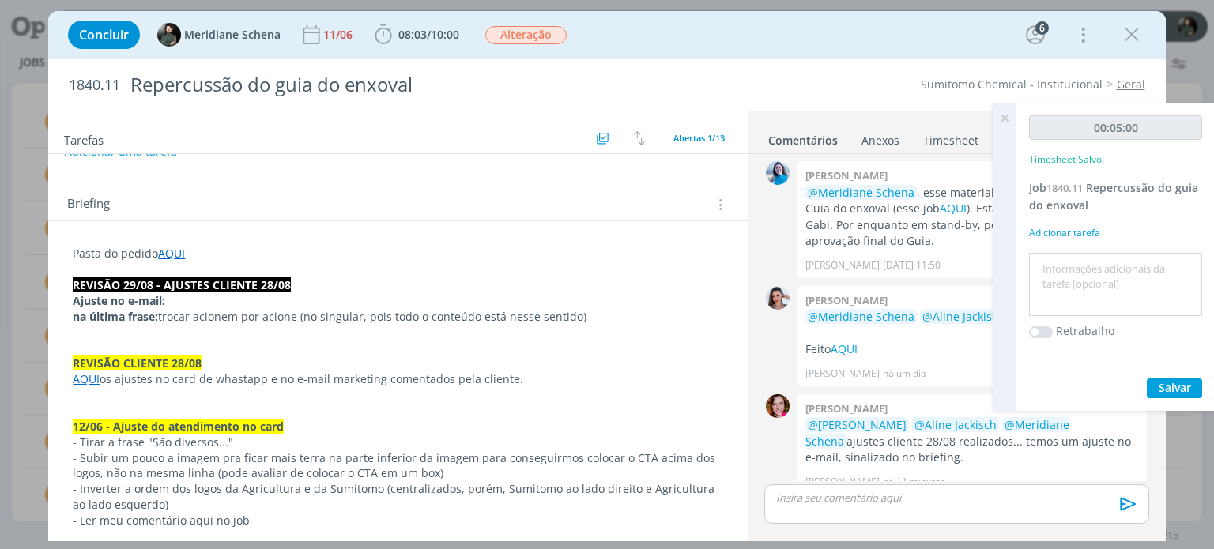
click at [1063, 260] on textarea at bounding box center [1115, 285] width 165 height 56
type textarea "pauta para ajustes"
click at [1168, 389] on span "Salvar" at bounding box center [1175, 387] width 32 height 15
click at [1002, 113] on icon at bounding box center [1004, 118] width 28 height 31
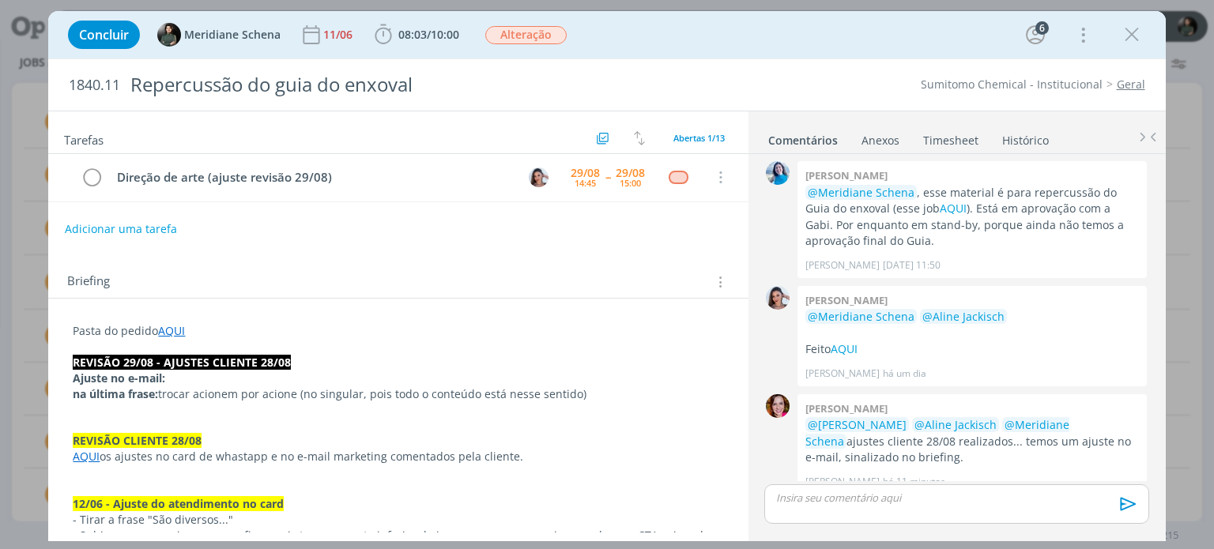
scroll to position [0, 0]
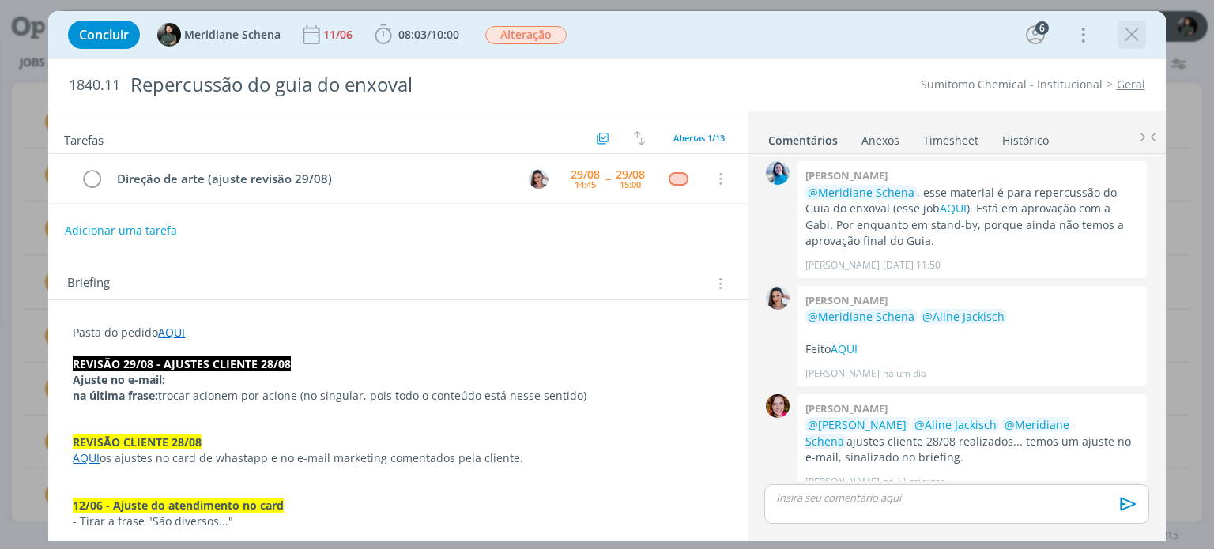
click at [1132, 36] on icon "dialog" at bounding box center [1132, 35] width 24 height 24
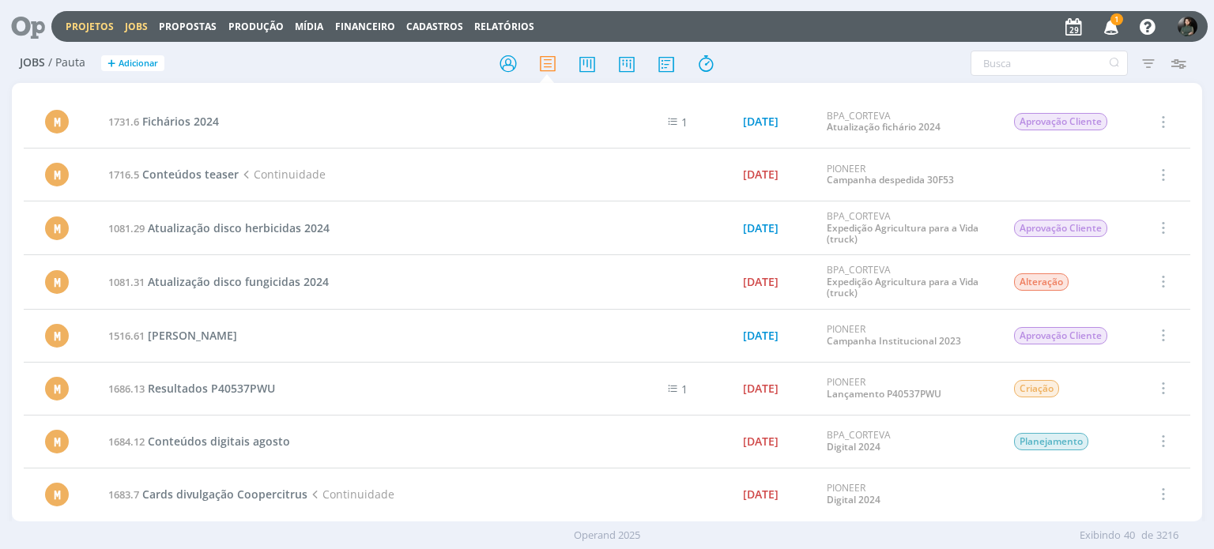
drag, startPoint x: 70, startPoint y: 20, endPoint x: 98, endPoint y: 31, distance: 29.8
click at [70, 20] on link "Projetos" at bounding box center [90, 26] width 48 height 13
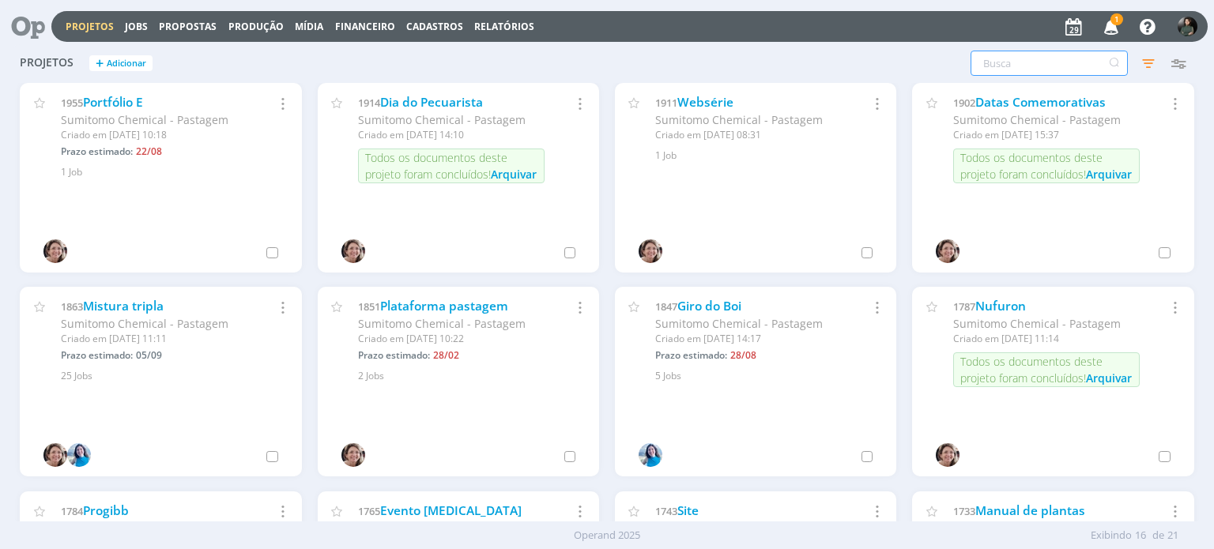
click at [1039, 58] on input "text" at bounding box center [1049, 63] width 157 height 25
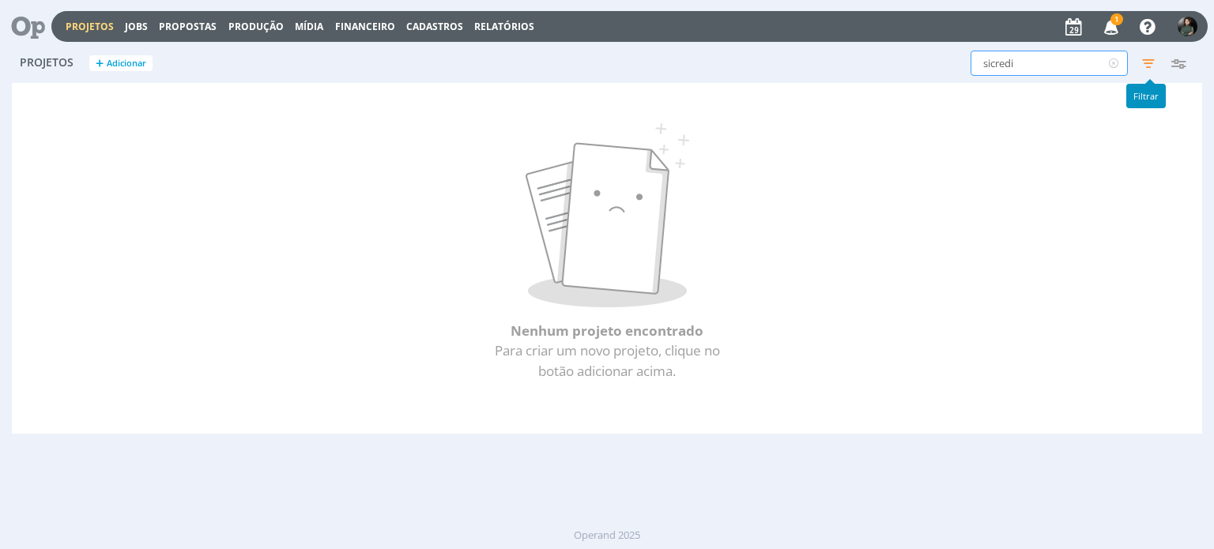
type input "sicredi"
click at [1147, 58] on icon "button" at bounding box center [1148, 63] width 28 height 28
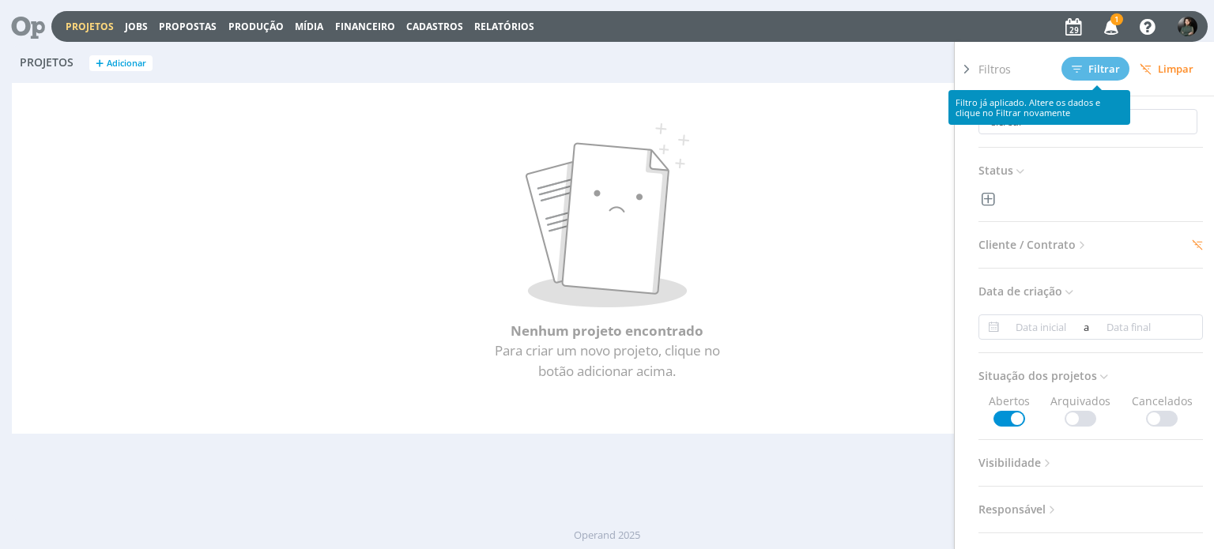
click at [1174, 63] on span "Limpar" at bounding box center [1167, 69] width 54 height 12
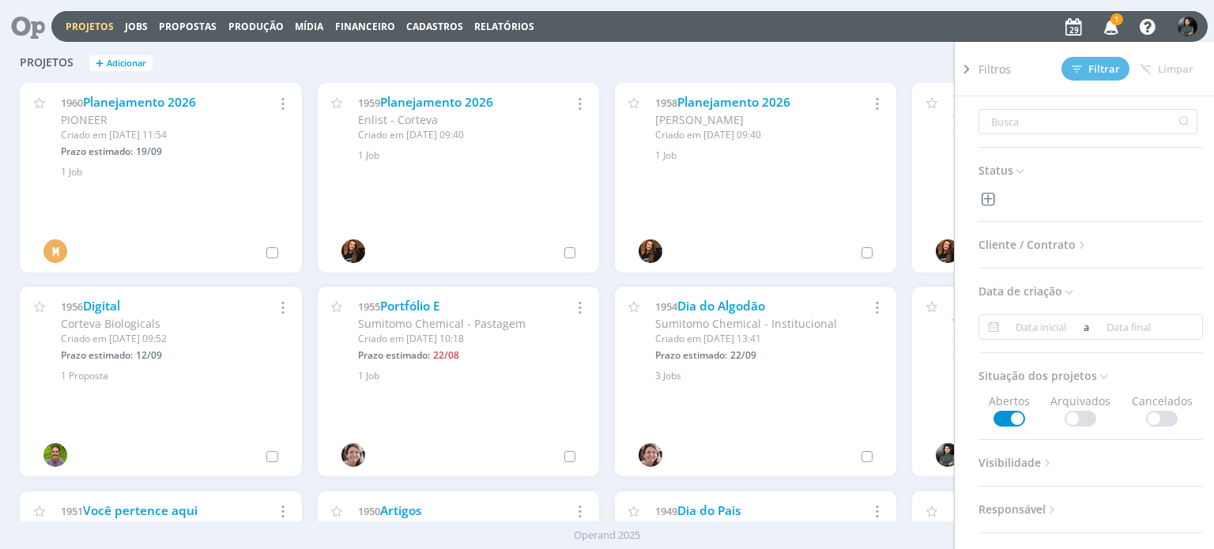
click at [968, 66] on icon at bounding box center [967, 69] width 16 height 17
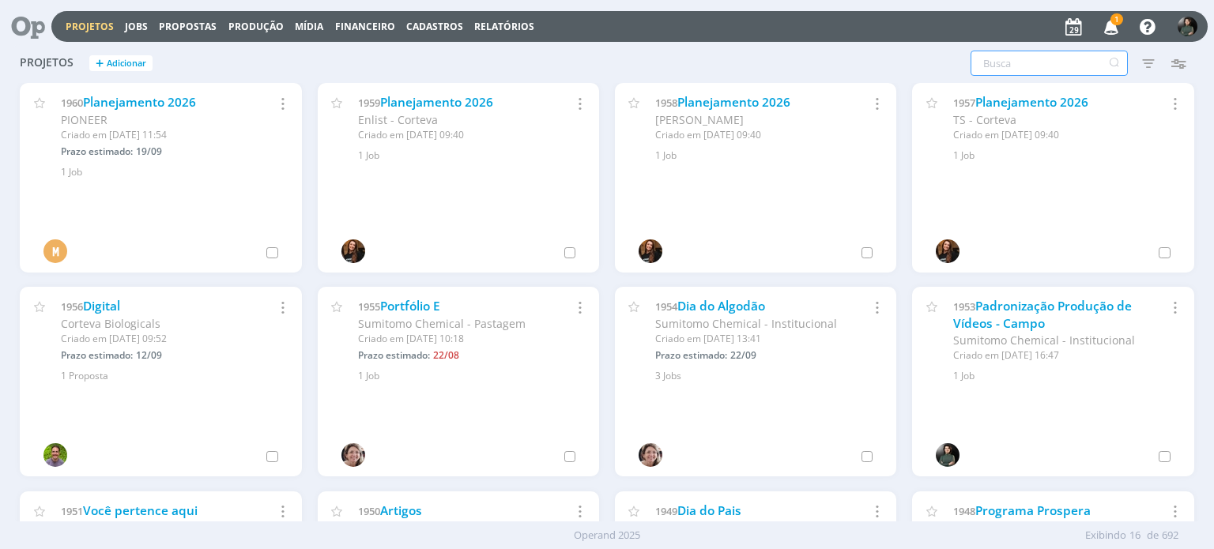
click at [1024, 56] on input "text" at bounding box center [1049, 63] width 157 height 25
type input "sicredi"
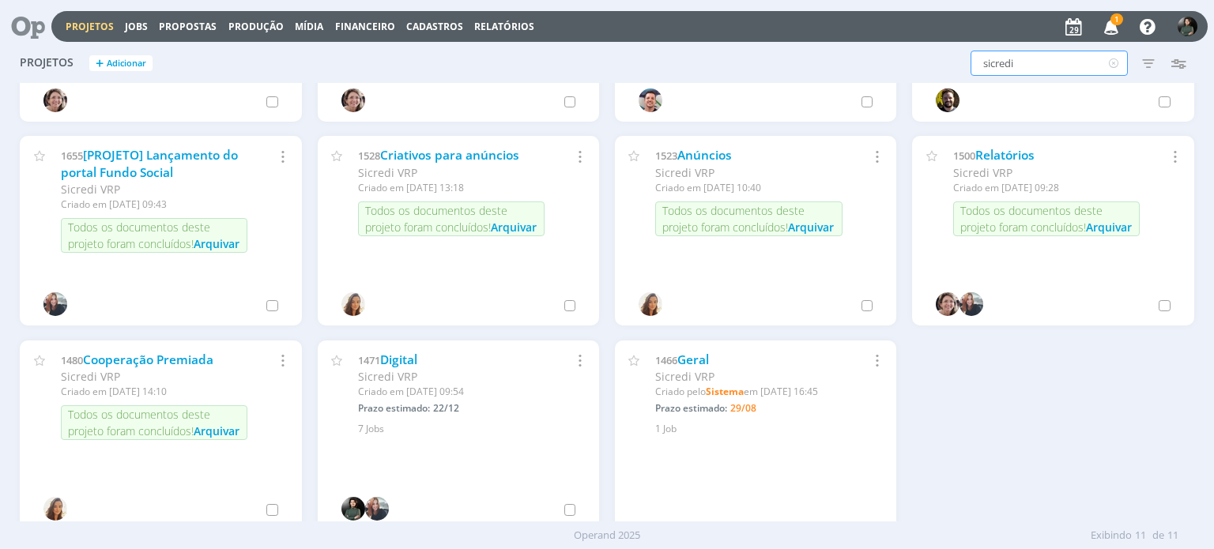
scroll to position [158, 0]
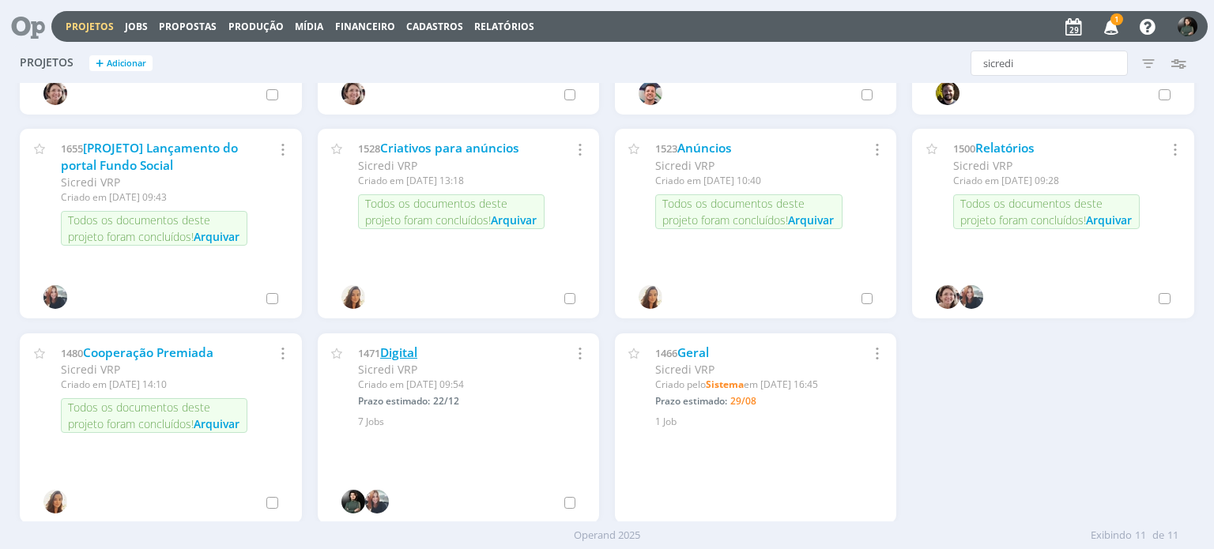
click at [408, 357] on link "Digital" at bounding box center [398, 353] width 37 height 17
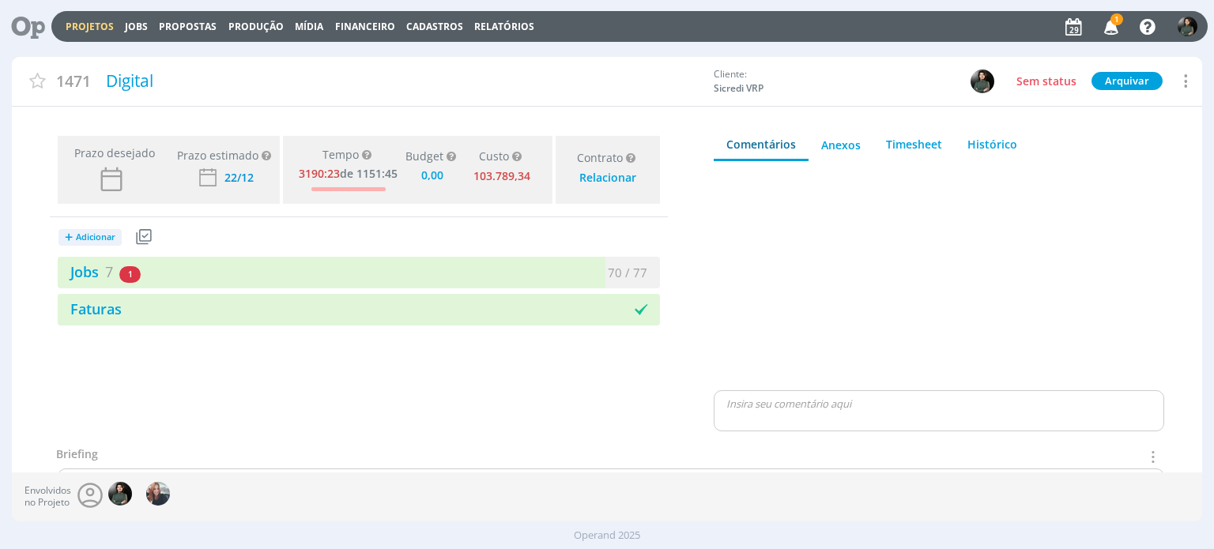
type input "0,00"
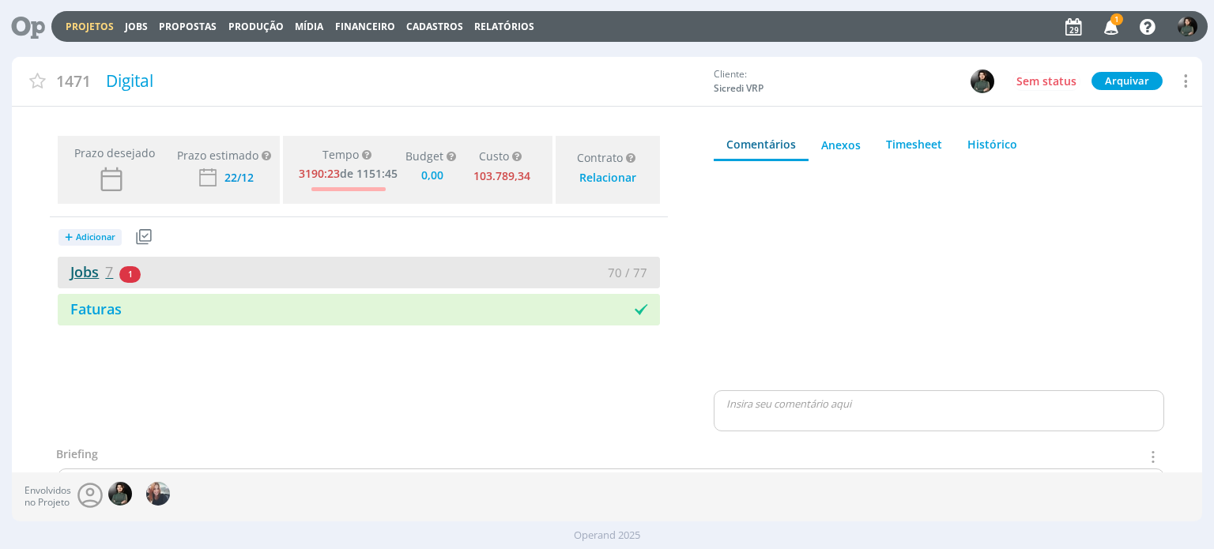
click at [81, 281] on link "Jobs 7" at bounding box center [85, 271] width 55 height 19
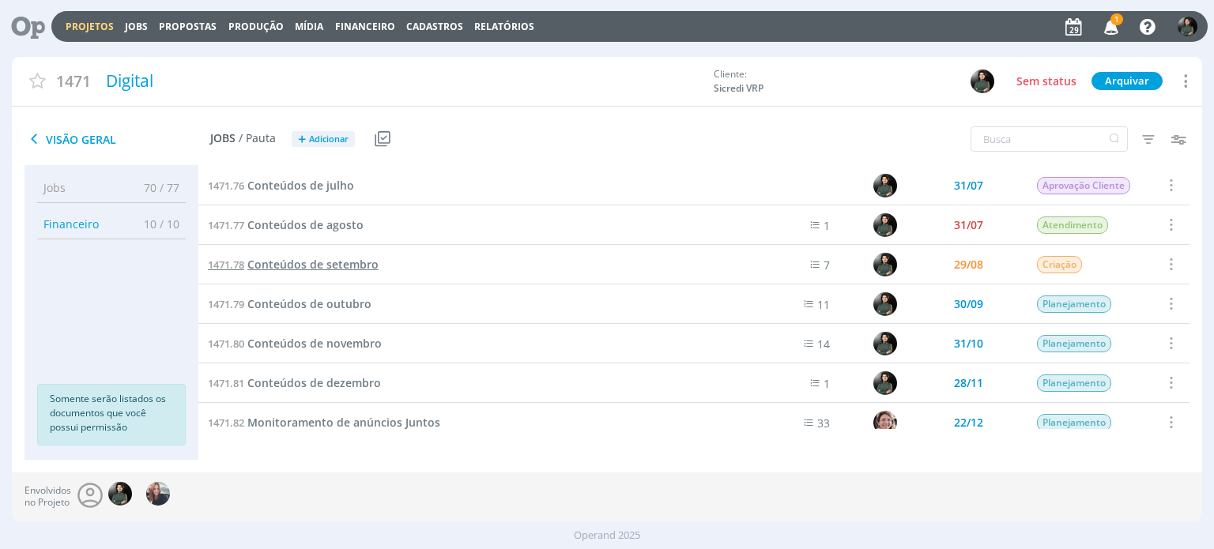
click at [348, 266] on span "Conteúdos de setembro" at bounding box center [312, 264] width 131 height 15
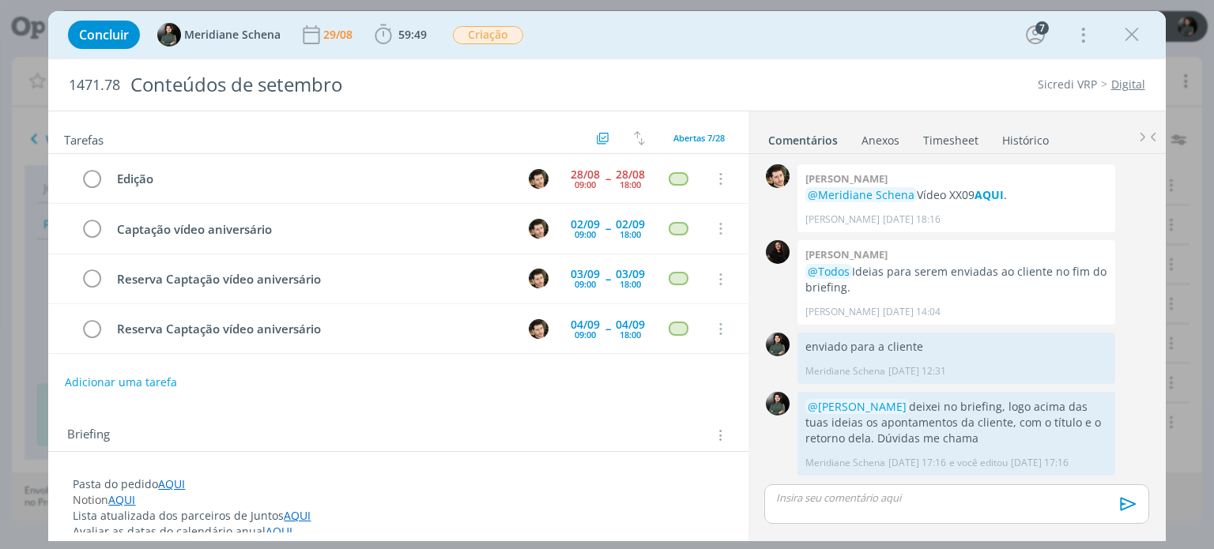
scroll to position [2084, 0]
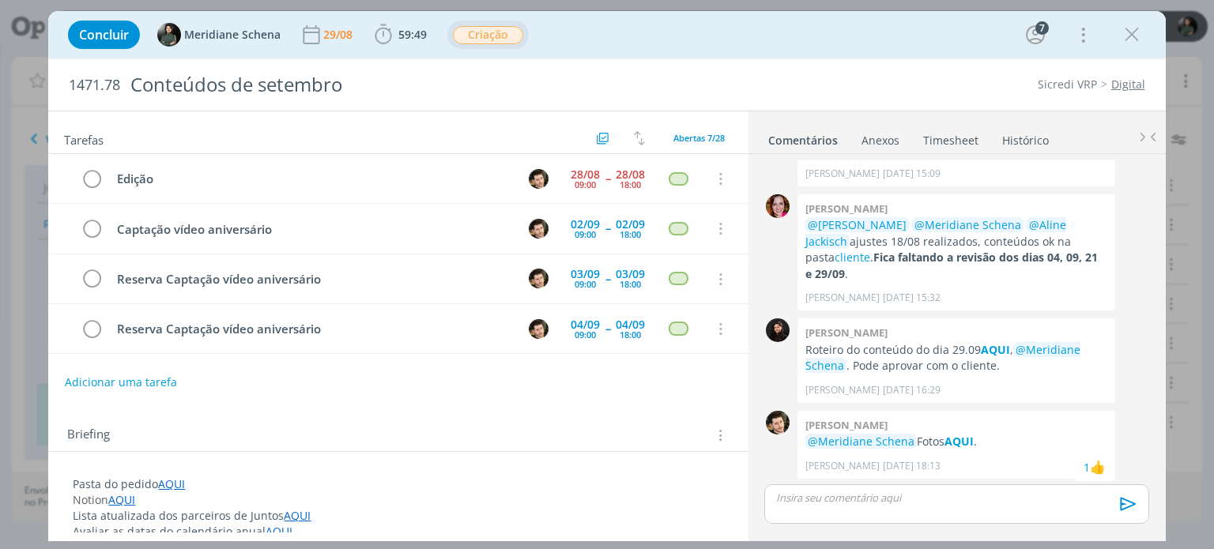
click at [489, 32] on span "Criação" at bounding box center [488, 35] width 70 height 18
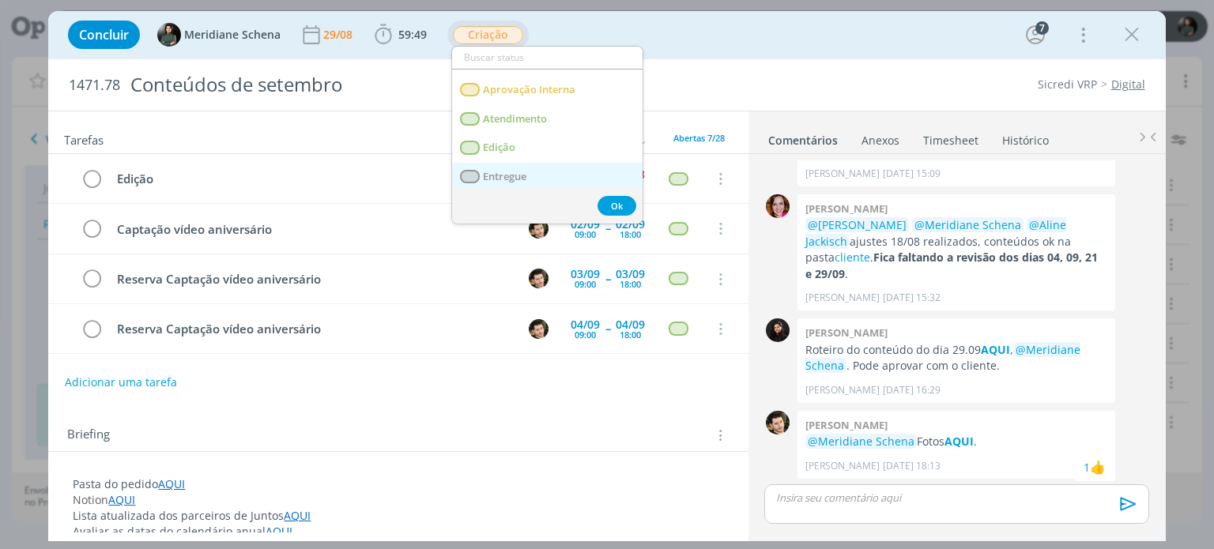
scroll to position [79, 0]
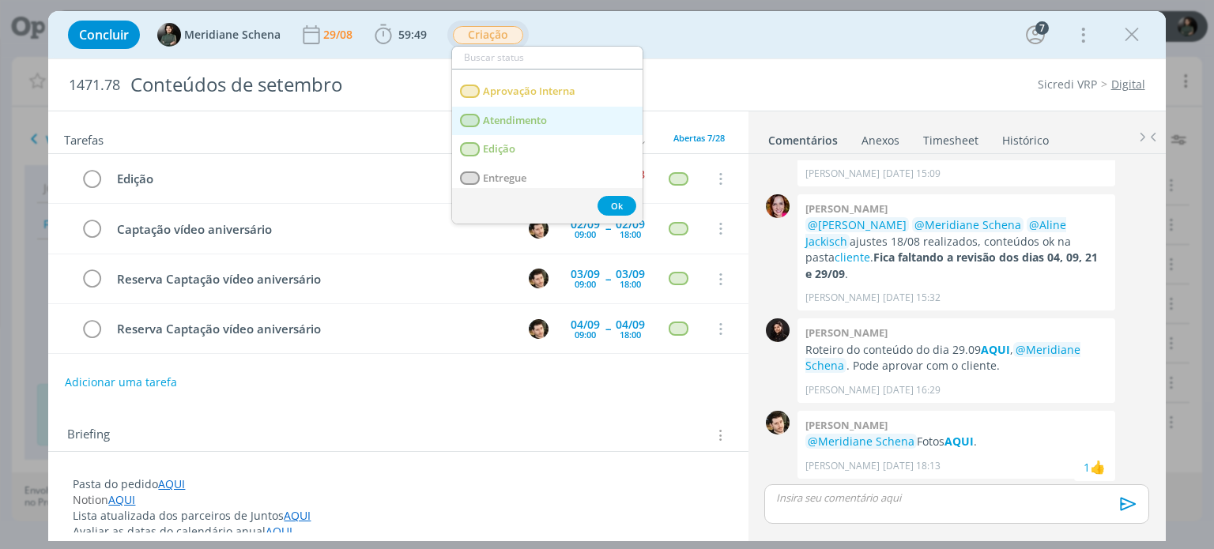
click at [557, 110] on link "Atendimento" at bounding box center [547, 121] width 191 height 29
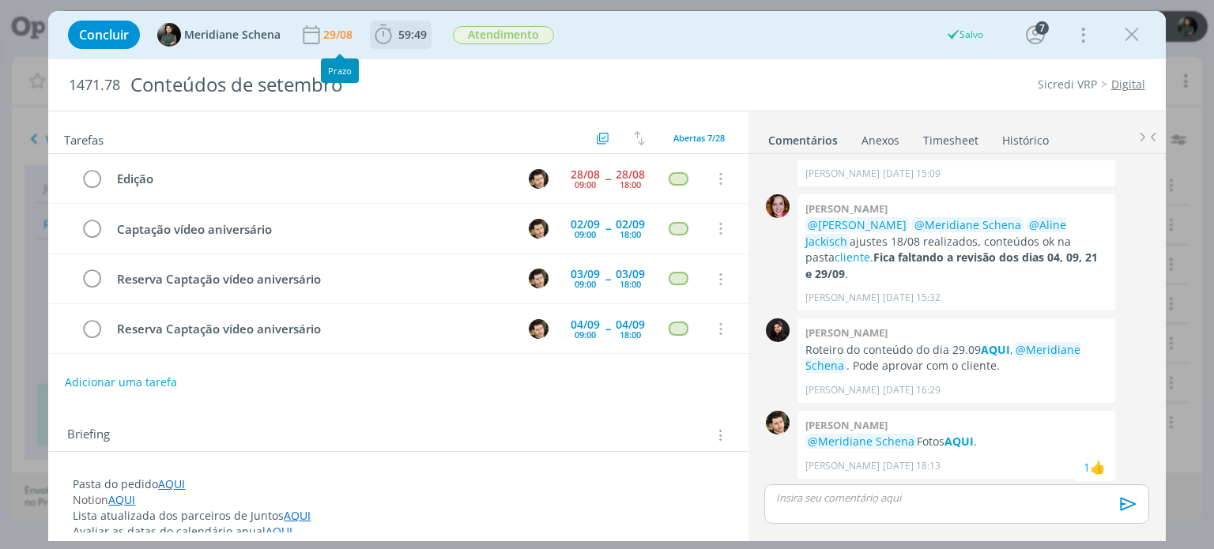
click at [384, 38] on icon "dialog" at bounding box center [384, 35] width 24 height 24
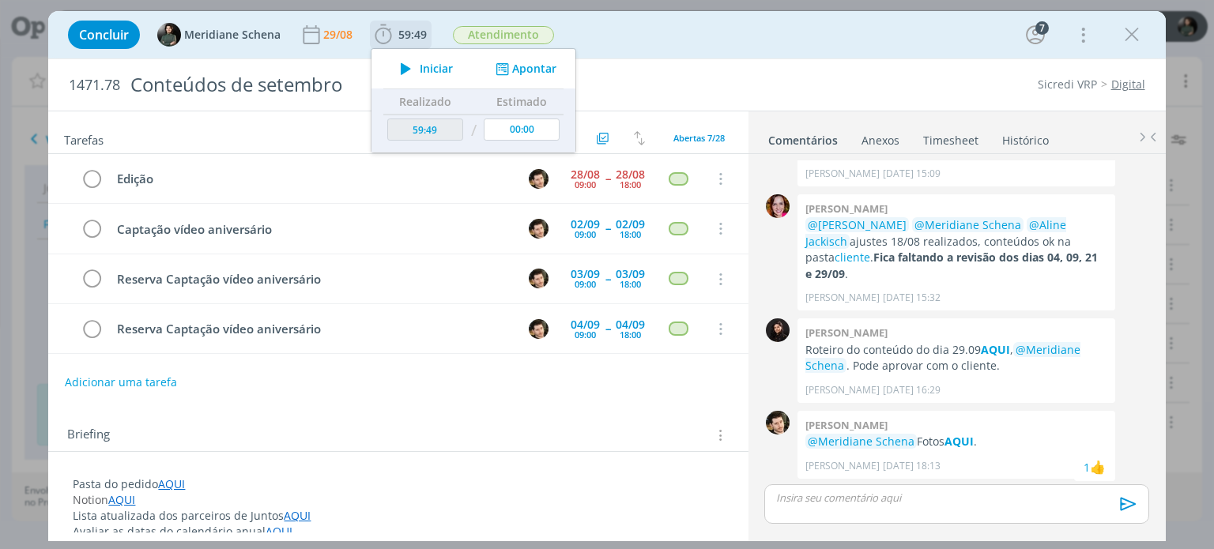
click at [428, 66] on span "Iniciar" at bounding box center [436, 68] width 33 height 11
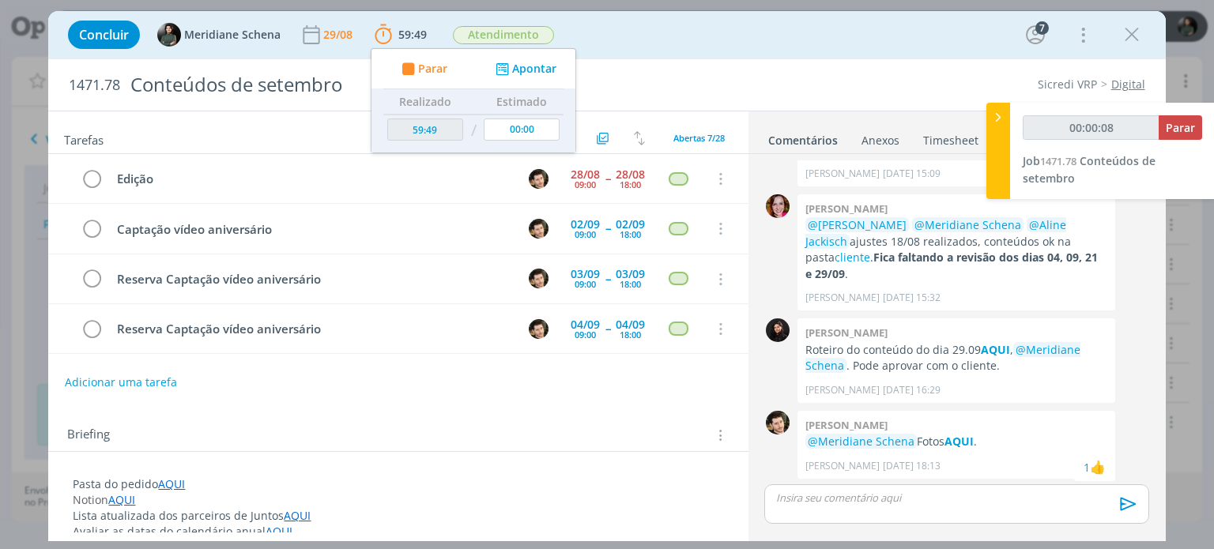
click at [703, 88] on div "Sicredi VRP Digital" at bounding box center [925, 85] width 455 height 16
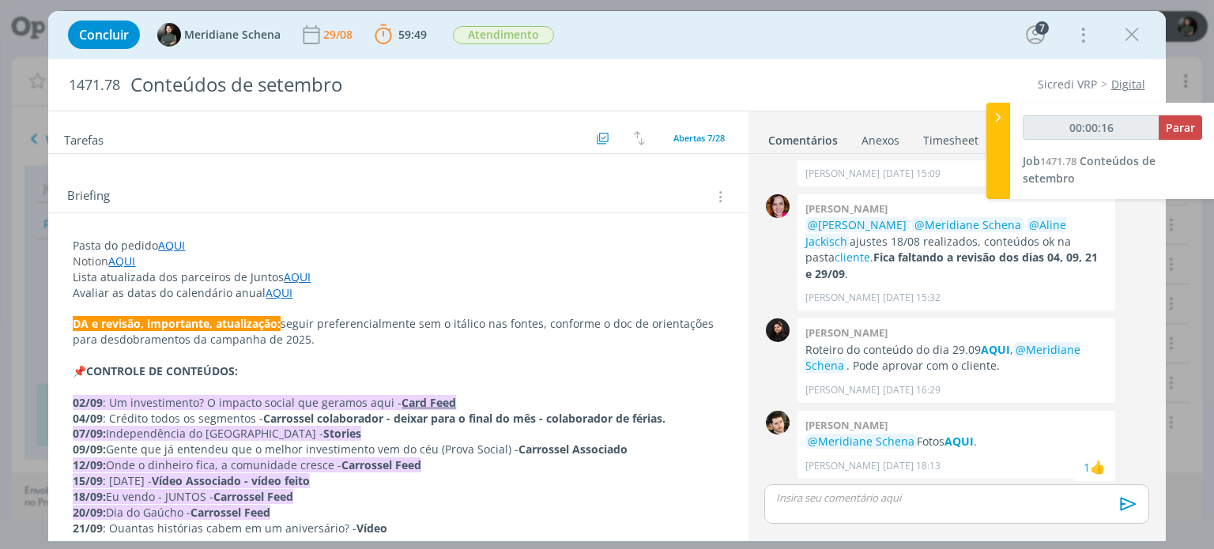
scroll to position [237, 0]
click at [180, 241] on link "AQUI" at bounding box center [171, 247] width 27 height 15
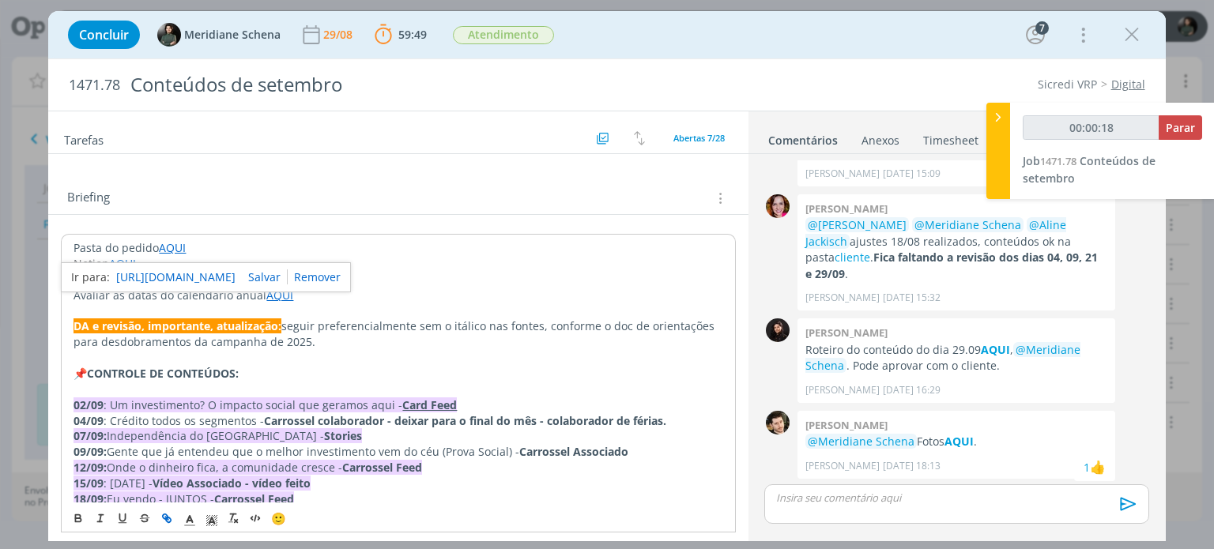
click at [181, 274] on link "https://sobeae.sharepoint.com/:f:/s/SOBEAE/EpzAMs_Ku2VMpCqdSCSppWABtSXkpz9DN5zZ…" at bounding box center [175, 277] width 119 height 21
click at [527, 266] on p "Notion AQUI" at bounding box center [398, 264] width 649 height 16
click at [128, 262] on link "AQUI" at bounding box center [122, 263] width 27 height 15
click at [145, 286] on link "https://sobe-ae.notion.site/f814bb3bb7a44638848835513bd93456?v=76c358fb4dd34183…" at bounding box center [175, 294] width 119 height 21
click at [221, 291] on link "https://sobe-ae.notion.site/f814bb3bb7a44638848835513bd93456?v=76c358fb4dd34183…" at bounding box center [175, 294] width 119 height 21
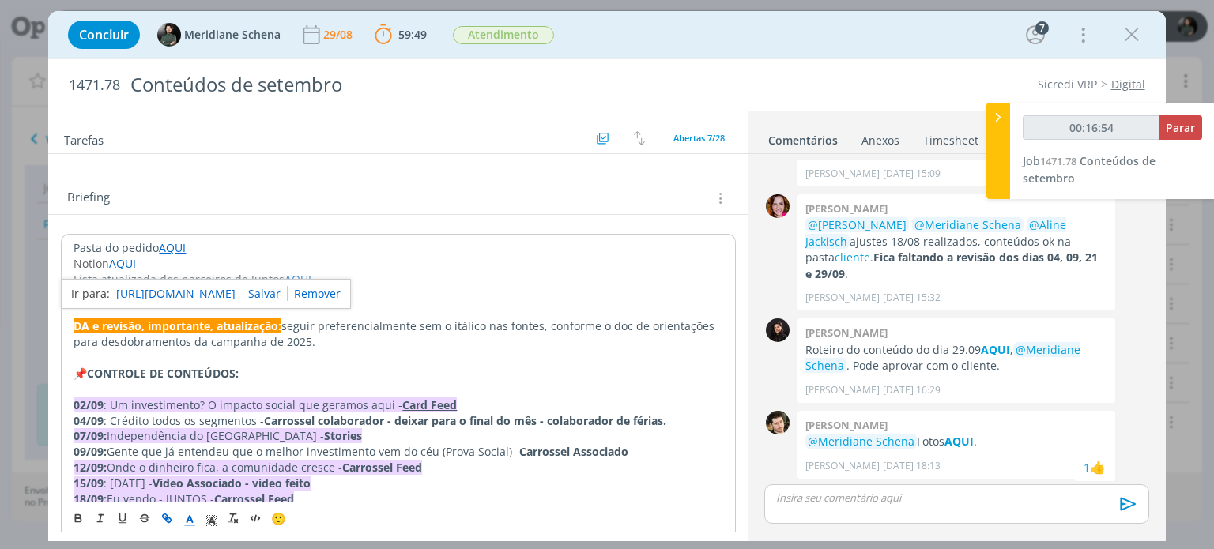
click at [467, 262] on p "Notion AQUI" at bounding box center [398, 264] width 649 height 16
click at [168, 246] on link "AQUI" at bounding box center [172, 247] width 27 height 15
click at [171, 277] on link "https://sobeae.sharepoint.com/:f:/s/SOBEAE/EpzAMs_Ku2VMpCqdSCSppWABtSXkpz9DN5zZ…" at bounding box center [175, 278] width 119 height 21
type input "00:26:35"
click at [1192, 121] on span "Parar" at bounding box center [1180, 127] width 29 height 15
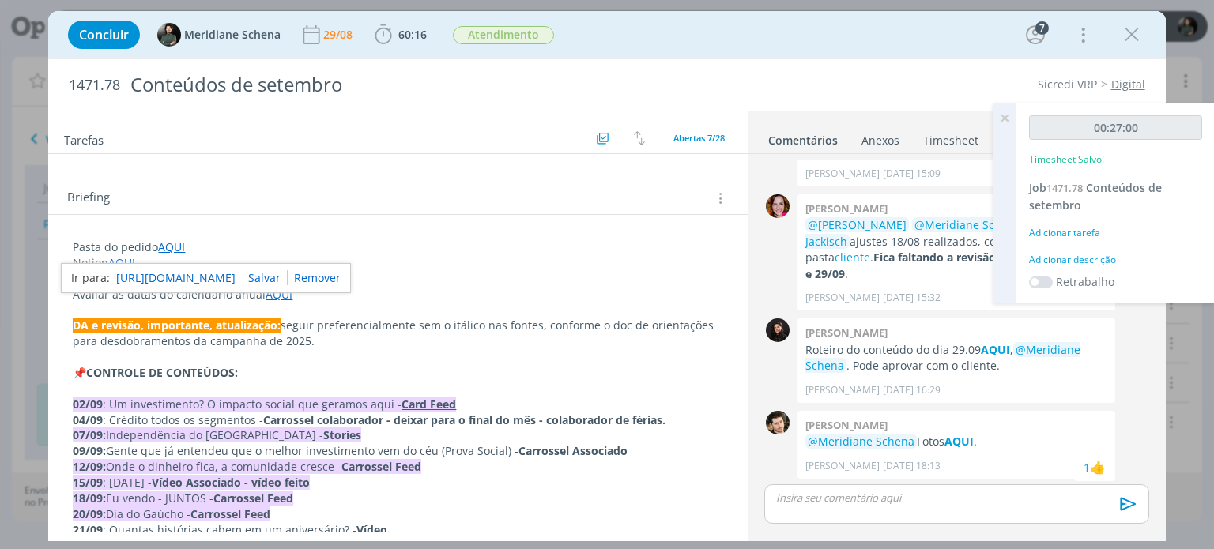
click at [1046, 262] on div "Adicionar descrição" at bounding box center [1115, 260] width 173 height 14
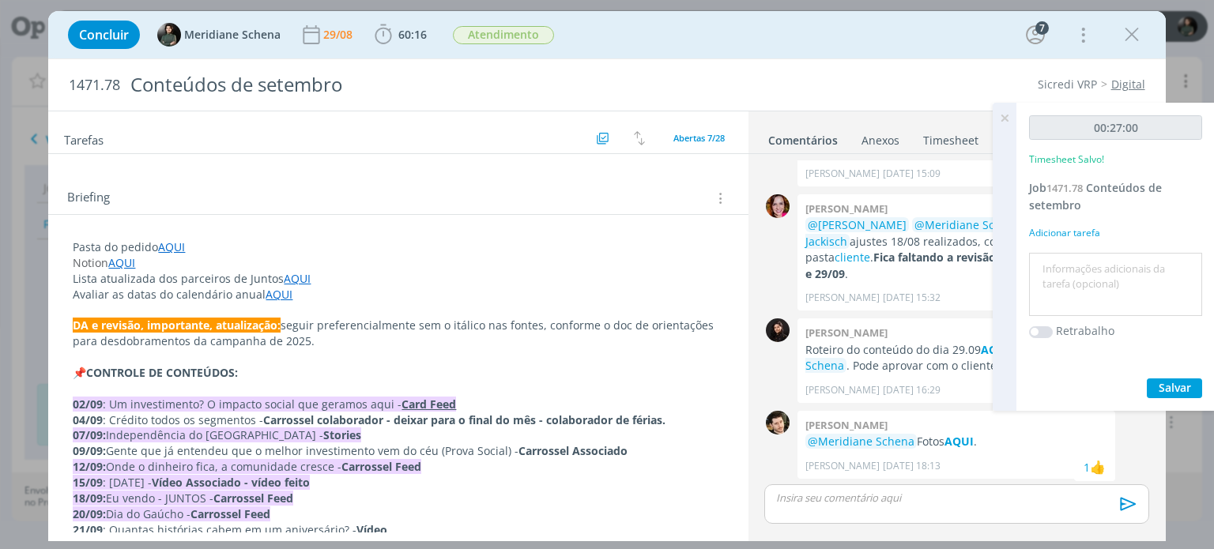
click at [1045, 267] on textarea at bounding box center [1115, 285] width 165 height 56
type textarea "Organização ppt e subir novamente no drive após alinhamentos em reunião"
click at [1189, 388] on span "Salvar" at bounding box center [1175, 387] width 32 height 15
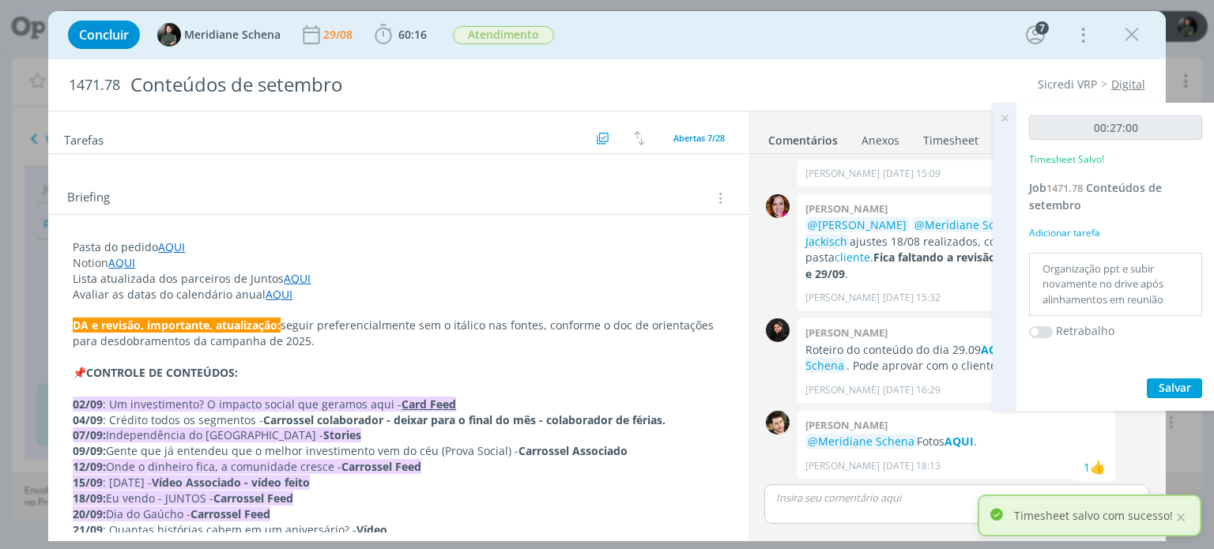
click at [1009, 116] on icon at bounding box center [1004, 118] width 28 height 31
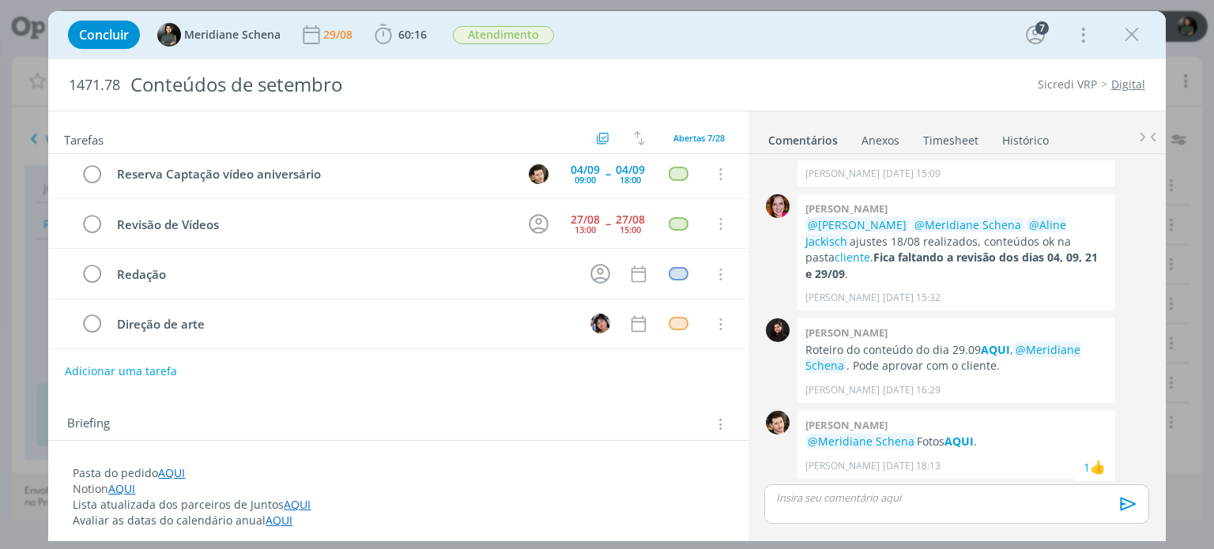
scroll to position [0, 0]
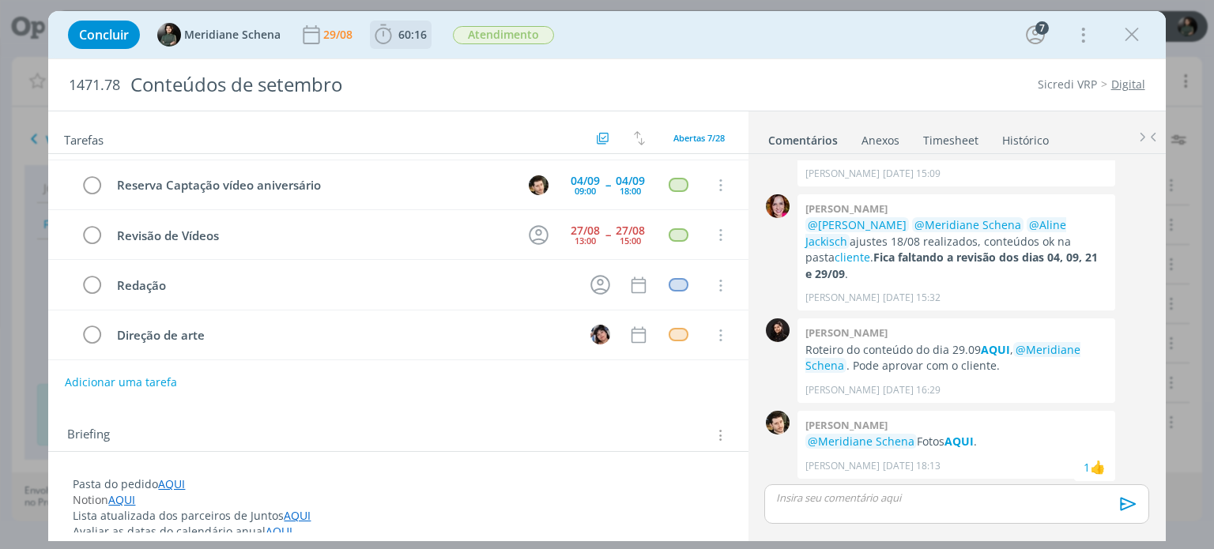
click at [398, 29] on span "60:16" at bounding box center [412, 34] width 28 height 15
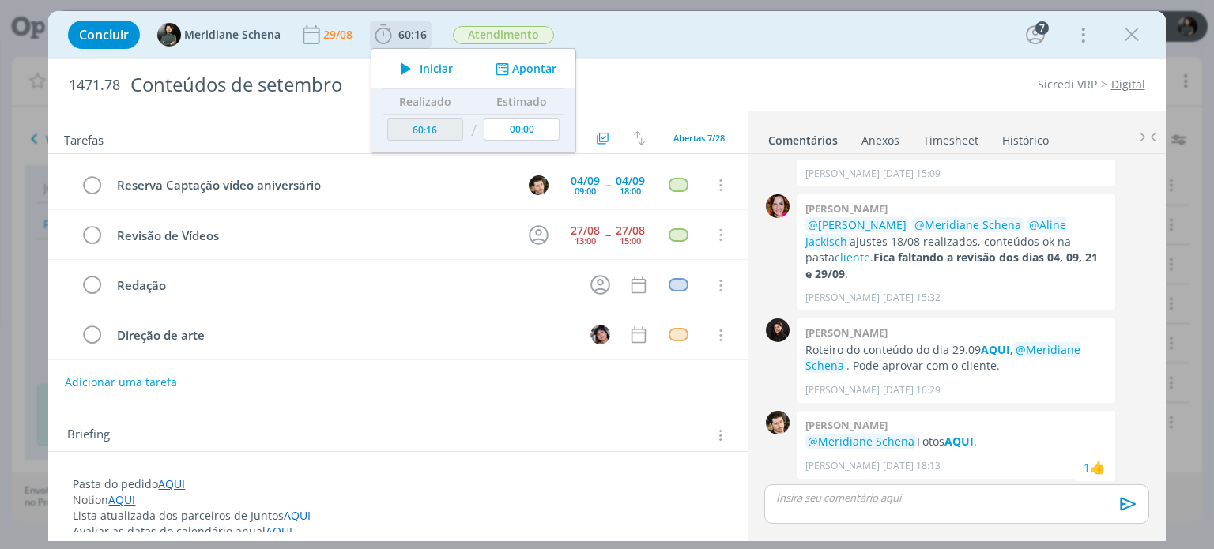
click at [426, 65] on span "Iniciar" at bounding box center [436, 68] width 33 height 11
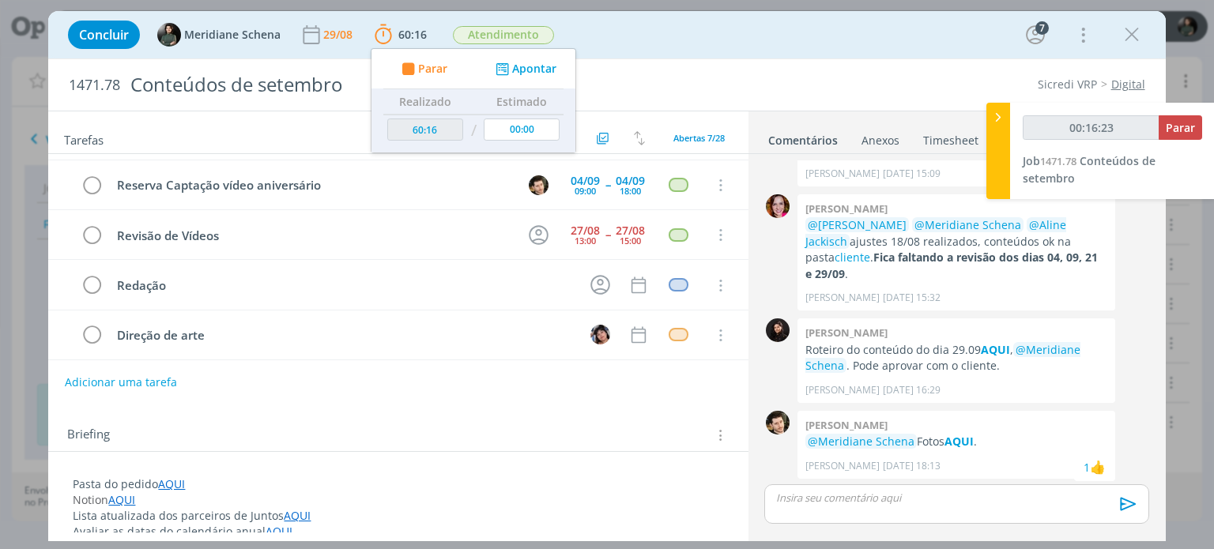
click at [798, 500] on p "dialog" at bounding box center [956, 498] width 359 height 14
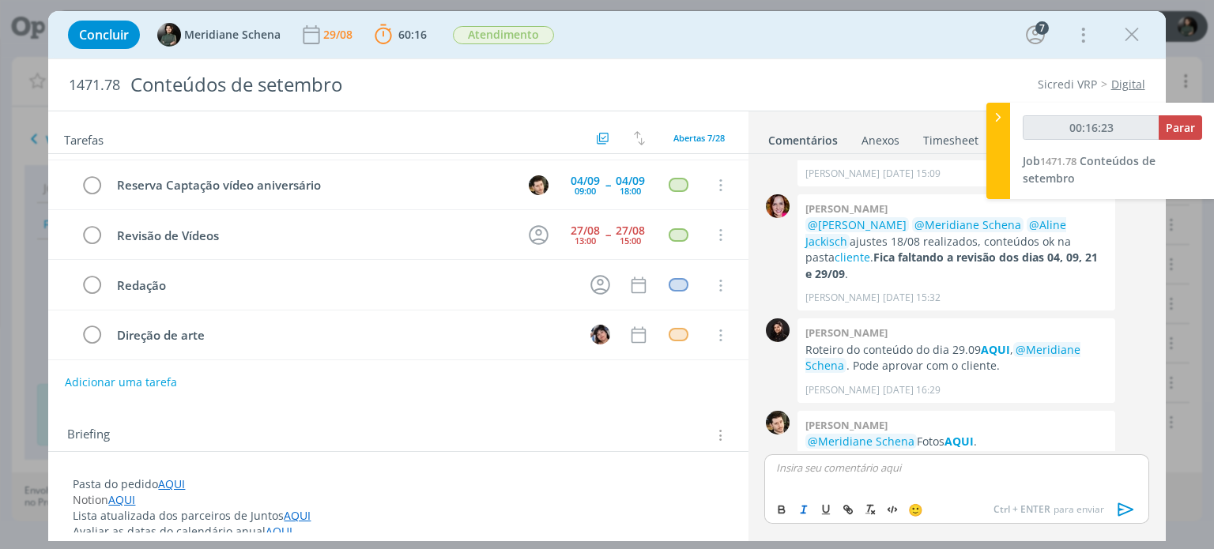
scroll to position [2114, 0]
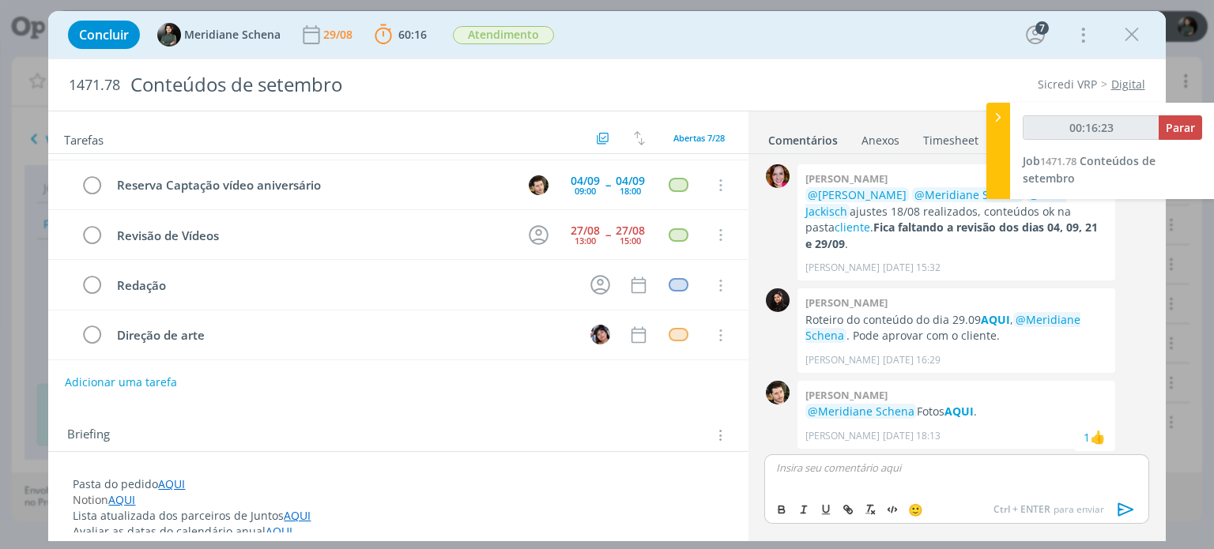
type input "00:16:24"
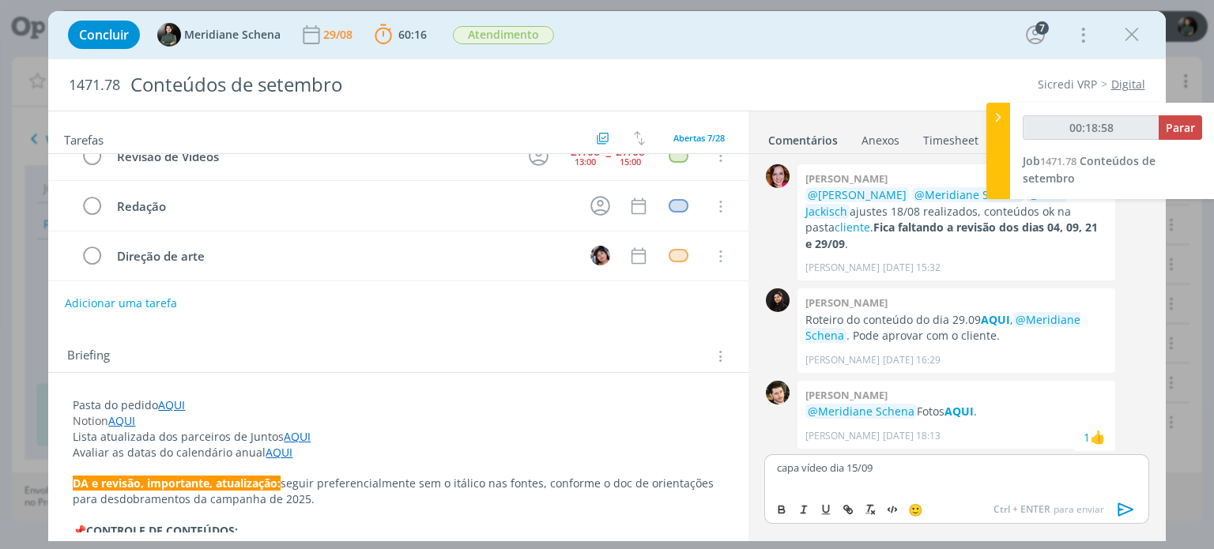
scroll to position [158, 0]
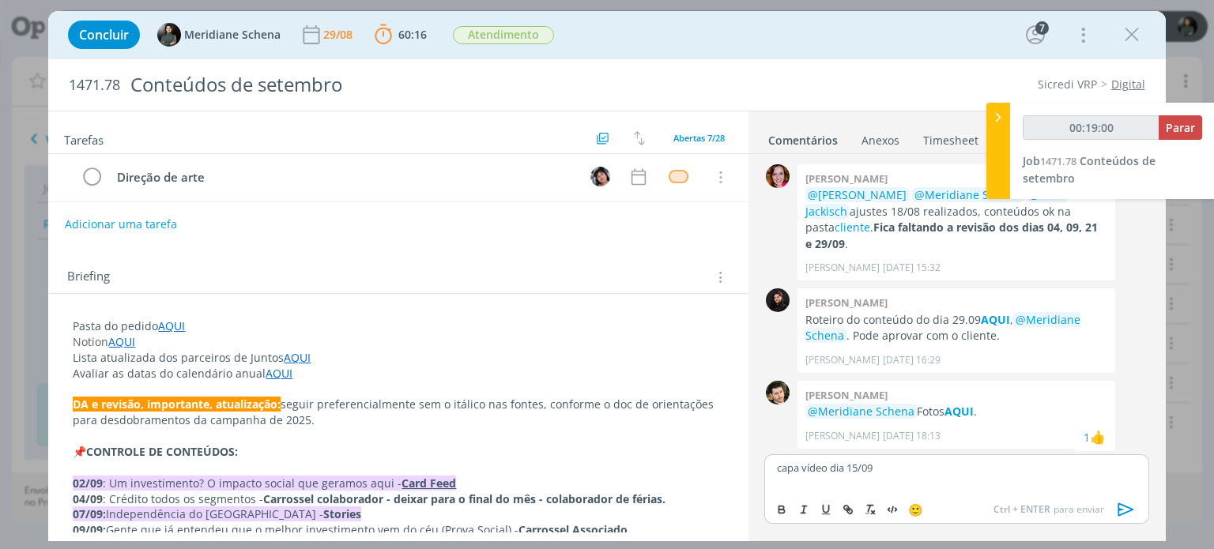
click at [130, 341] on link "AQUI" at bounding box center [121, 341] width 27 height 15
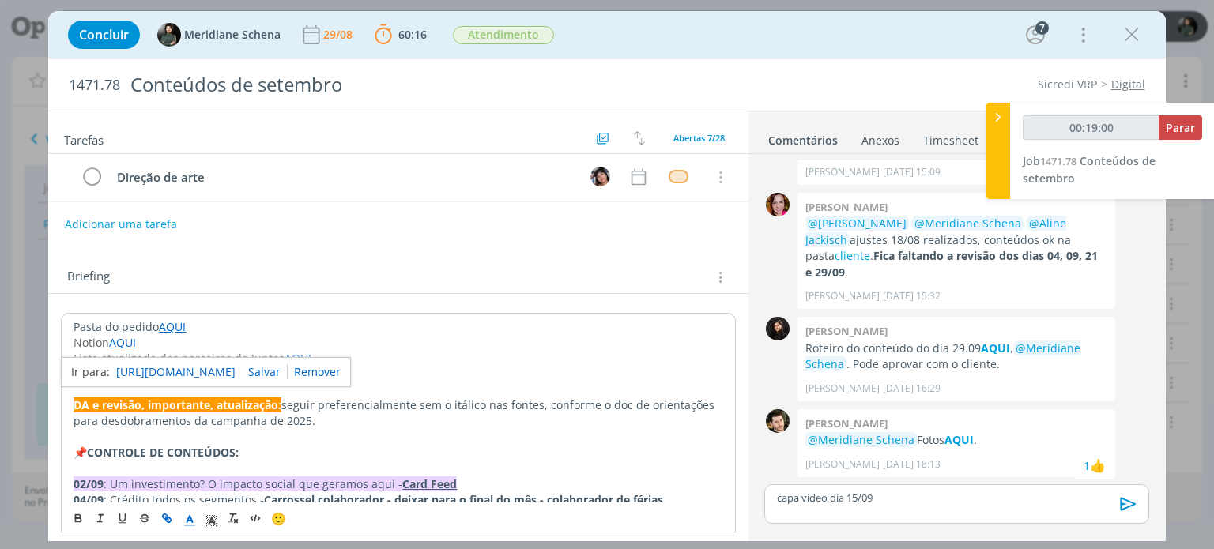
scroll to position [2084, 0]
click at [144, 368] on link "https://sobe-ae.notion.site/f814bb3bb7a44638848835513bd93456?v=76c358fb4dd34183…" at bounding box center [175, 372] width 119 height 21
drag, startPoint x: 585, startPoint y: 341, endPoint x: 617, endPoint y: 216, distance: 129.8
click at [585, 341] on p "Notion AQUI" at bounding box center [398, 343] width 649 height 16
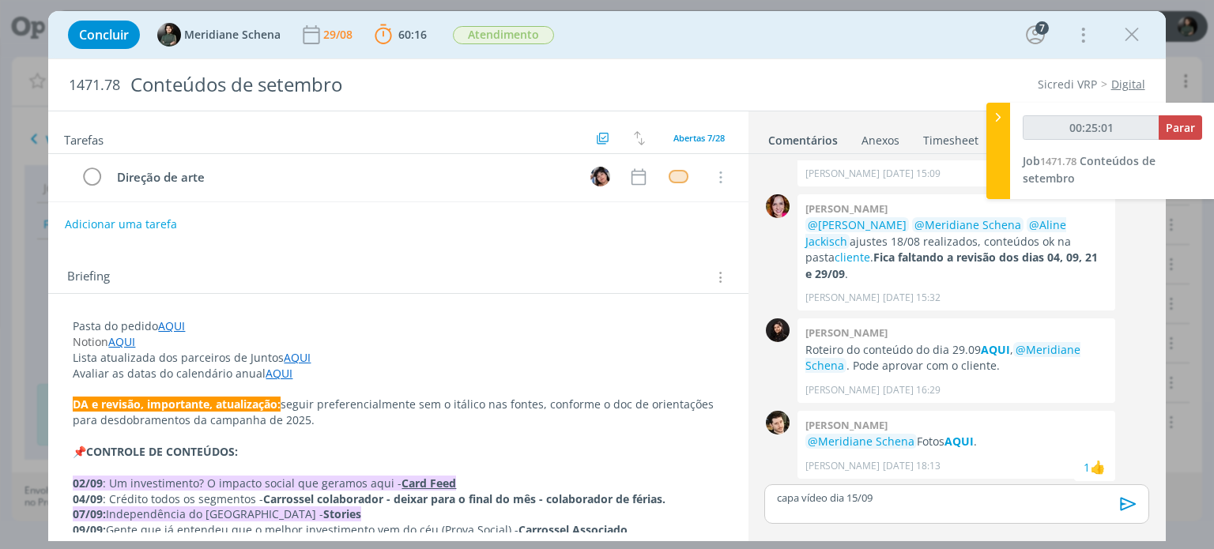
click at [177, 325] on link "AQUI" at bounding box center [171, 326] width 27 height 15
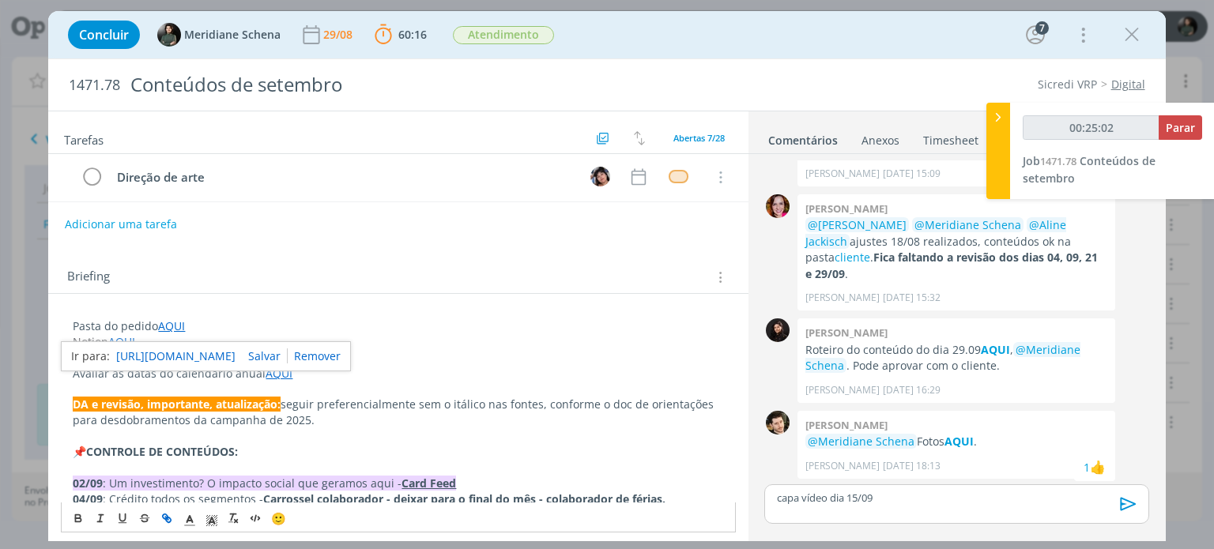
click at [201, 350] on link "https://sobeae.sharepoint.com/:f:/s/SOBEAE/EpzAMs_Ku2VMpCqdSCSppWABtSXkpz9DN5zZ…" at bounding box center [175, 356] width 119 height 21
type input "00:53:52"
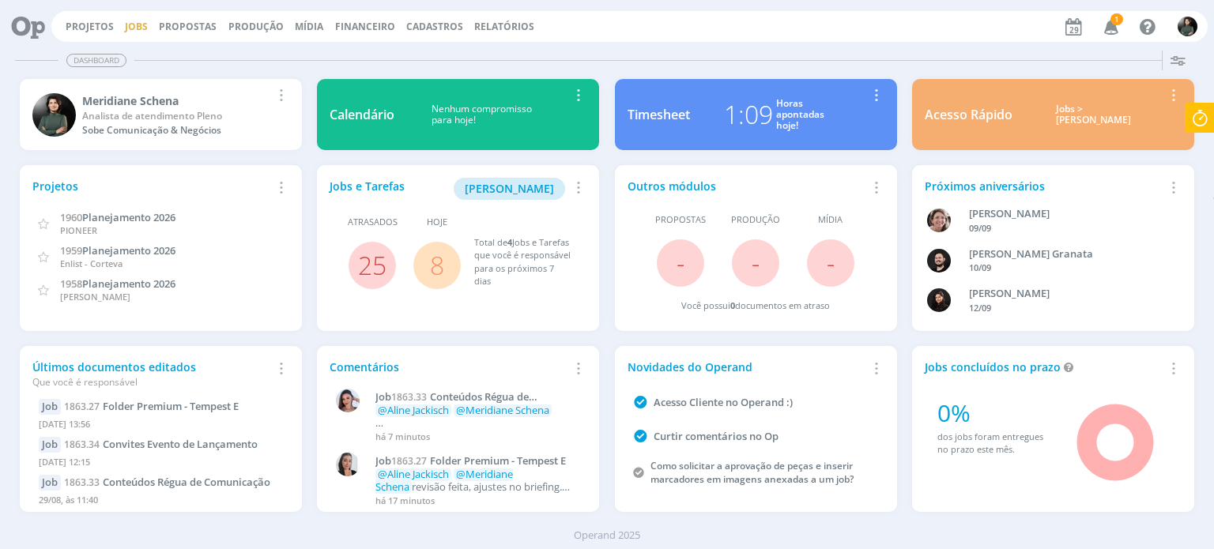
click at [136, 28] on link "Jobs" at bounding box center [136, 26] width 23 height 13
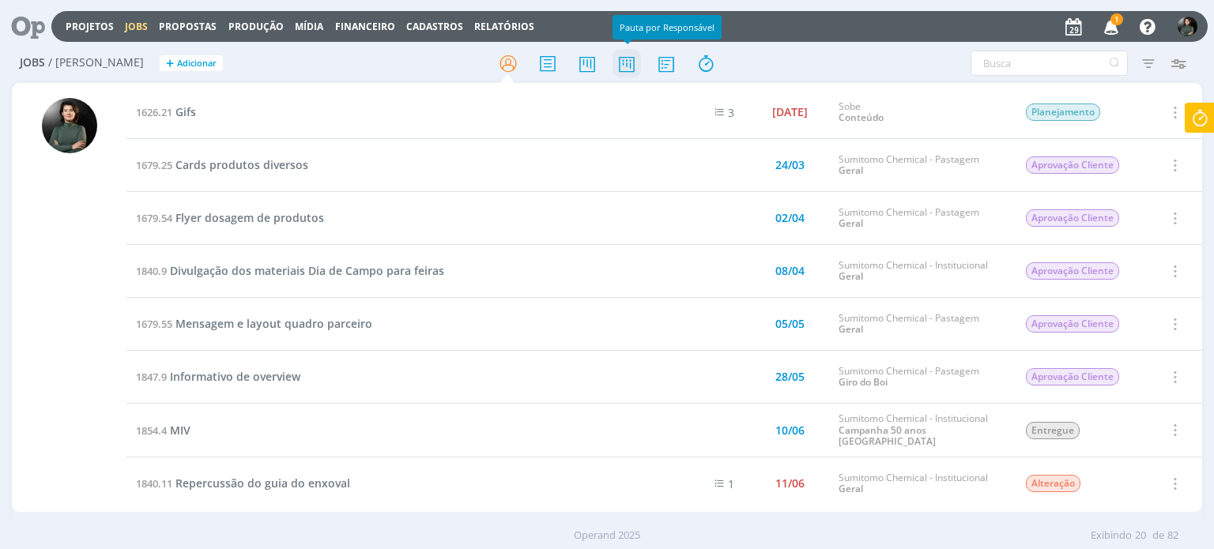
click at [626, 66] on icon at bounding box center [627, 63] width 28 height 31
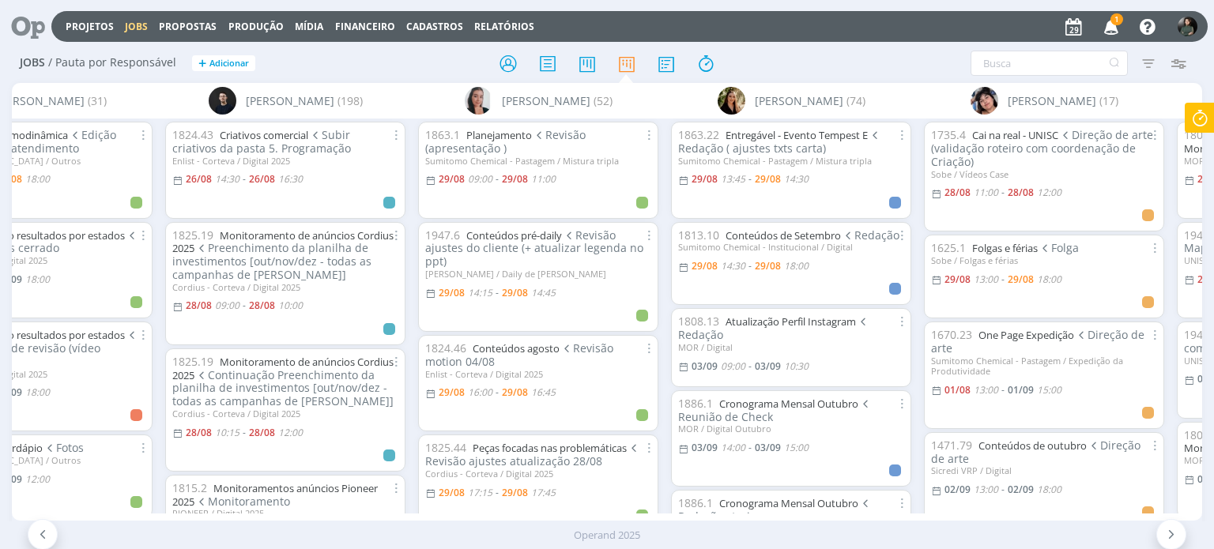
scroll to position [0, 1159]
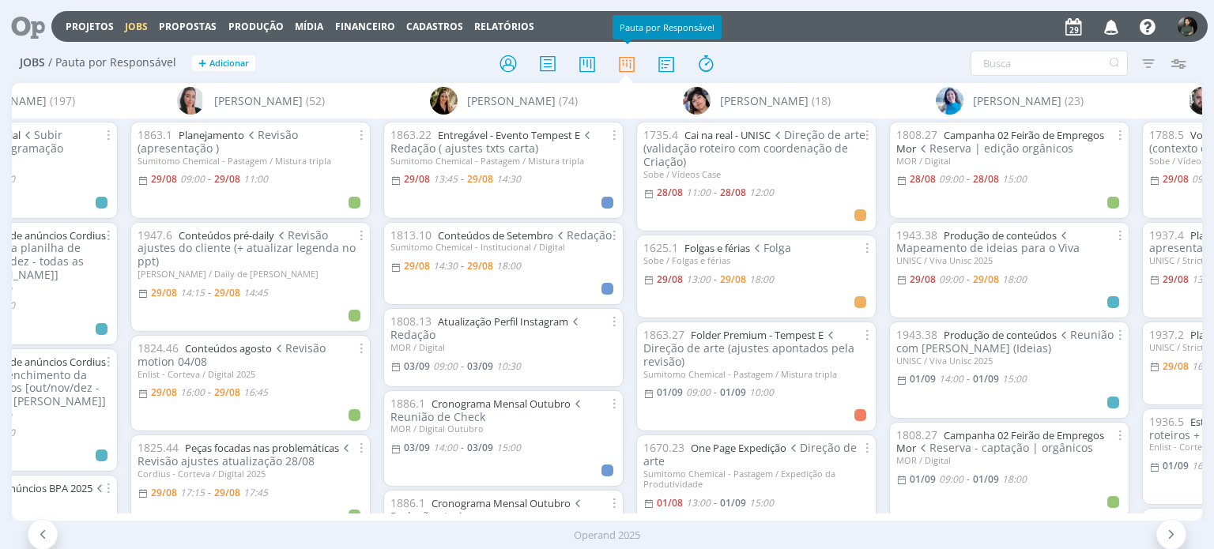
click at [1111, 28] on icon "button" at bounding box center [1112, 26] width 28 height 27
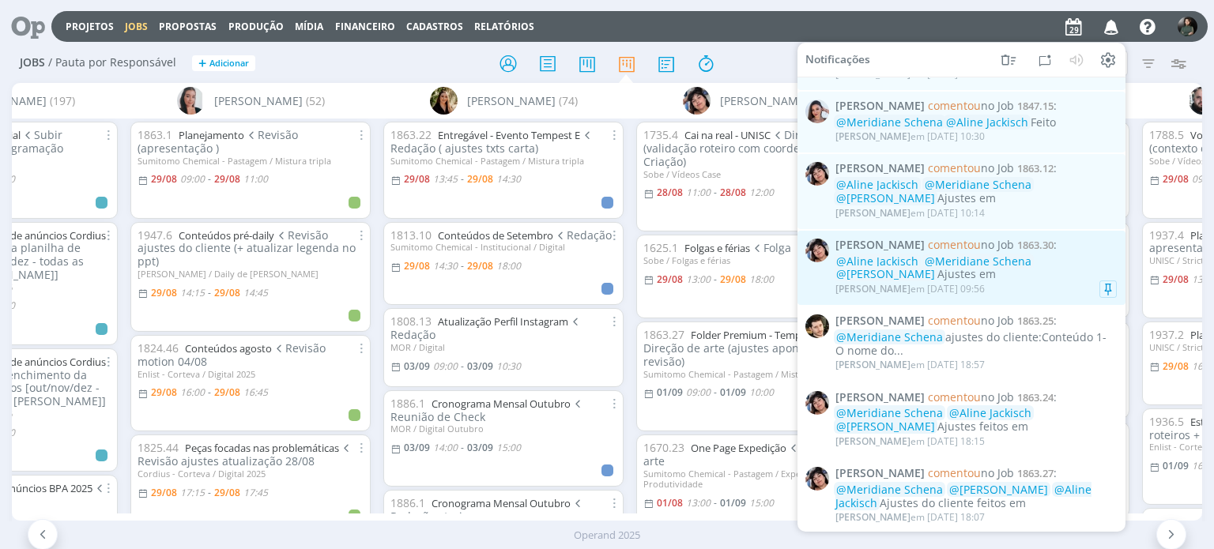
scroll to position [395, 0]
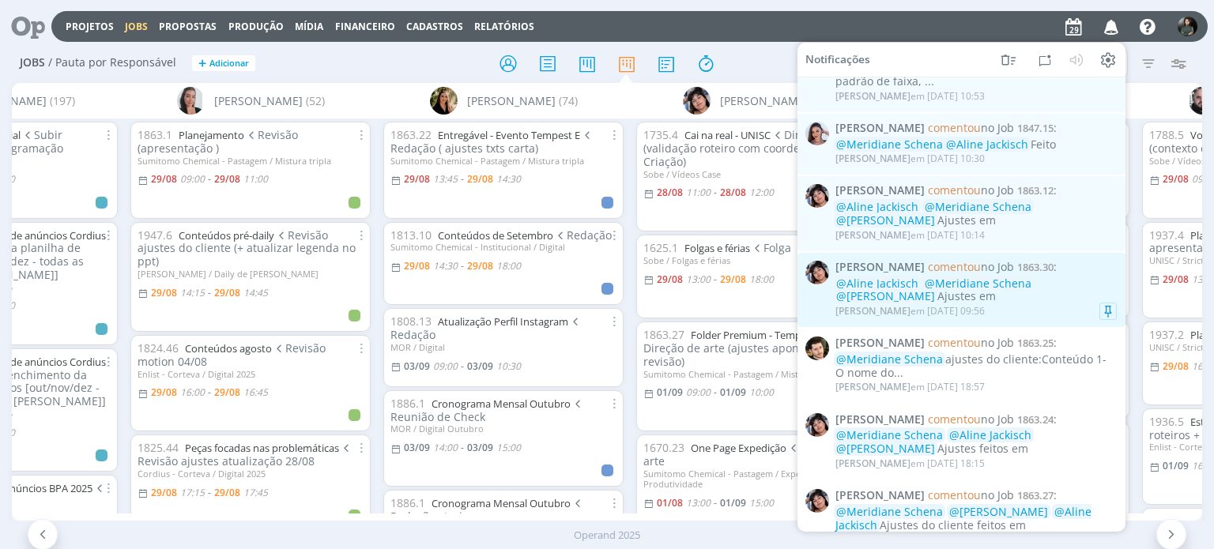
click at [1037, 307] on div "[PERSON_NAME] em [DATE] 09:56" at bounding box center [976, 312] width 281 height 16
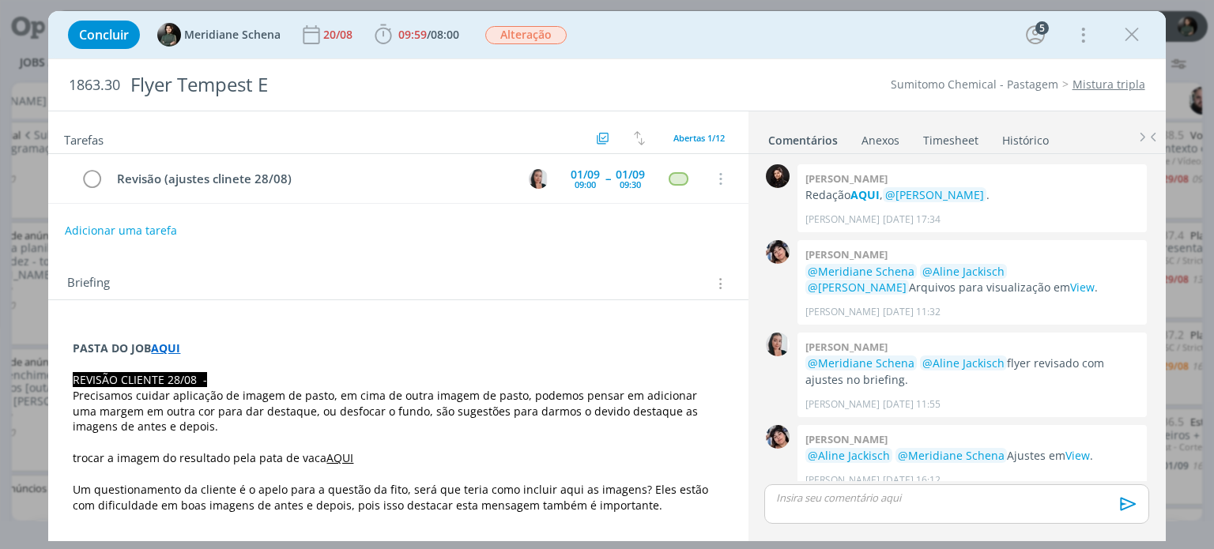
scroll to position [913, 0]
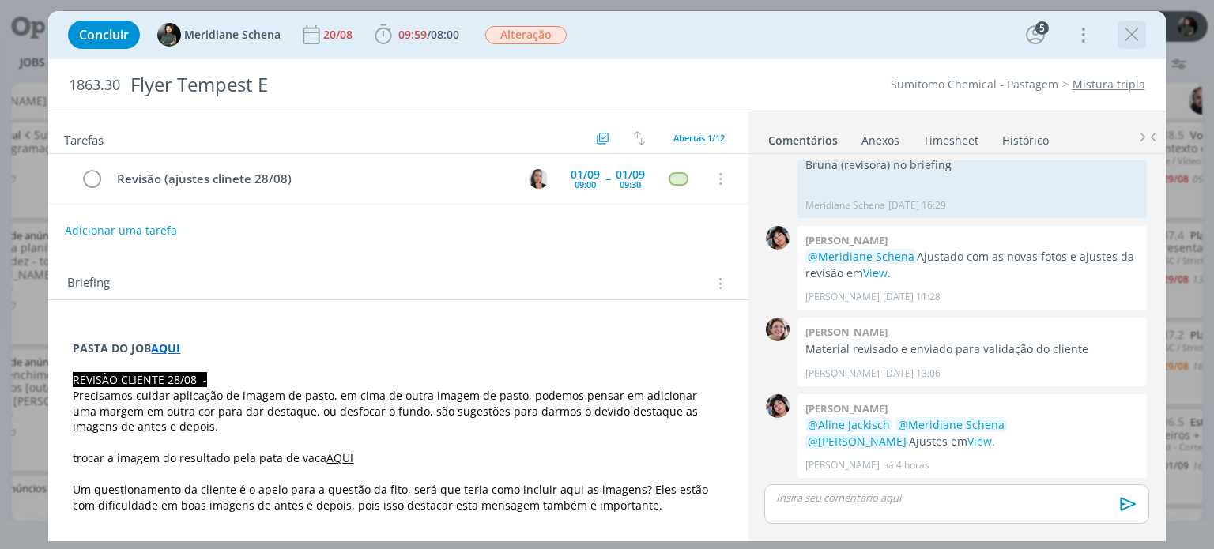
click at [1129, 38] on icon "dialog" at bounding box center [1132, 35] width 24 height 24
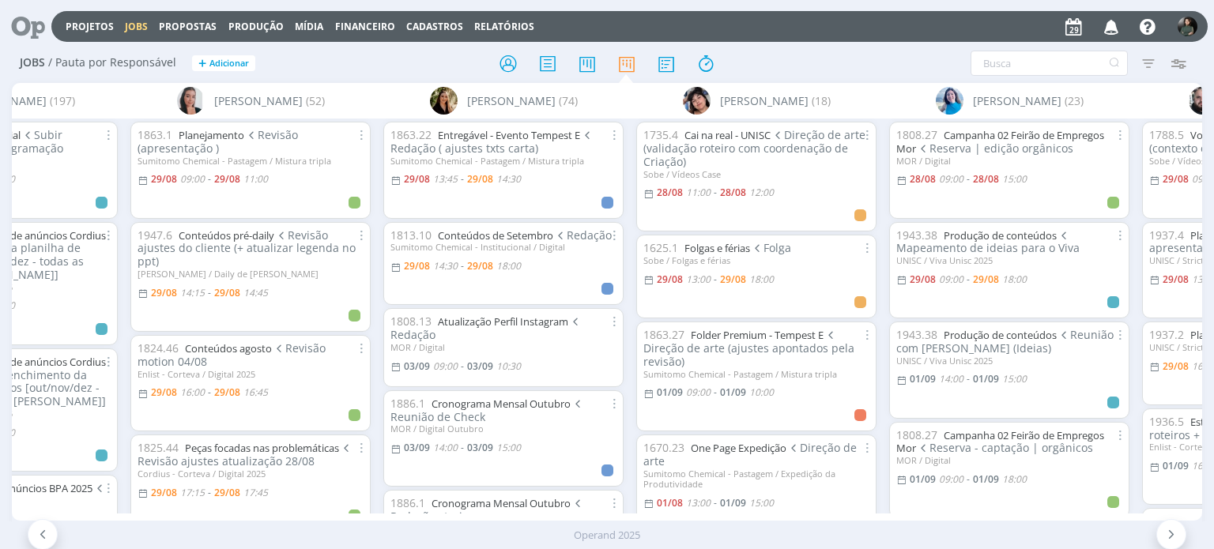
click at [1107, 37] on icon "button" at bounding box center [1112, 26] width 28 height 27
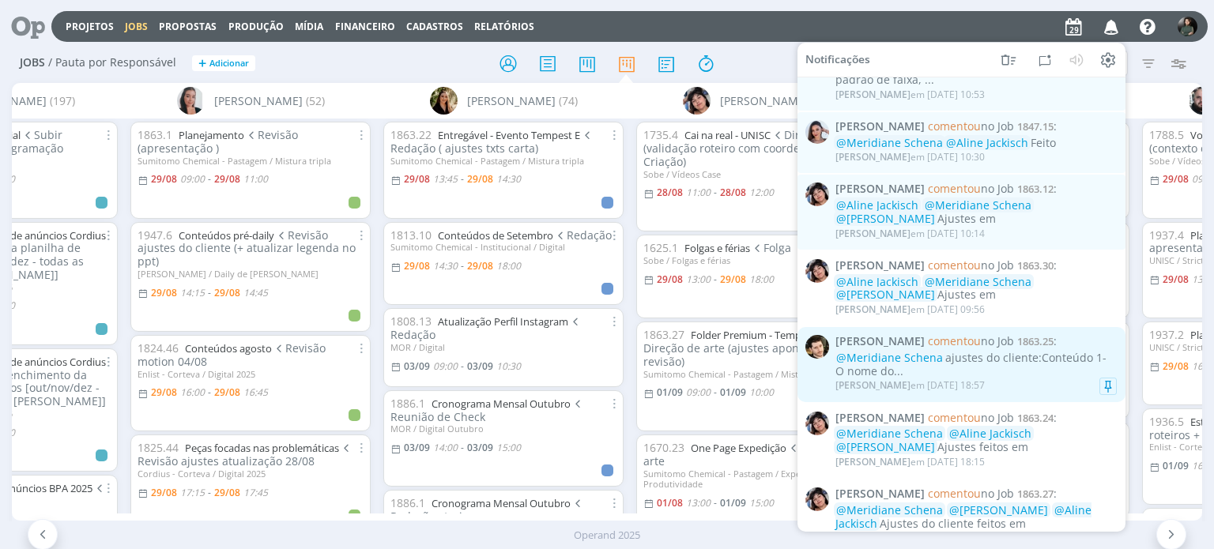
scroll to position [395, 0]
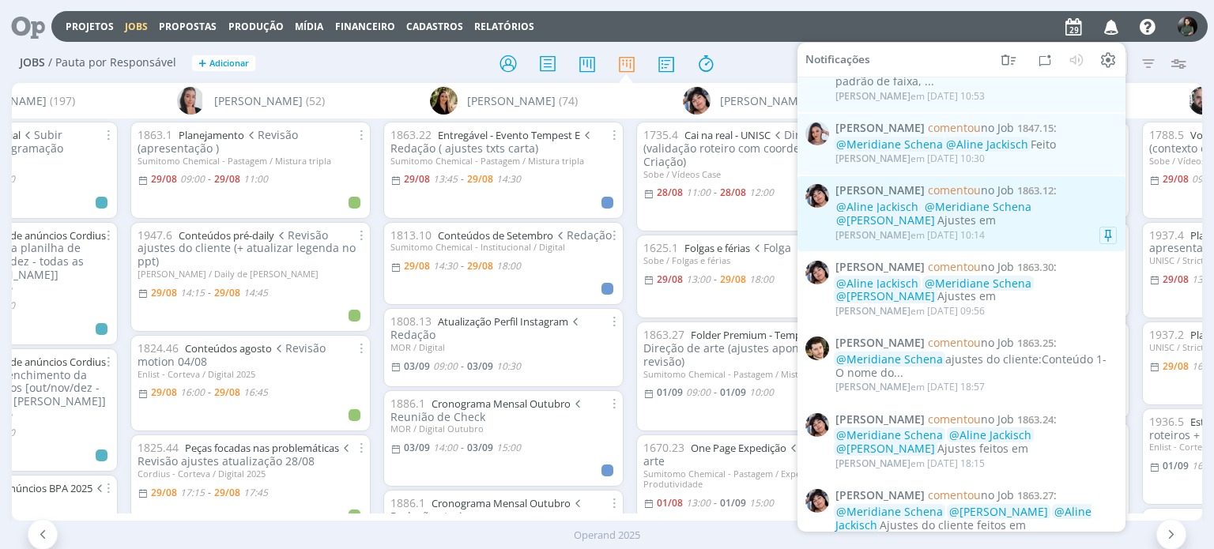
click at [1040, 225] on div "@[PERSON_NAME] @Meridiane Schena @[PERSON_NAME] Ajustes em" at bounding box center [976, 214] width 281 height 27
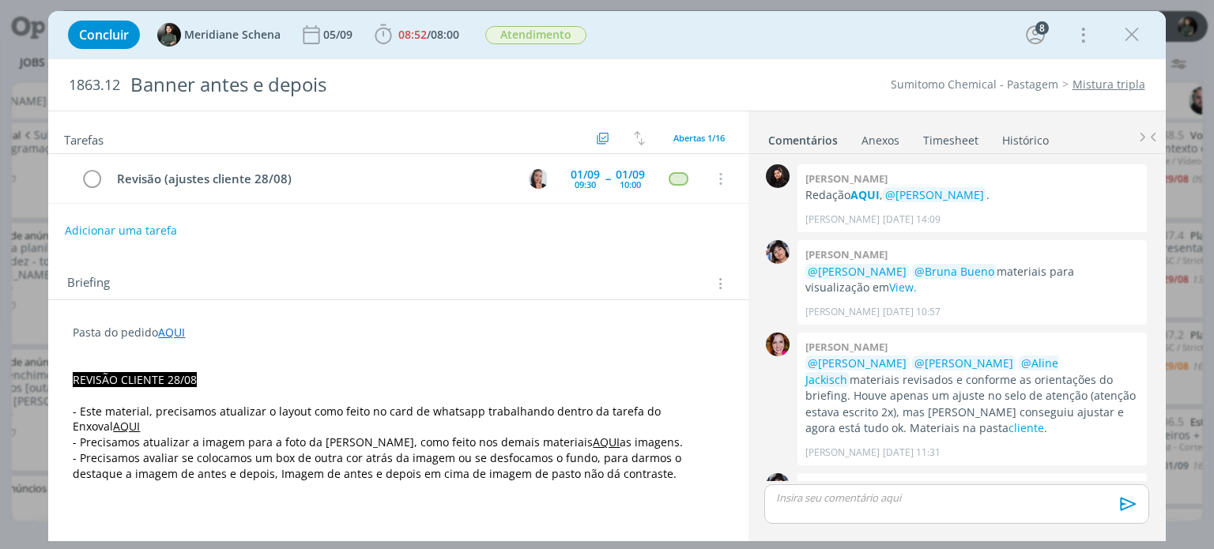
scroll to position [1633, 0]
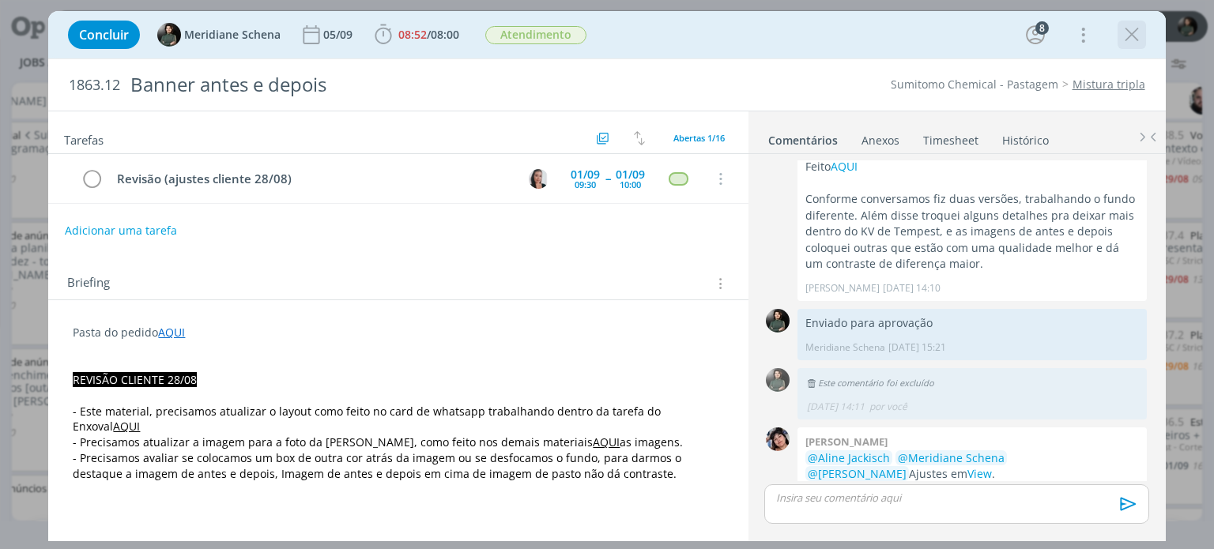
click at [1136, 40] on icon "dialog" at bounding box center [1132, 35] width 24 height 24
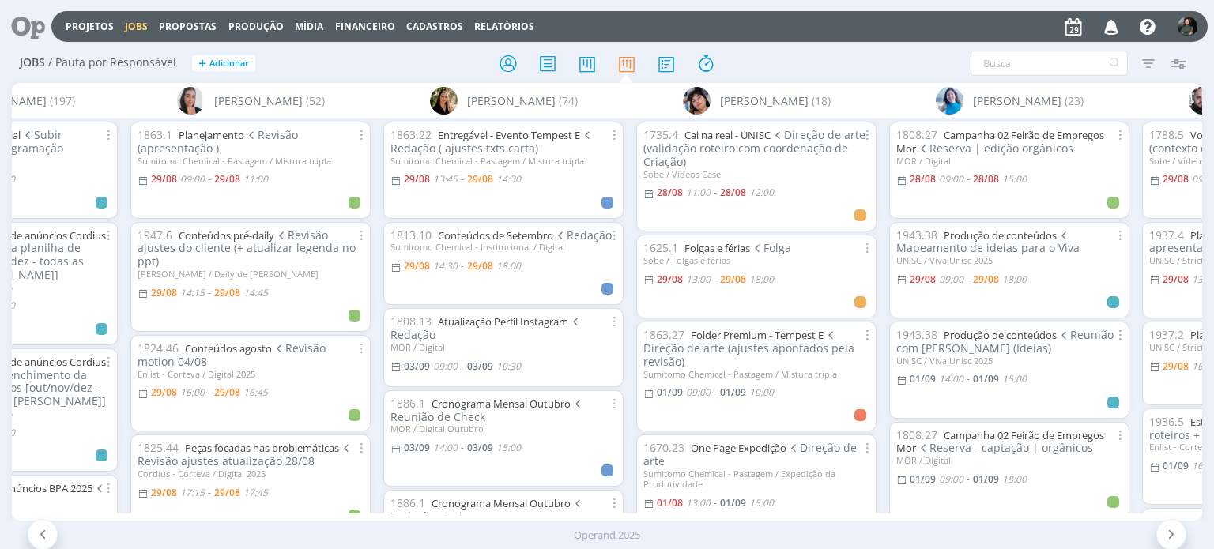
click at [1109, 25] on icon "button" at bounding box center [1112, 26] width 28 height 27
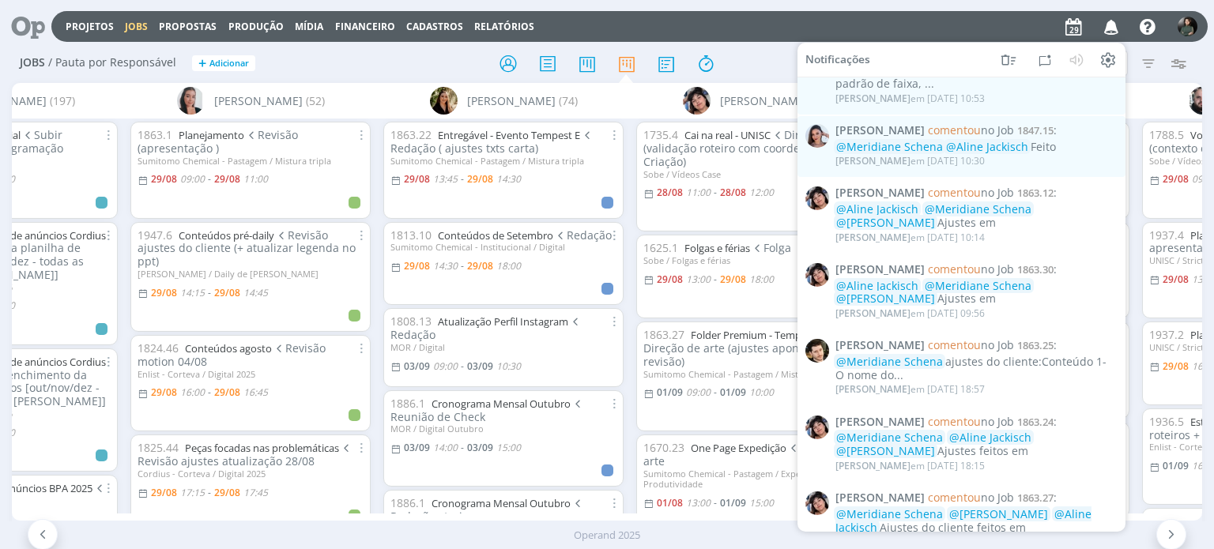
scroll to position [395, 0]
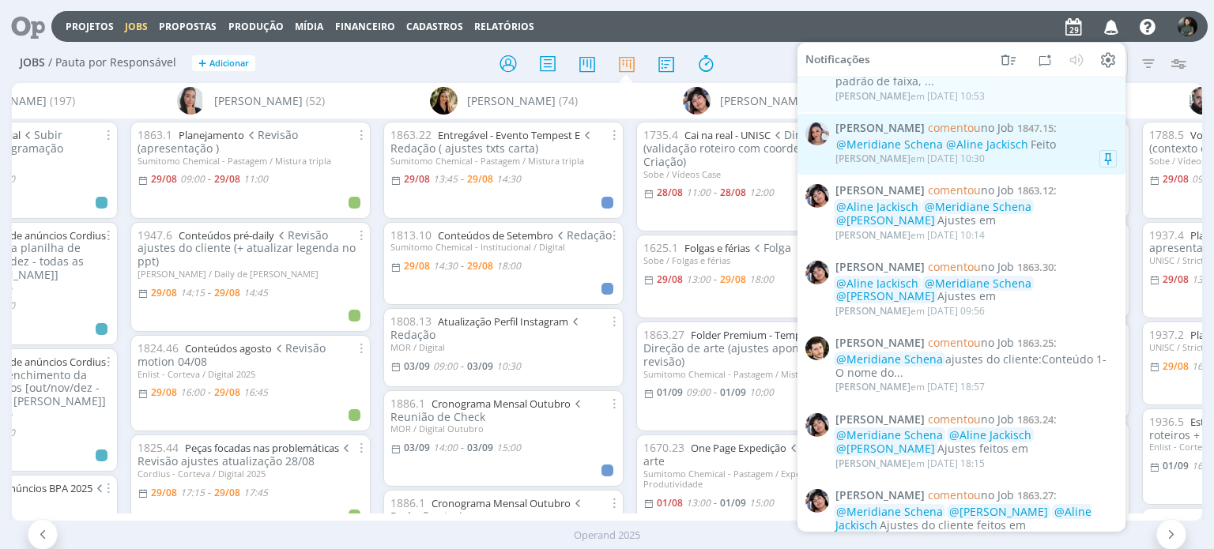
click at [1067, 157] on div "Nicole Bartz em 29/08 às 10:30" at bounding box center [976, 159] width 281 height 16
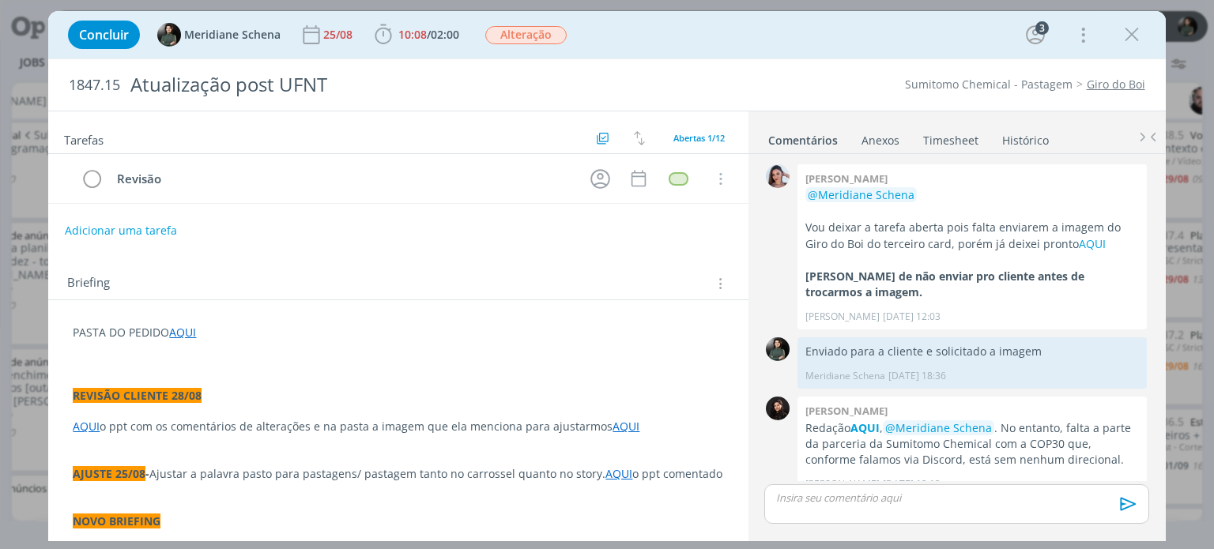
scroll to position [844, 0]
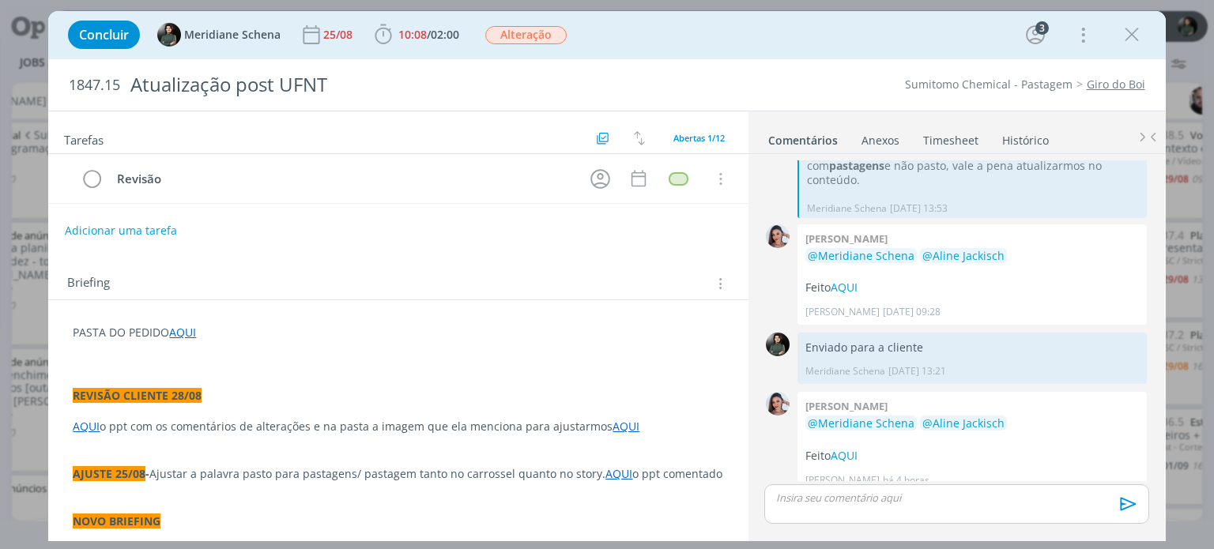
click at [1160, 34] on div "Concluir Meridiane Schena 25/08 10:08 / 02:00 Iniciar Apontar Data * 29/08/2025…" at bounding box center [606, 34] width 1117 height 47
click at [1135, 36] on icon "dialog" at bounding box center [1132, 35] width 24 height 24
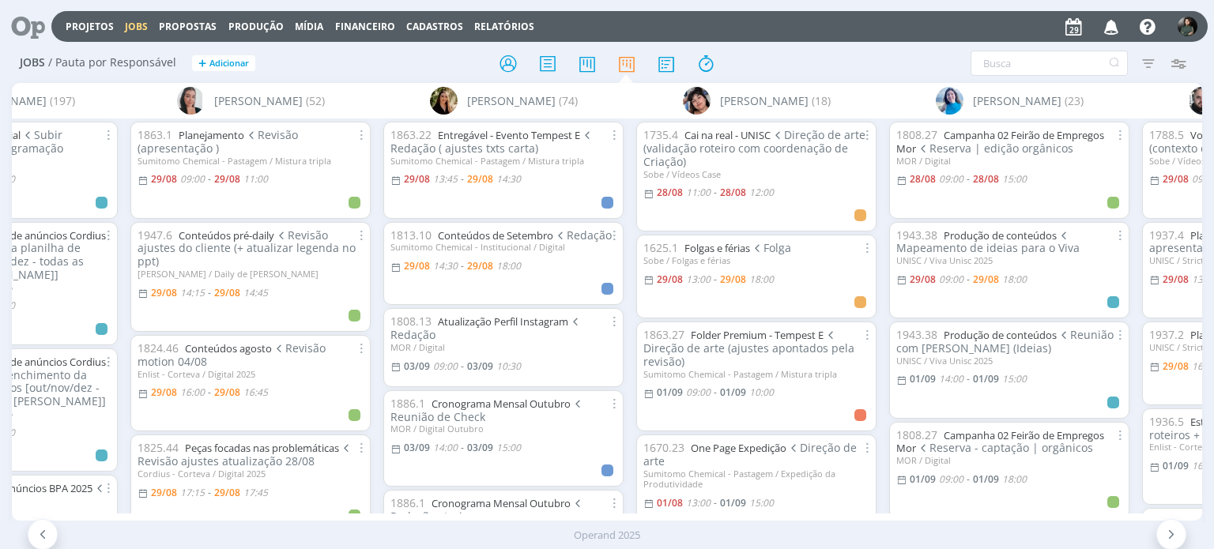
click at [1104, 26] on icon "button" at bounding box center [1112, 26] width 28 height 27
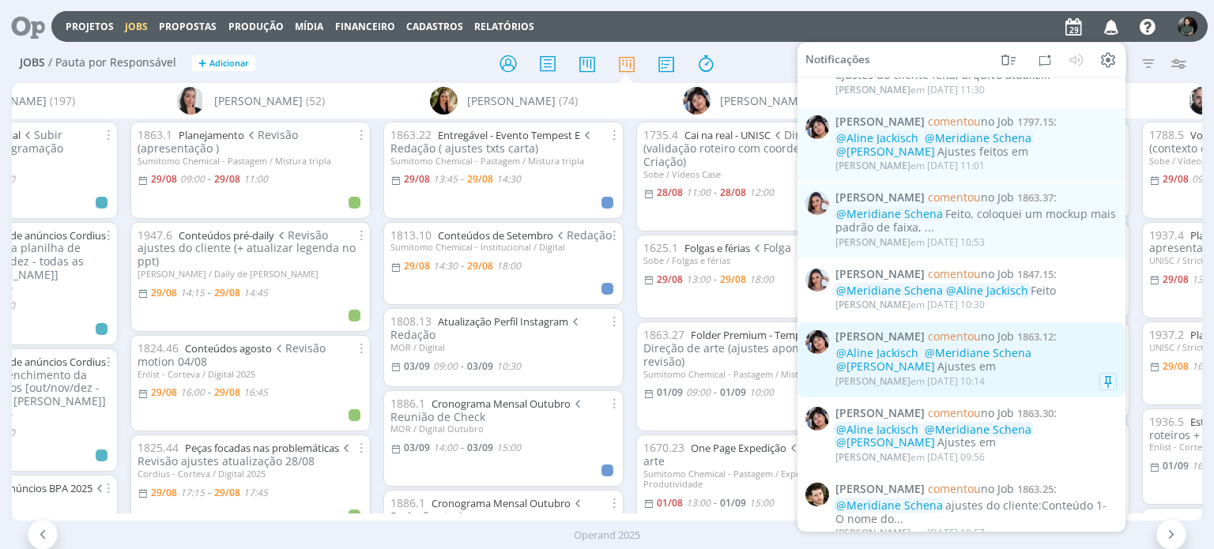
scroll to position [237, 0]
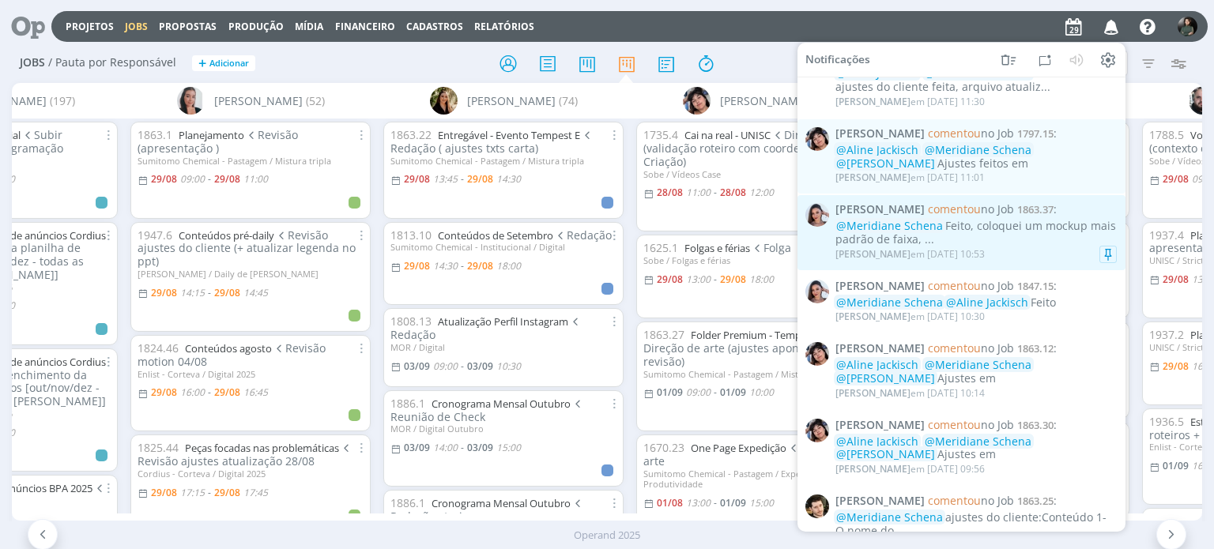
click at [1062, 244] on div "@Meridiane Schena Feito, coloquei um mockup mais padrão de faixa, ..." at bounding box center [976, 233] width 281 height 27
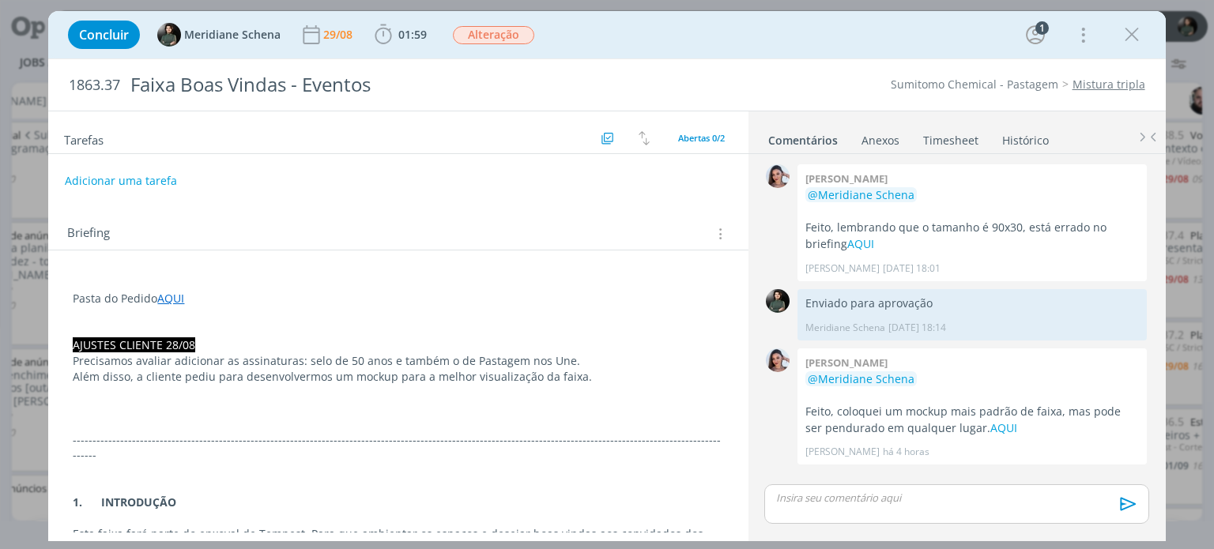
drag, startPoint x: 1126, startPoint y: 33, endPoint x: 1092, endPoint y: 94, distance: 70.1
click at [1126, 33] on icon "dialog" at bounding box center [1132, 35] width 24 height 24
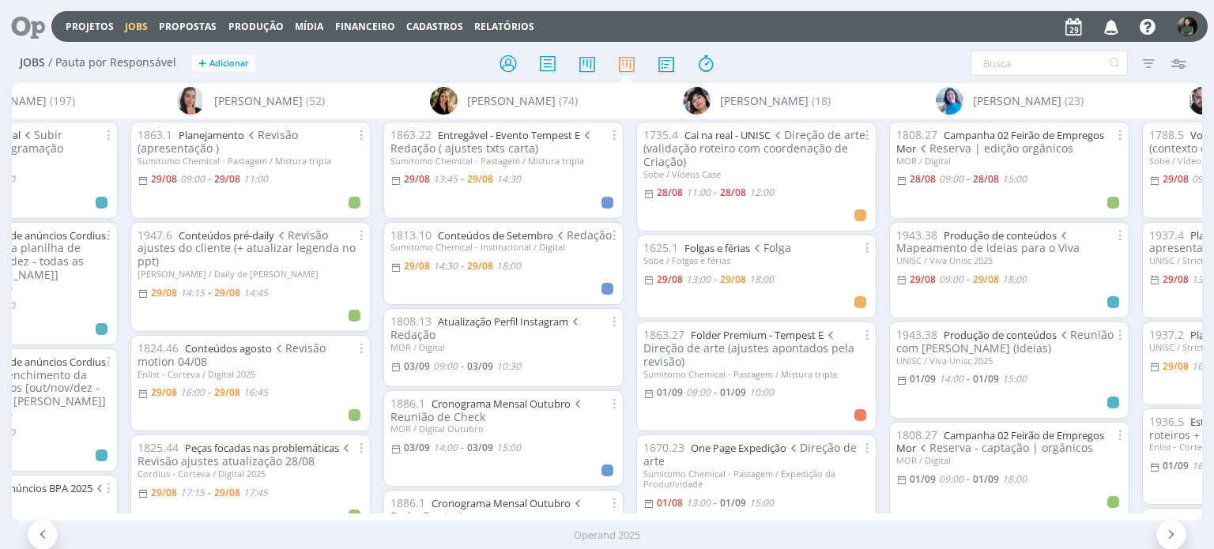
click at [1107, 21] on icon "button" at bounding box center [1112, 26] width 28 height 27
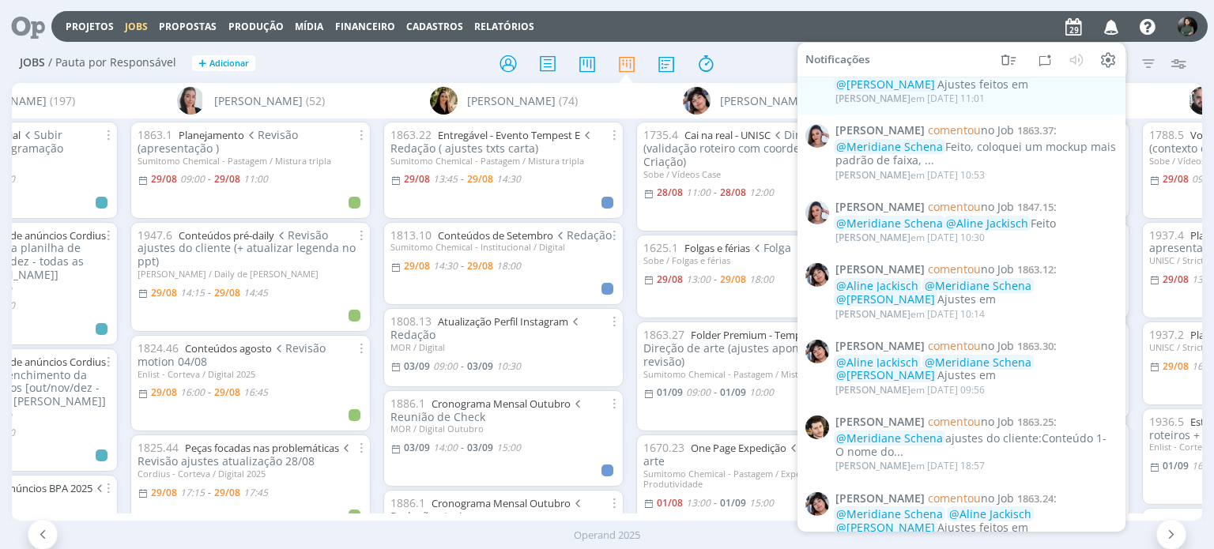
scroll to position [281, 0]
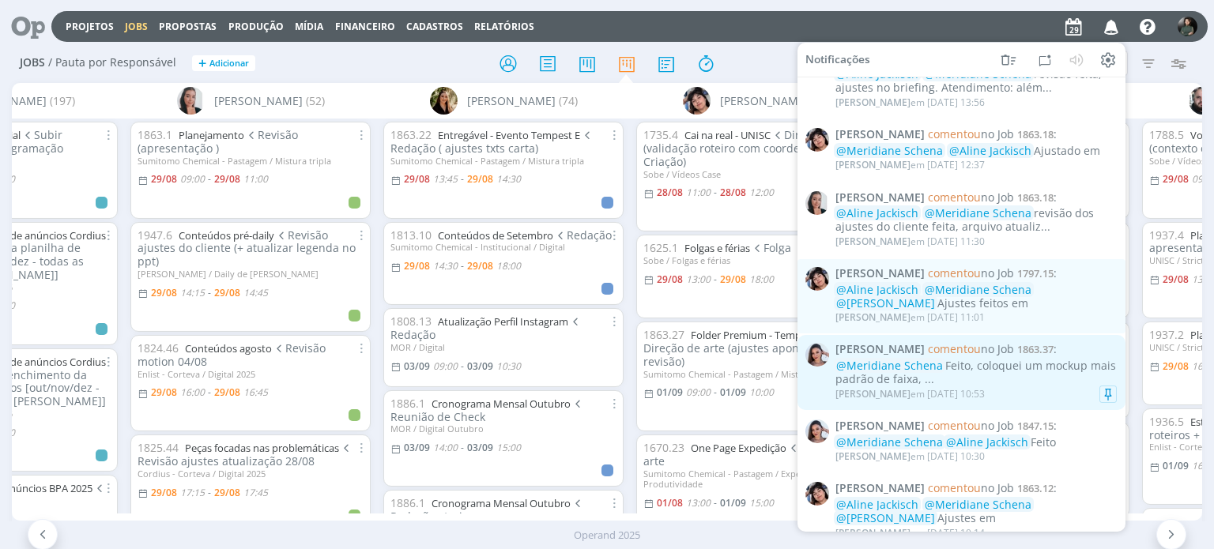
scroll to position [79, 0]
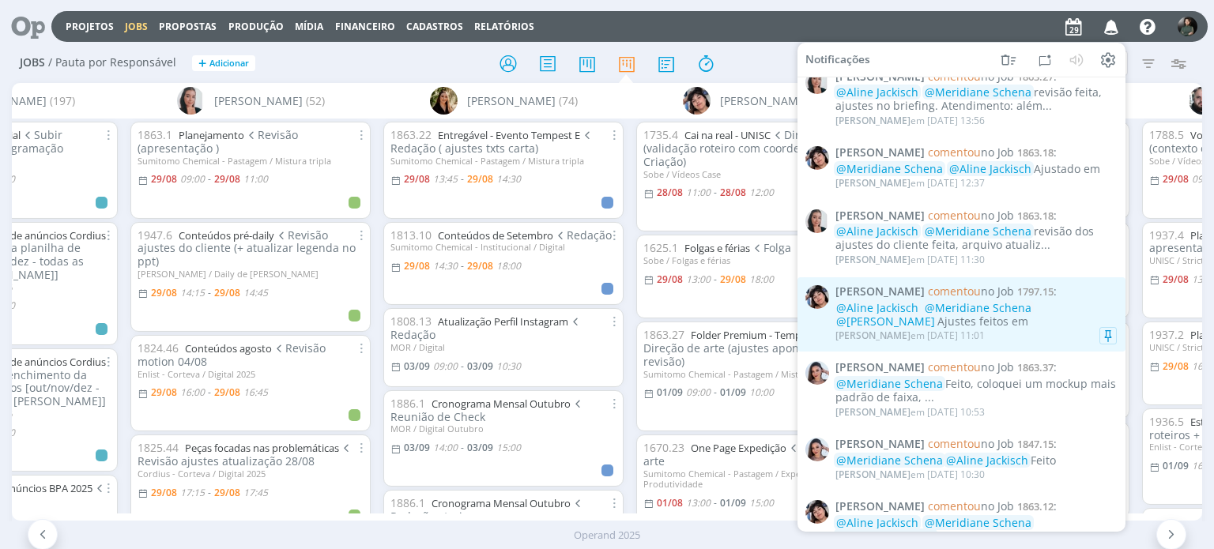
click at [1039, 330] on div "[PERSON_NAME] em [DATE] 11:01" at bounding box center [976, 336] width 281 height 16
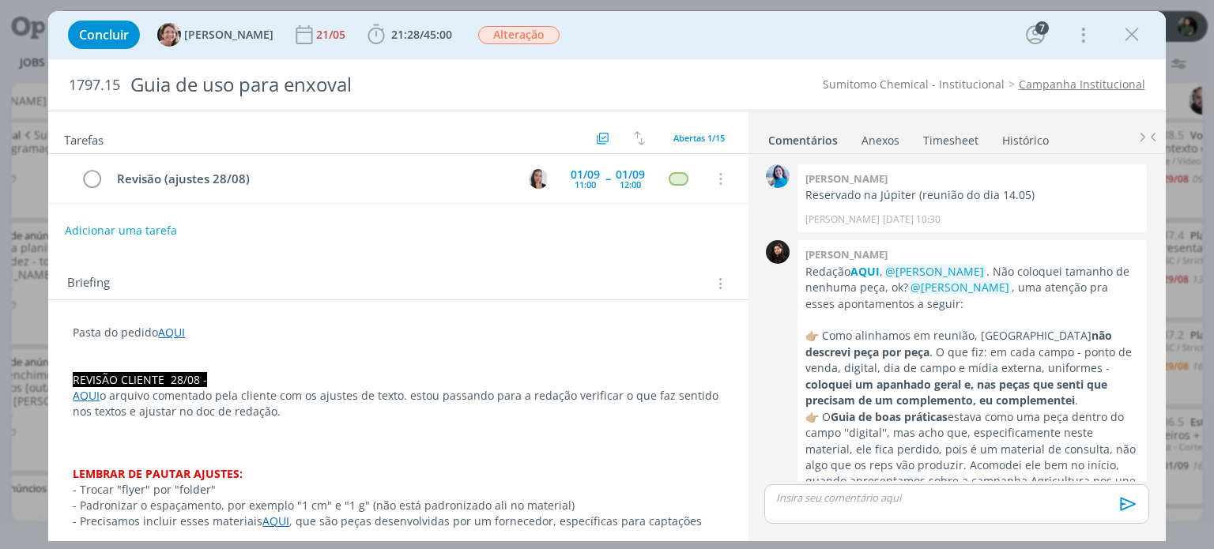
scroll to position [1382, 0]
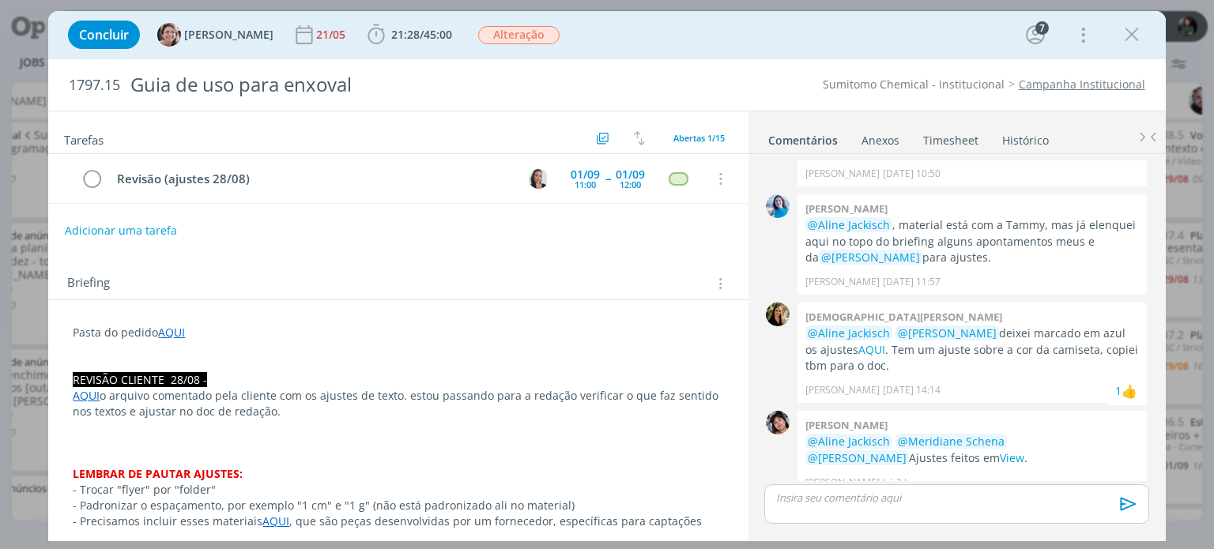
drag, startPoint x: 1138, startPoint y: 38, endPoint x: 1072, endPoint y: 108, distance: 96.7
click at [1138, 38] on icon "dialog" at bounding box center [1132, 35] width 24 height 24
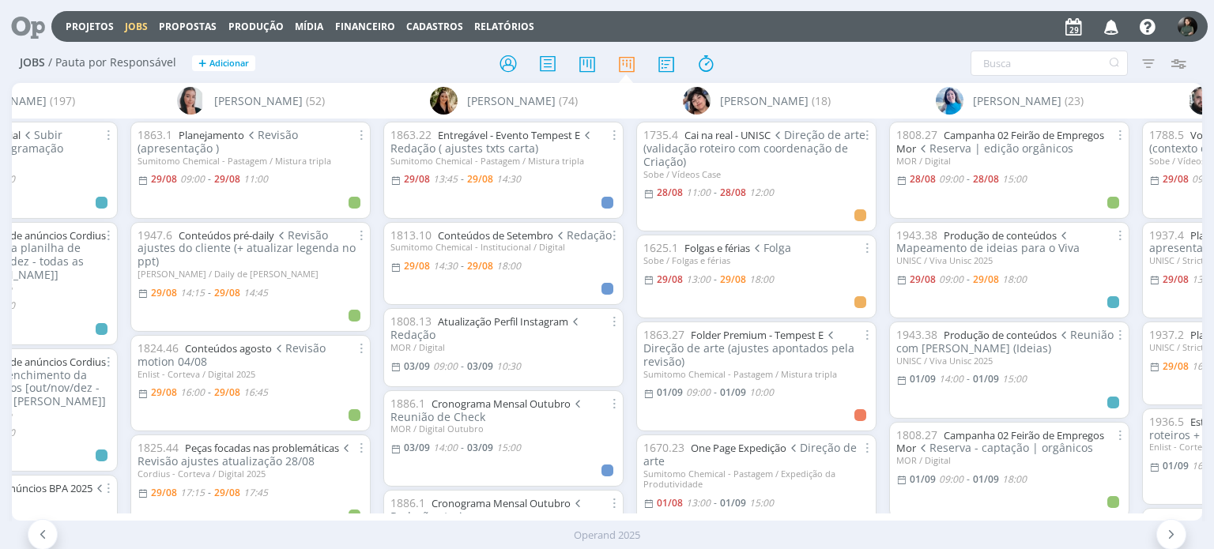
click at [1113, 27] on icon "button" at bounding box center [1112, 26] width 28 height 27
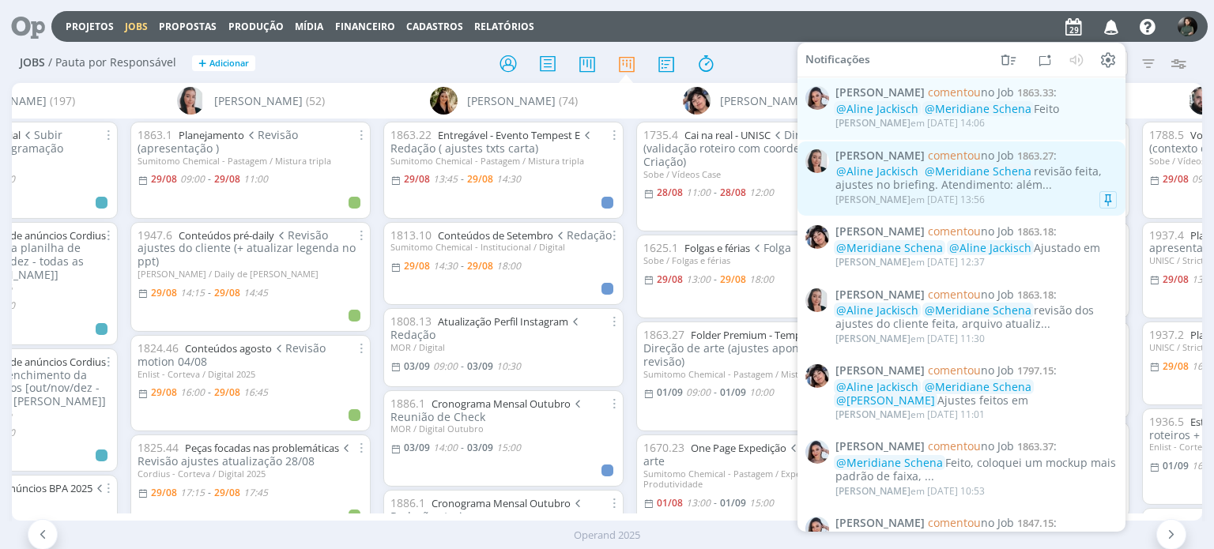
click at [1066, 198] on div "[PERSON_NAME] em [DATE] 13:56" at bounding box center [976, 200] width 281 height 16
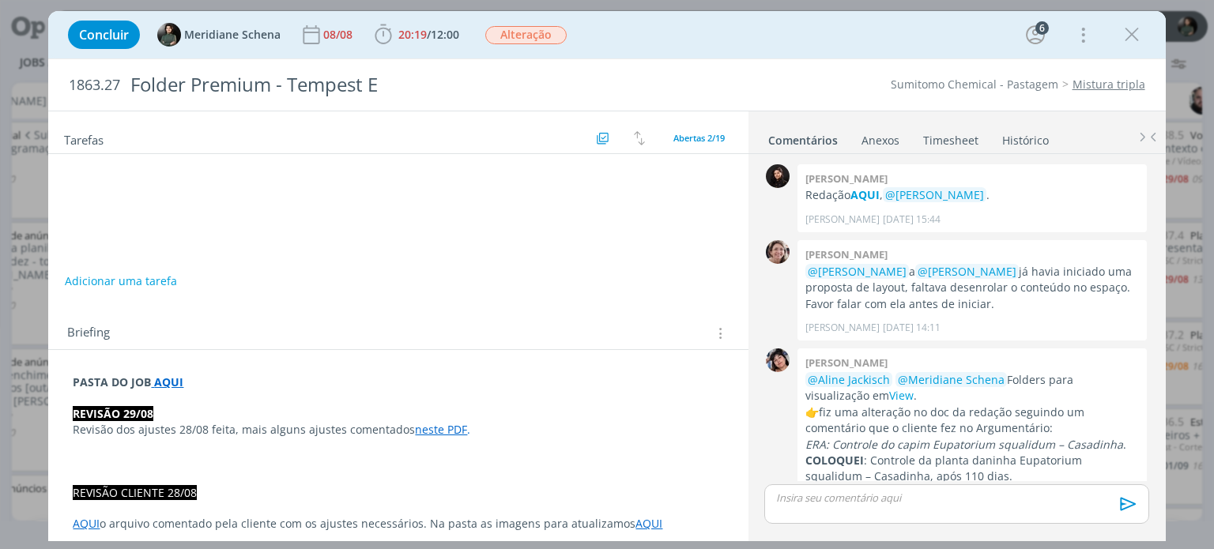
scroll to position [1373, 0]
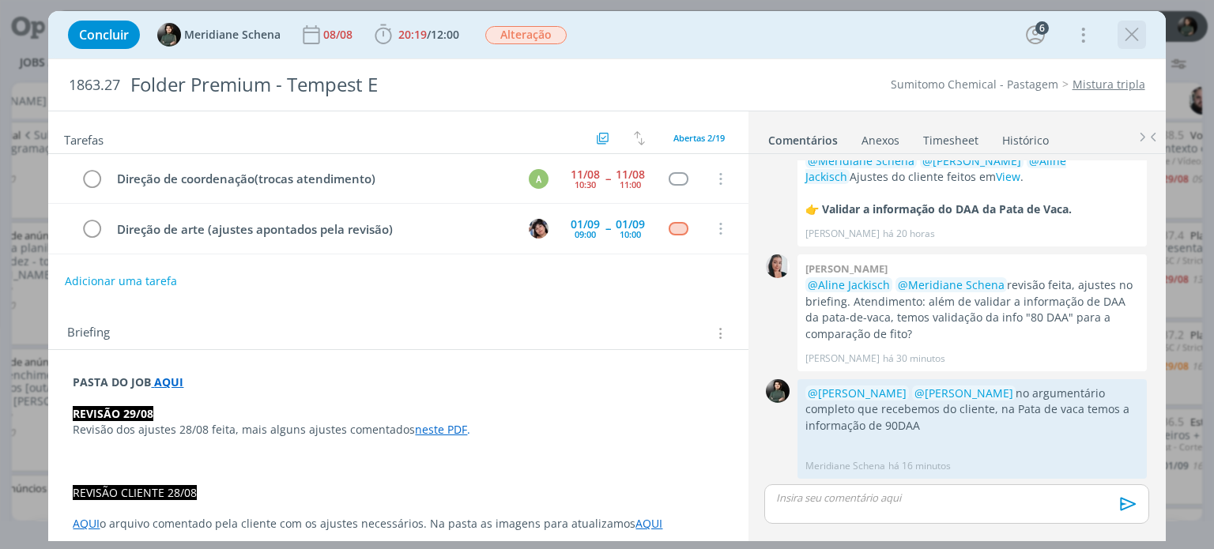
click at [1130, 36] on icon "dialog" at bounding box center [1132, 35] width 24 height 24
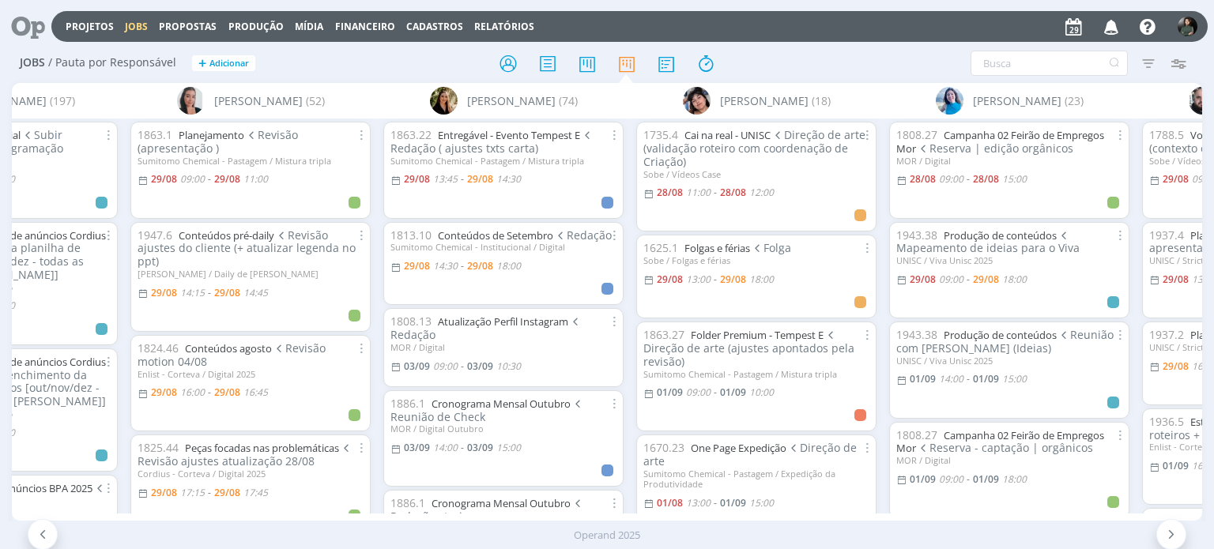
click at [1120, 18] on icon "button" at bounding box center [1112, 26] width 28 height 27
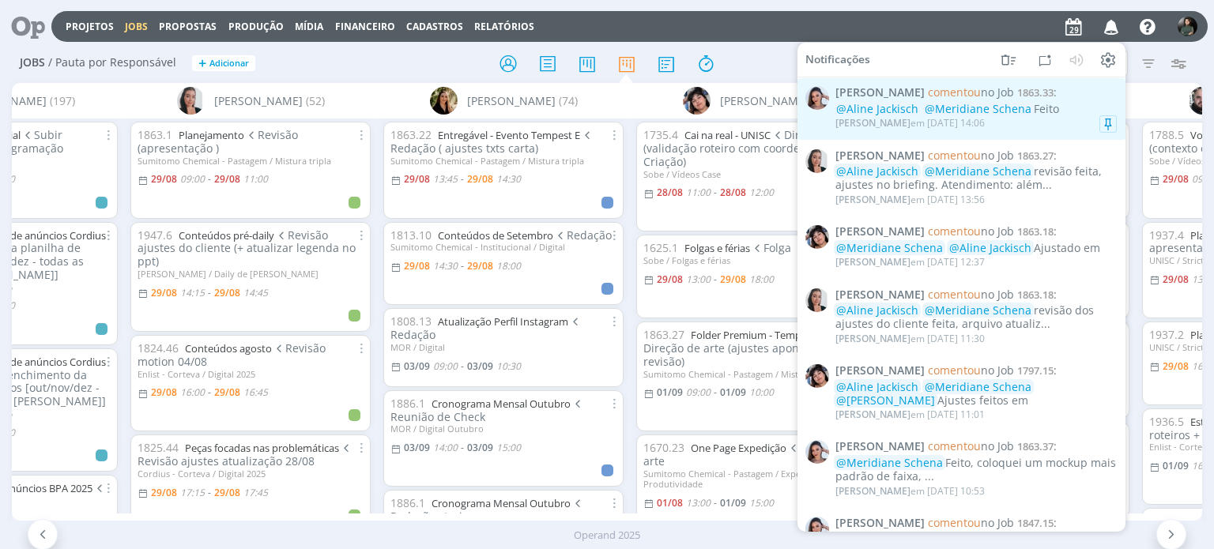
click at [1040, 125] on div "[PERSON_NAME] em [DATE] 14:06" at bounding box center [976, 123] width 281 height 16
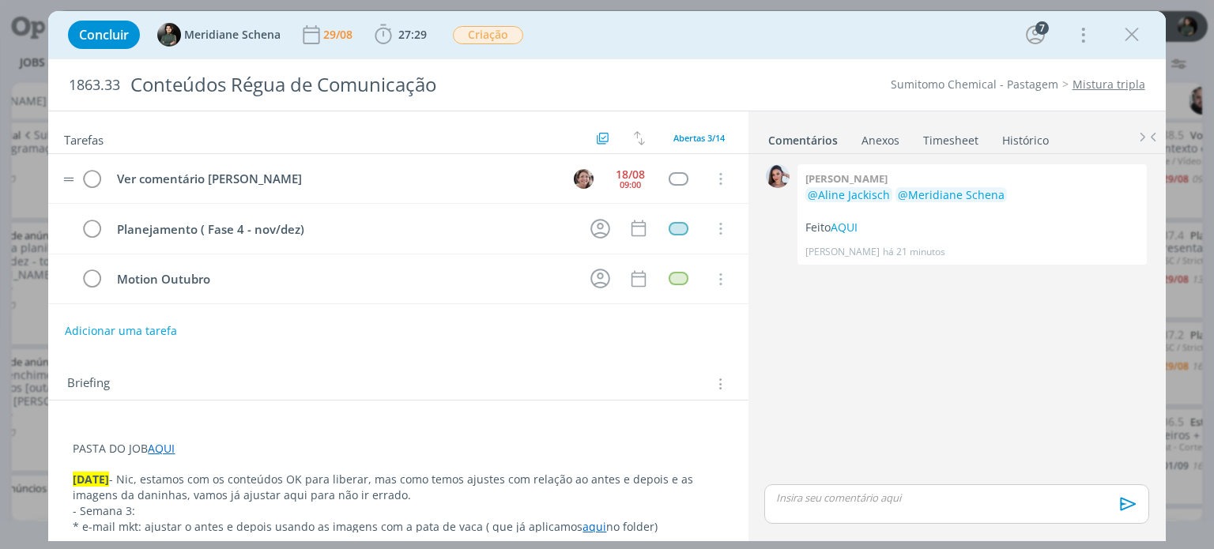
scroll to position [501, 0]
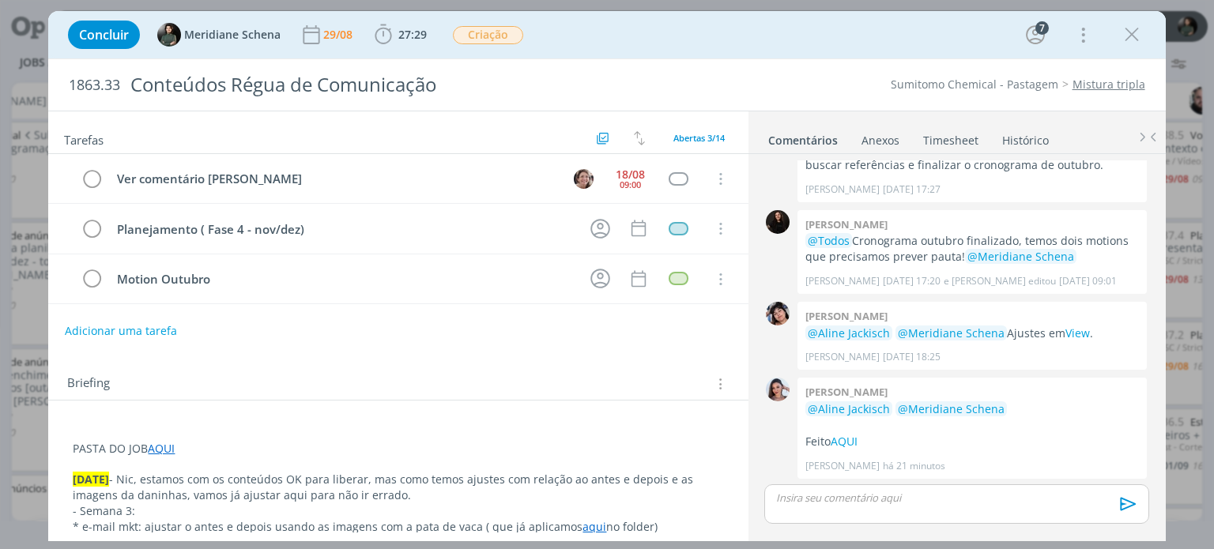
drag, startPoint x: 1134, startPoint y: 37, endPoint x: 1098, endPoint y: 51, distance: 38.3
click at [1134, 37] on icon "dialog" at bounding box center [1132, 35] width 24 height 24
